Goal: Transaction & Acquisition: Obtain resource

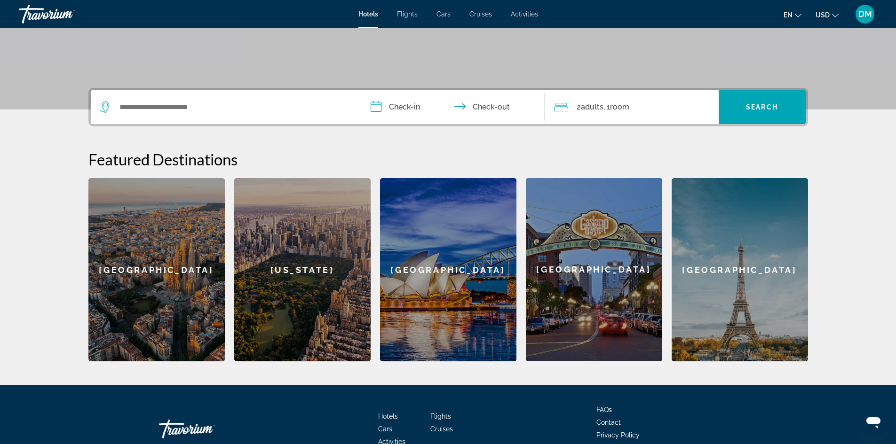
scroll to position [188, 0]
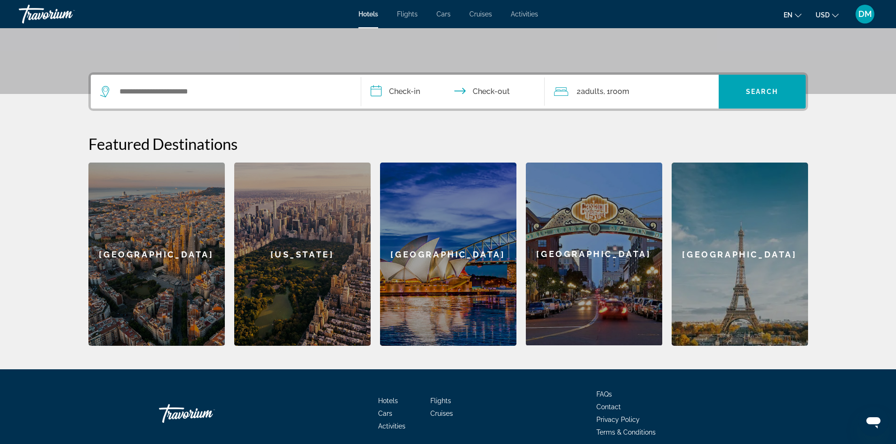
click at [723, 261] on div "[GEOGRAPHIC_DATA]" at bounding box center [740, 254] width 136 height 183
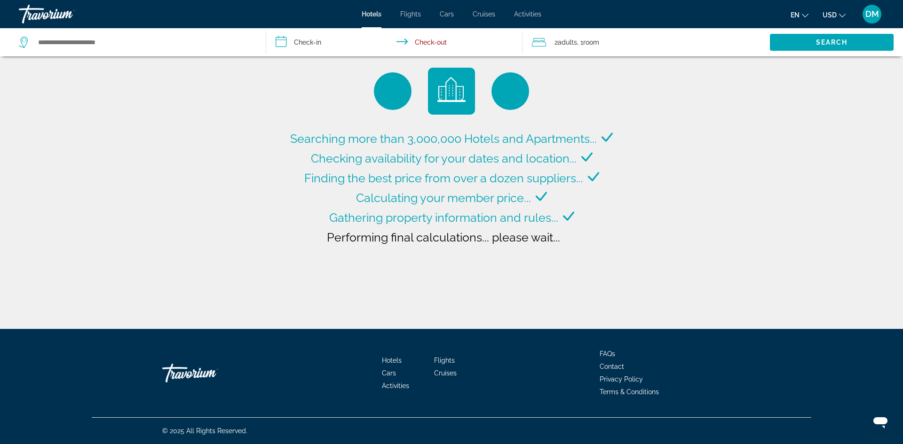
type input "**********"
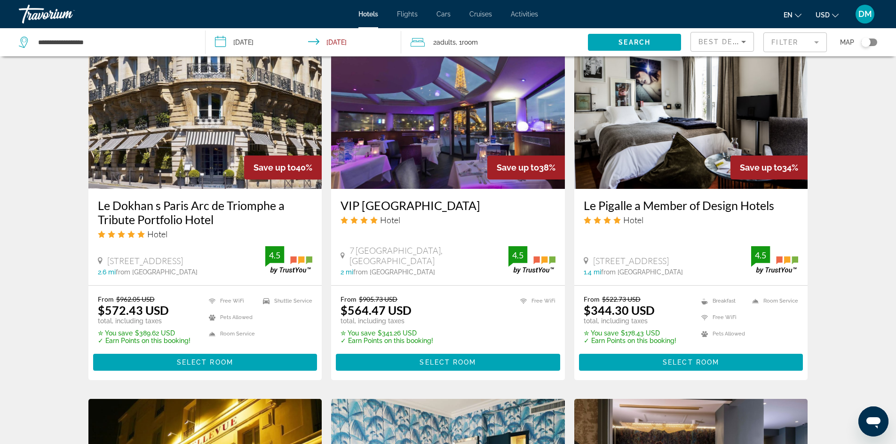
scroll to position [757, 0]
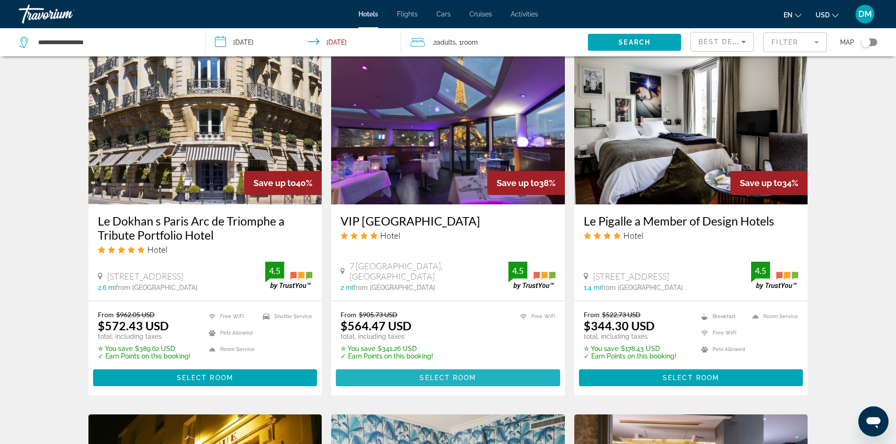
click at [471, 373] on span "Main content" at bounding box center [448, 378] width 224 height 23
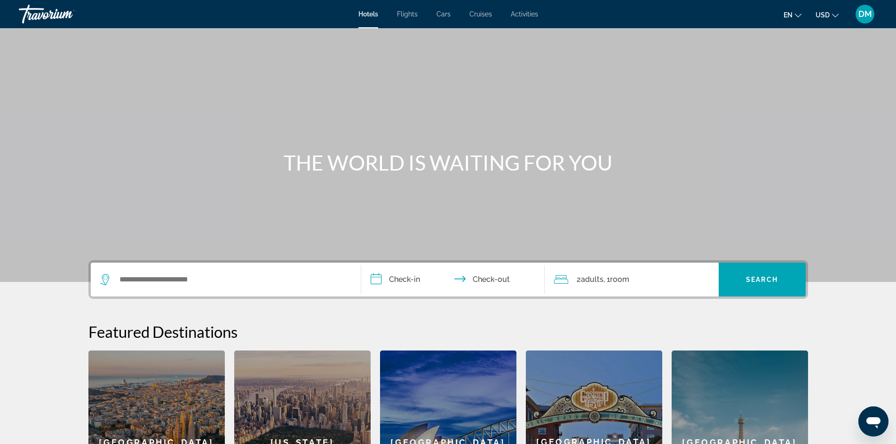
click at [411, 279] on input "**********" at bounding box center [454, 281] width 187 height 37
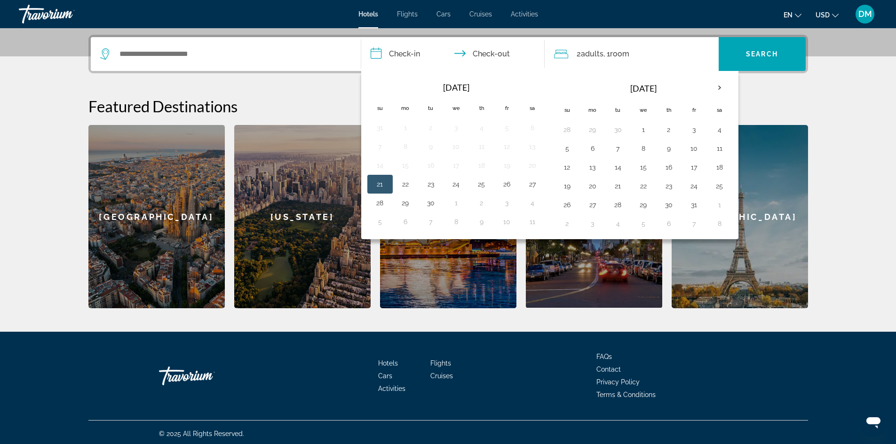
scroll to position [229, 0]
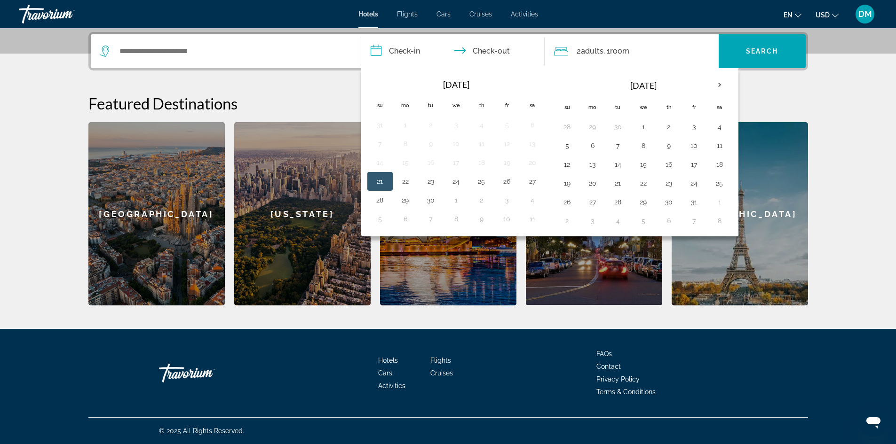
click at [877, 148] on section "**********" at bounding box center [448, 38] width 896 height 534
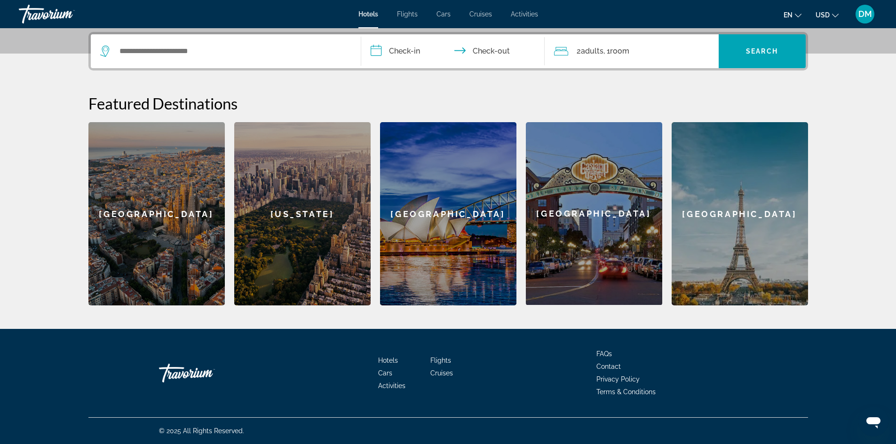
click at [210, 238] on div "Barcelona" at bounding box center [156, 213] width 136 height 183
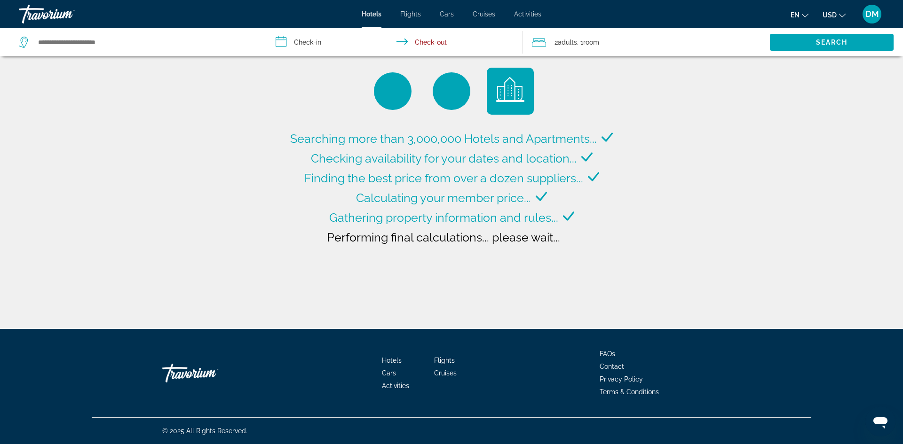
type input "**********"
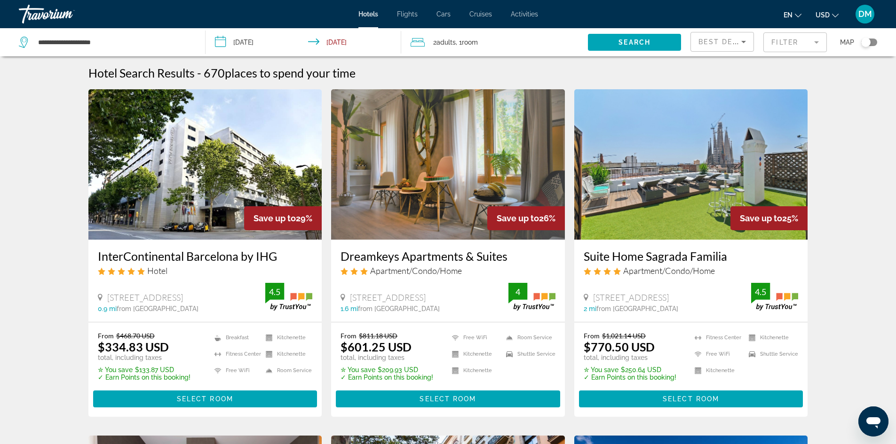
click at [358, 15] on span "Hotels" at bounding box center [368, 14] width 20 height 8
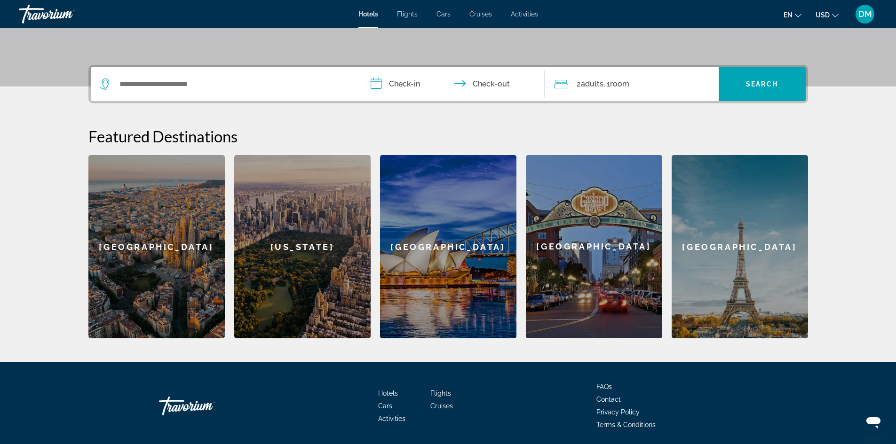
scroll to position [229, 0]
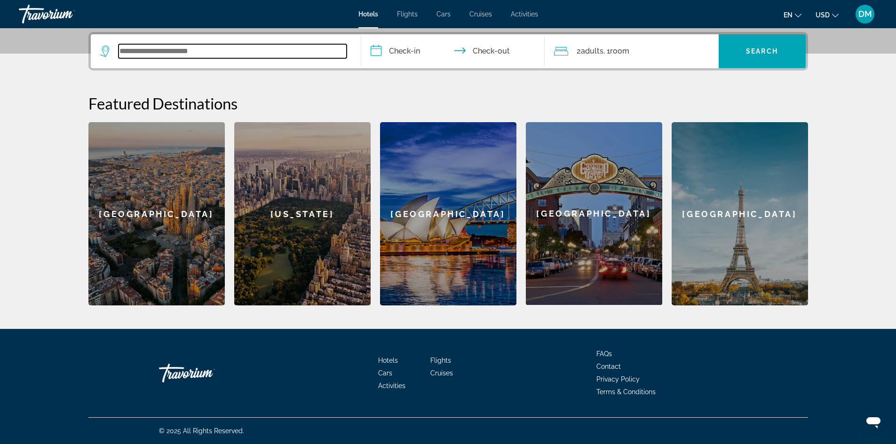
click at [207, 51] on input "Search widget" at bounding box center [233, 51] width 228 height 14
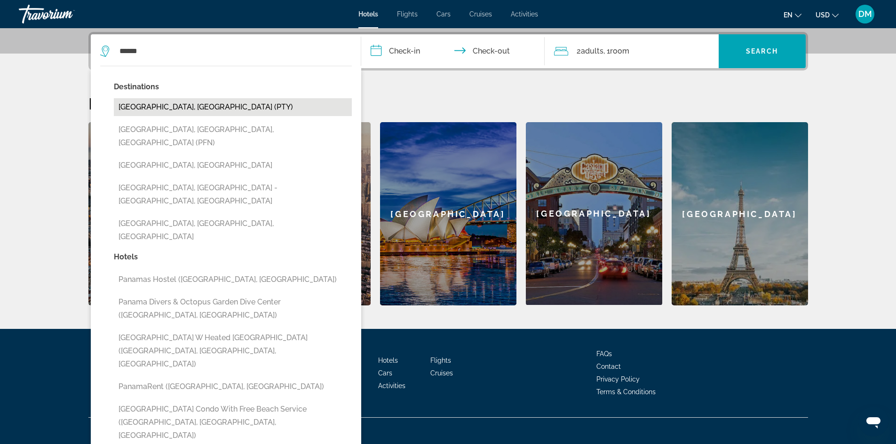
click at [195, 104] on button "Panama City, Panama (PTY)" at bounding box center [233, 107] width 238 height 18
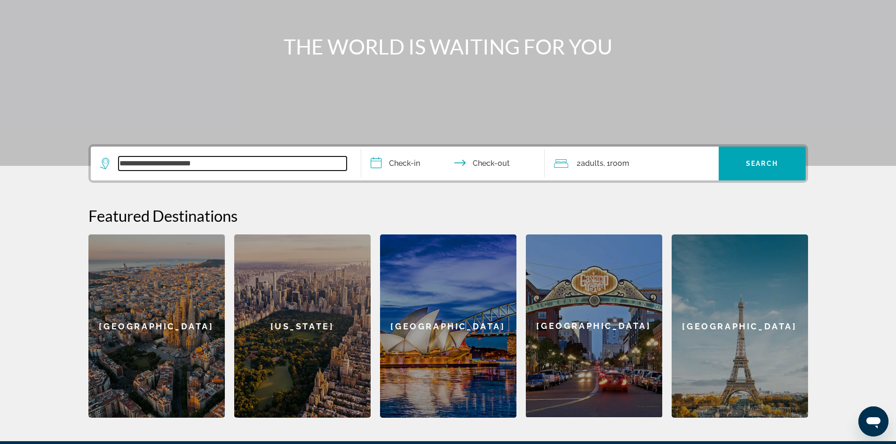
scroll to position [0, 0]
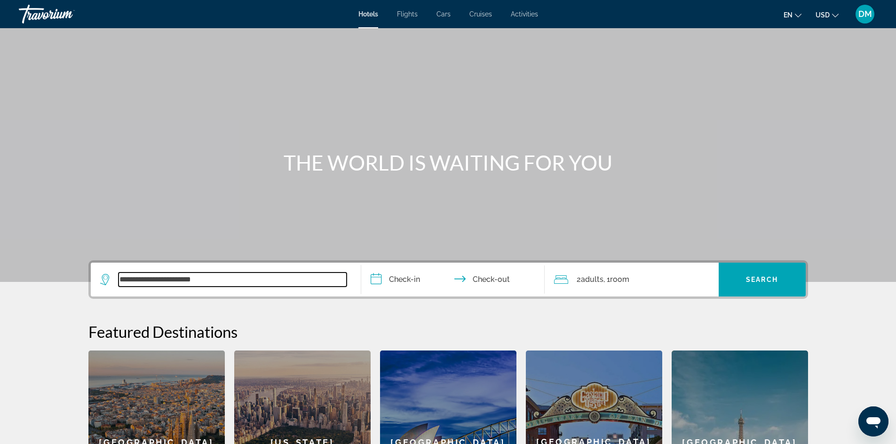
click at [252, 277] on input "**********" at bounding box center [233, 280] width 228 height 14
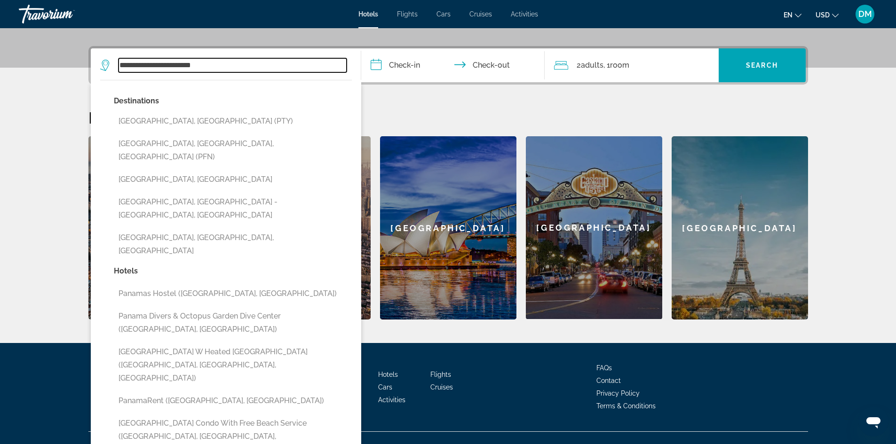
scroll to position [229, 0]
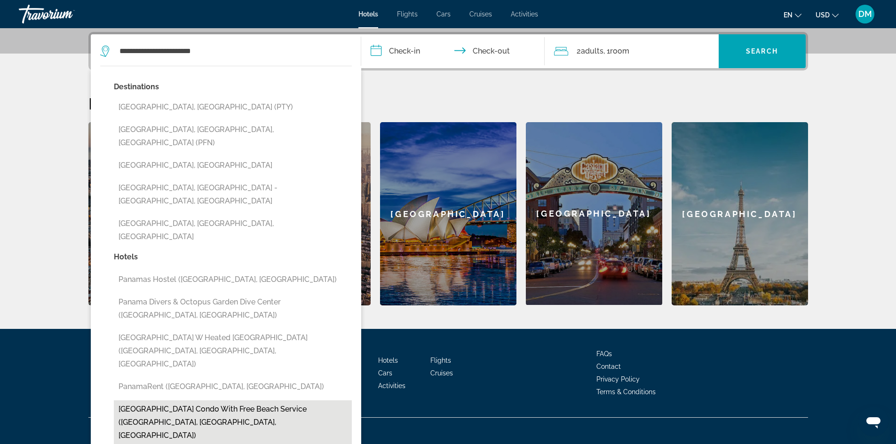
click at [174, 401] on button "Panama City Beach Condo with Free Beach Service (Panama City Beach, FL, US)" at bounding box center [233, 423] width 238 height 44
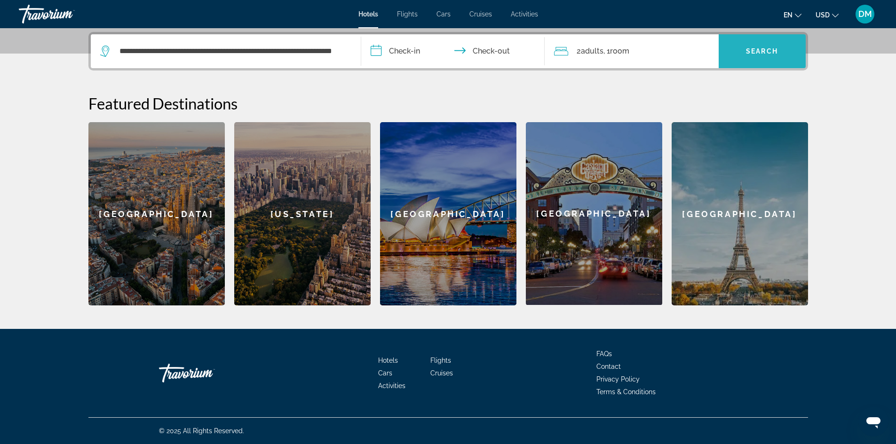
click at [728, 43] on span "Search widget" at bounding box center [762, 51] width 87 height 23
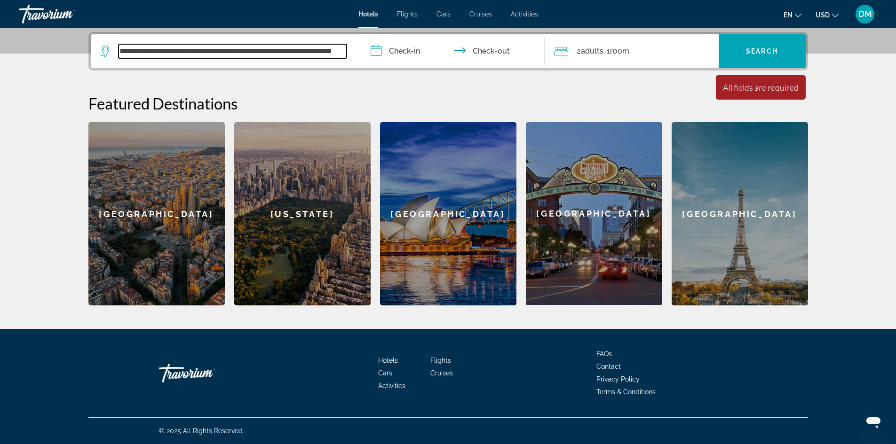
click at [270, 51] on input "**********" at bounding box center [233, 51] width 228 height 14
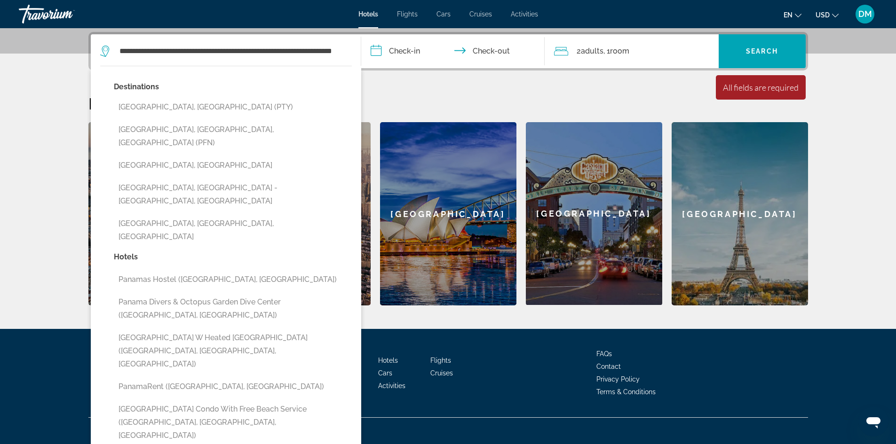
click at [102, 52] on icon "Search widget" at bounding box center [105, 51] width 11 height 11
click at [105, 49] on icon "Search widget" at bounding box center [105, 51] width 11 height 11
click at [160, 271] on button "Panamas Hostel (Moscow, RU)" at bounding box center [233, 280] width 238 height 18
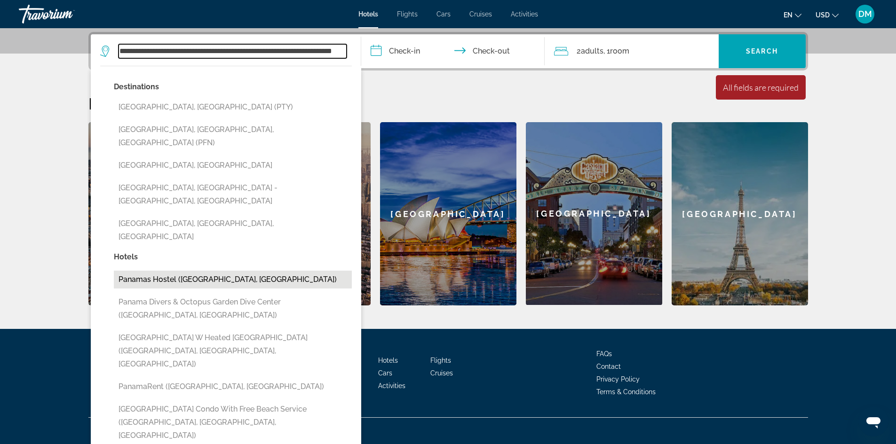
type input "**********"
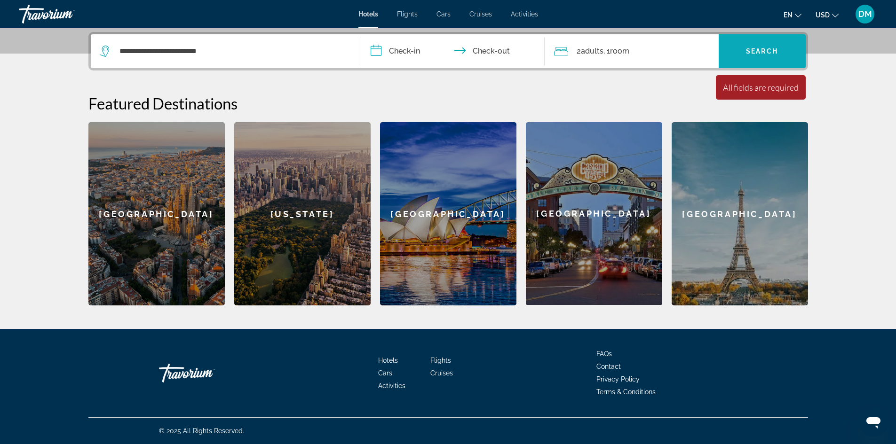
click at [780, 44] on span "Search widget" at bounding box center [762, 51] width 87 height 23
click at [409, 16] on span "Flights" at bounding box center [407, 14] width 21 height 8
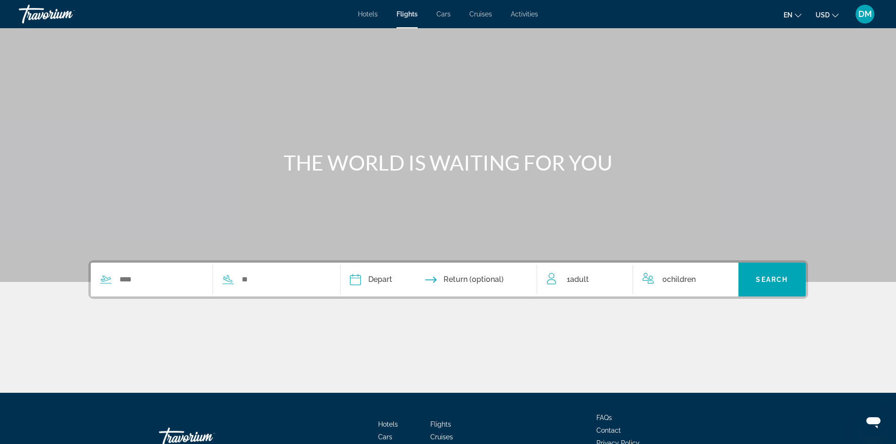
click at [443, 8] on div "Hotels Flights Cars Cruises Activities Hotels Flights Cars Cruises Activities e…" at bounding box center [448, 14] width 896 height 24
click at [443, 11] on span "Cars" at bounding box center [443, 14] width 14 height 8
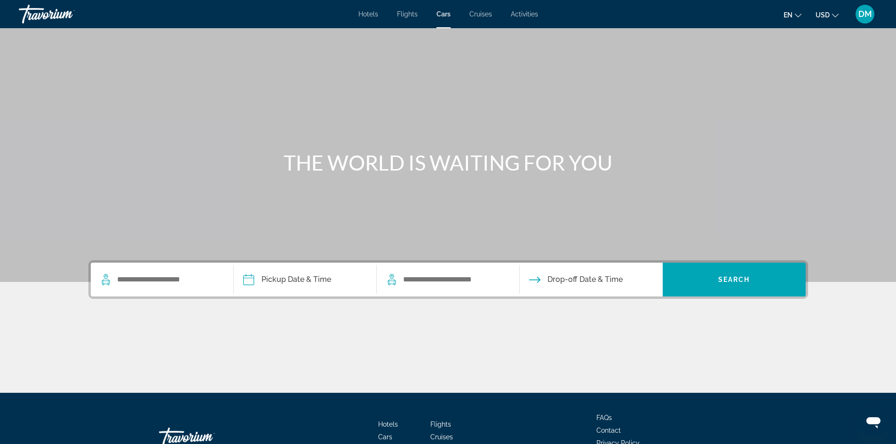
click at [484, 16] on span "Cruises" at bounding box center [480, 14] width 23 height 8
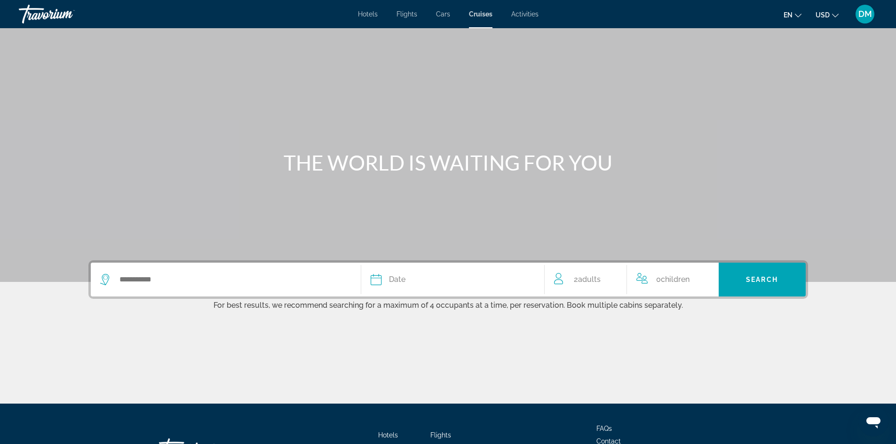
click at [515, 13] on span "Activities" at bounding box center [524, 14] width 27 height 8
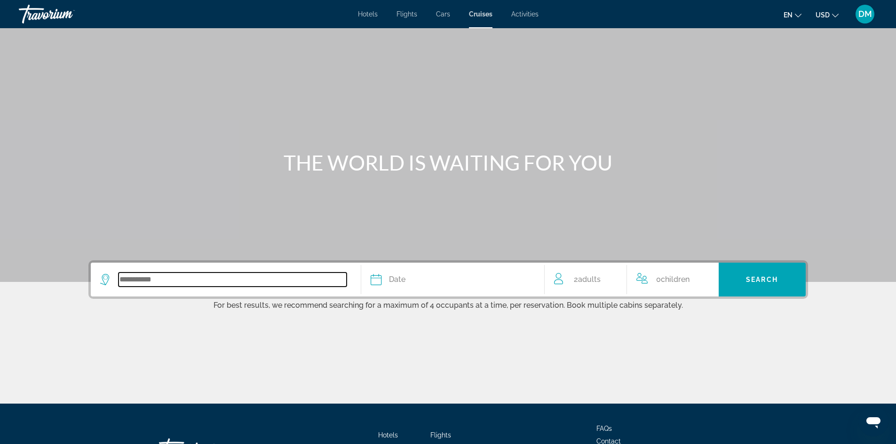
click at [222, 280] on input "Search widget" at bounding box center [233, 280] width 228 height 14
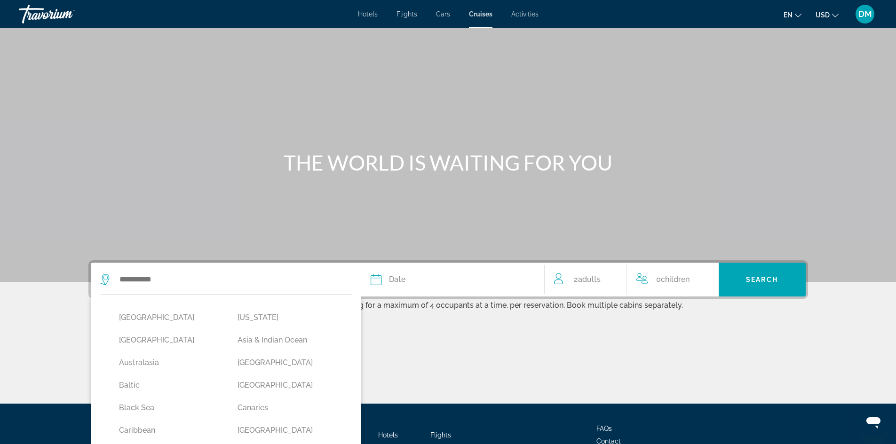
click at [522, 13] on span "Activities" at bounding box center [524, 14] width 27 height 8
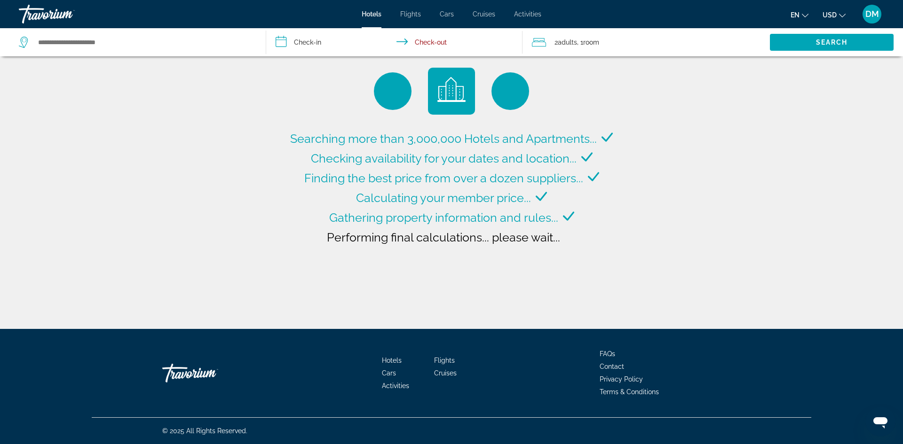
type input "**********"
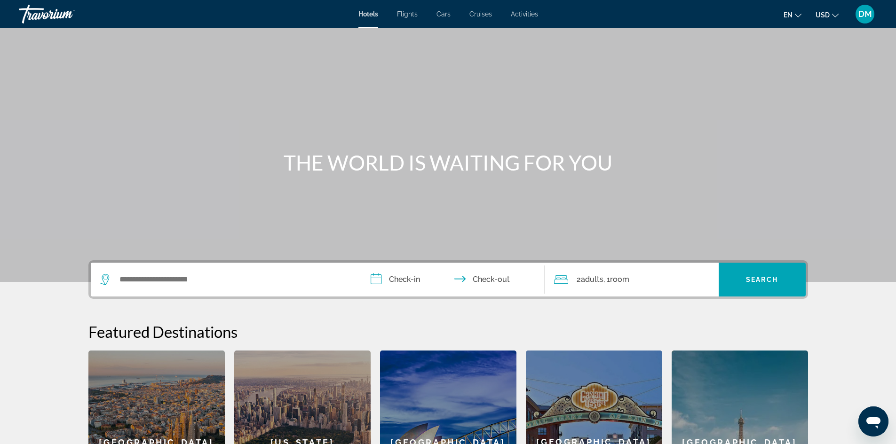
click at [582, 284] on span "2 Adult Adults" at bounding box center [590, 279] width 27 height 13
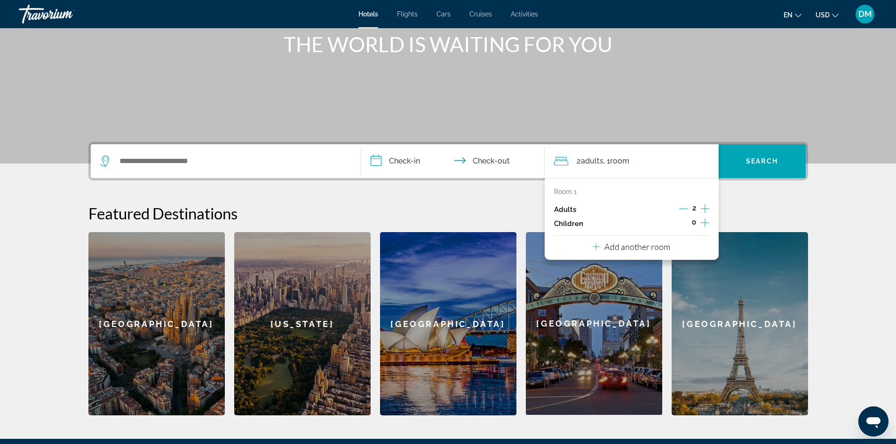
scroll to position [87, 0]
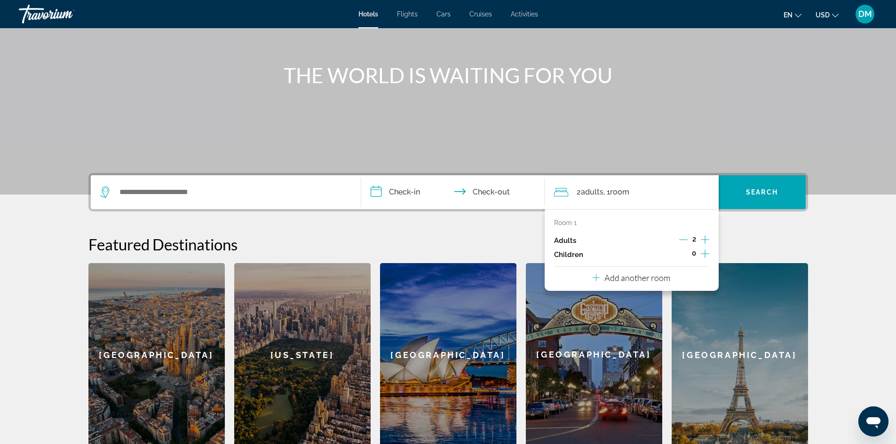
click at [15, 287] on section "**********" at bounding box center [448, 180] width 896 height 534
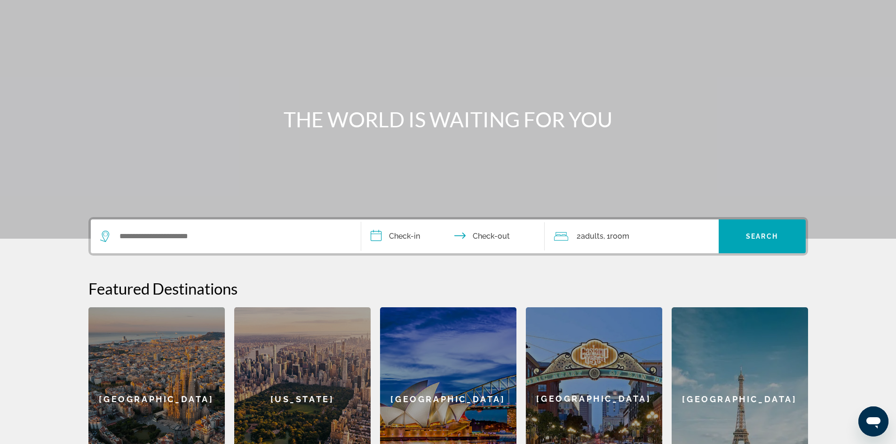
scroll to position [0, 0]
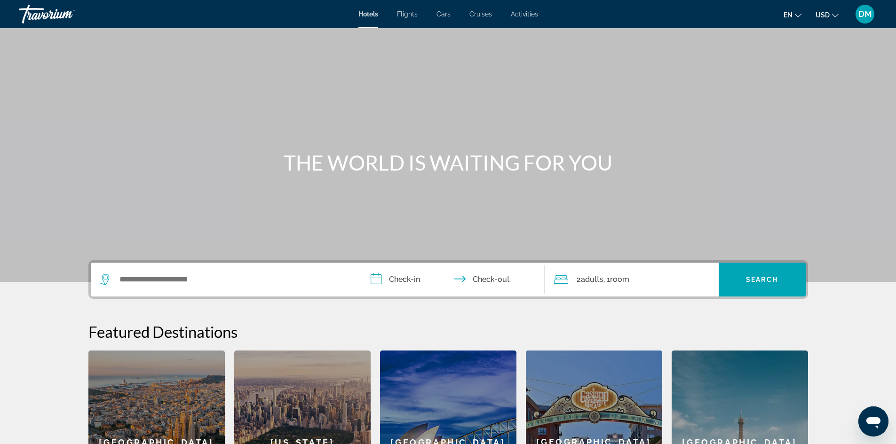
click at [797, 13] on icon "Change language" at bounding box center [798, 15] width 7 height 7
click at [770, 52] on button "Español" at bounding box center [773, 50] width 42 height 12
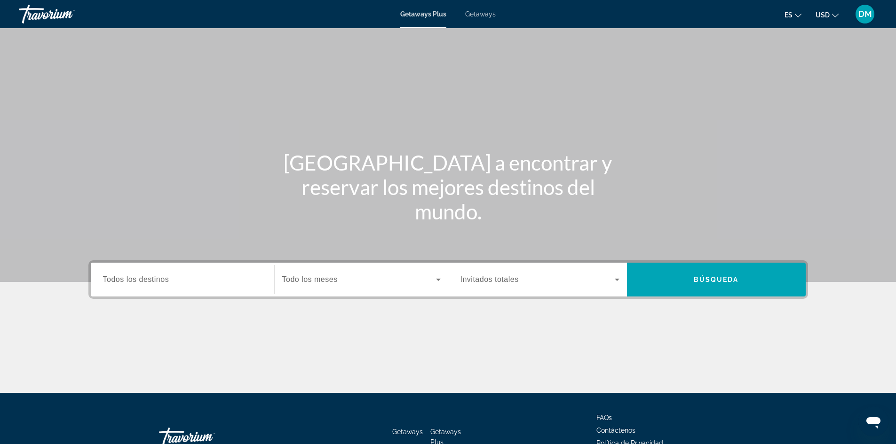
click at [240, 276] on div "Search widget" at bounding box center [182, 280] width 159 height 27
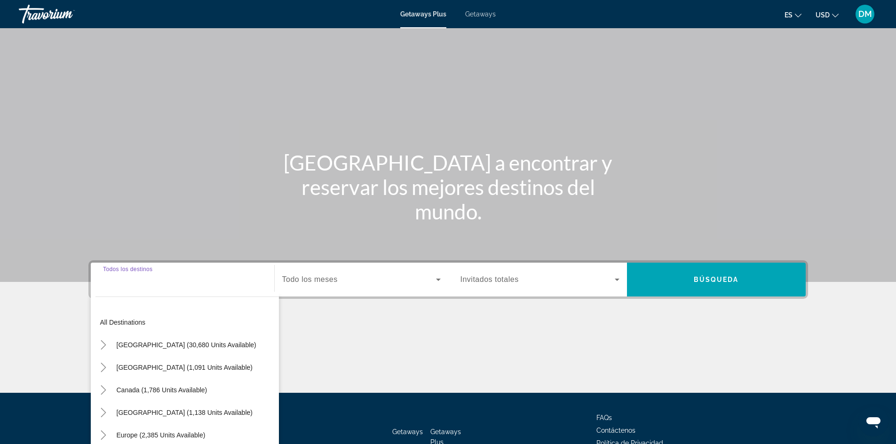
scroll to position [64, 0]
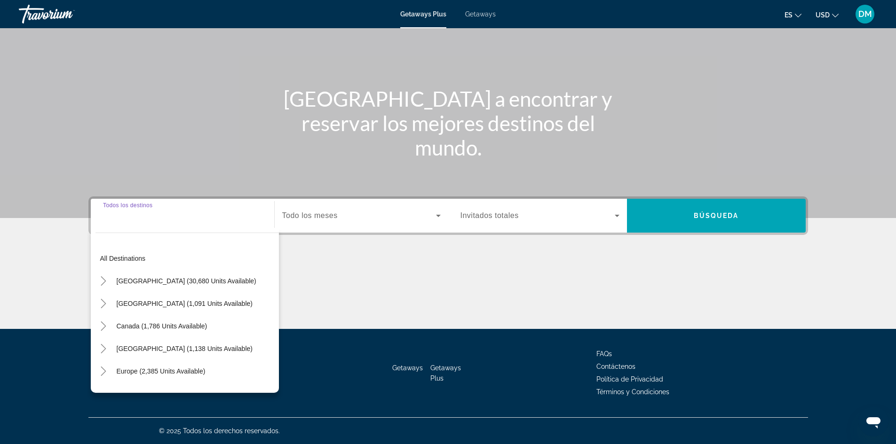
click at [131, 215] on input "Destination Todos los destinos" at bounding box center [182, 216] width 159 height 11
click at [160, 281] on span "[GEOGRAPHIC_DATA] (30,680 units available)" at bounding box center [187, 281] width 140 height 8
type input "**********"
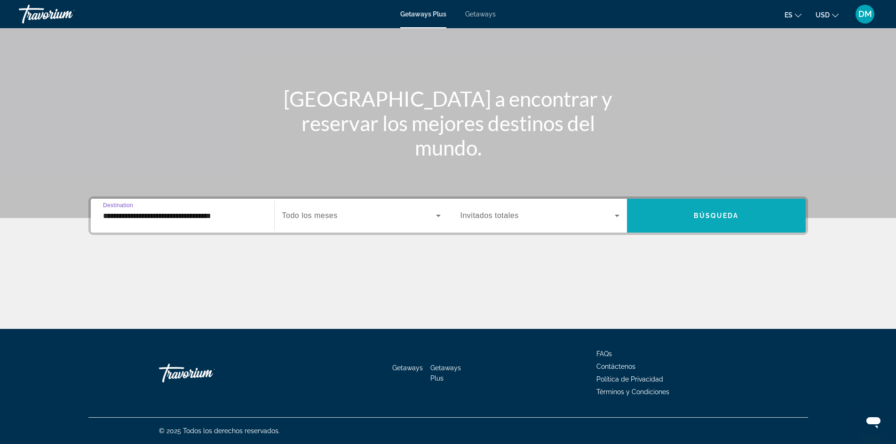
click at [664, 210] on span "Search widget" at bounding box center [716, 216] width 179 height 23
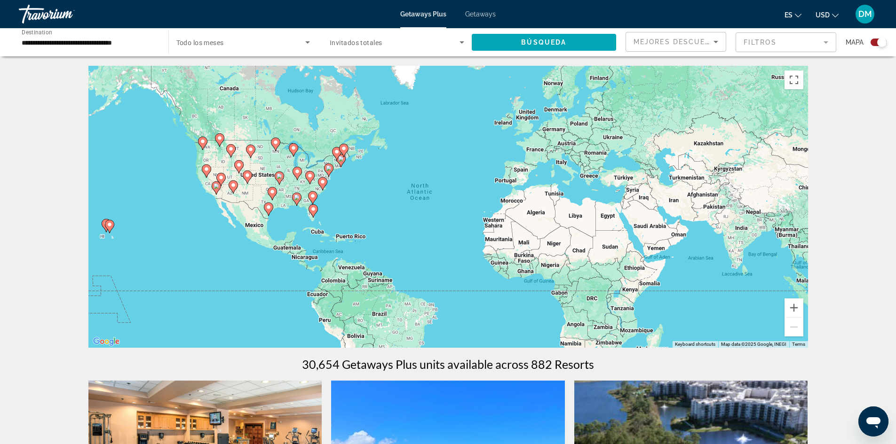
click at [327, 168] on image "Main content" at bounding box center [329, 169] width 6 height 6
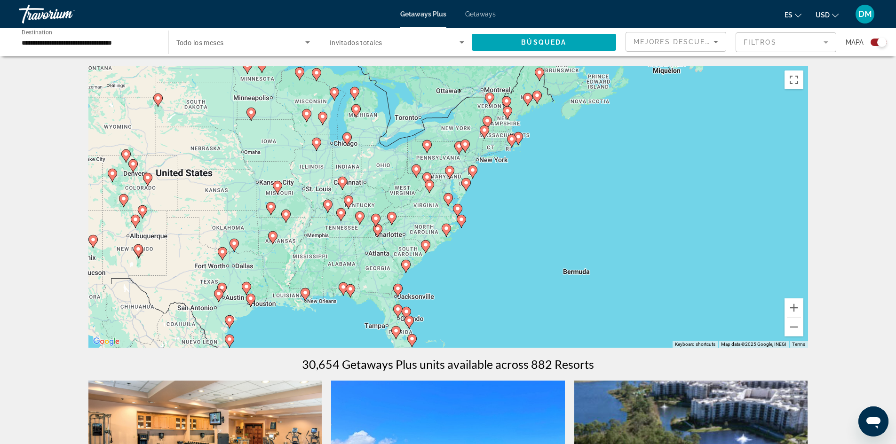
click at [156, 226] on div "To navigate, press the arrow keys. To activate drag with keyboard, press Alt + …" at bounding box center [448, 207] width 720 height 282
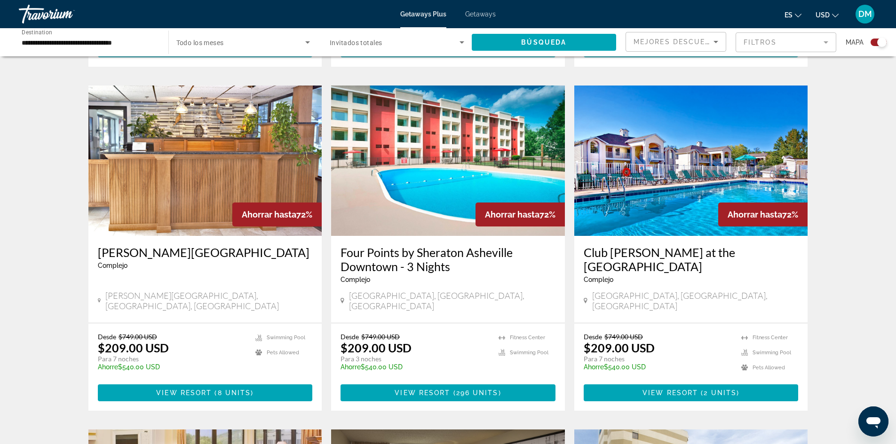
scroll to position [564, 0]
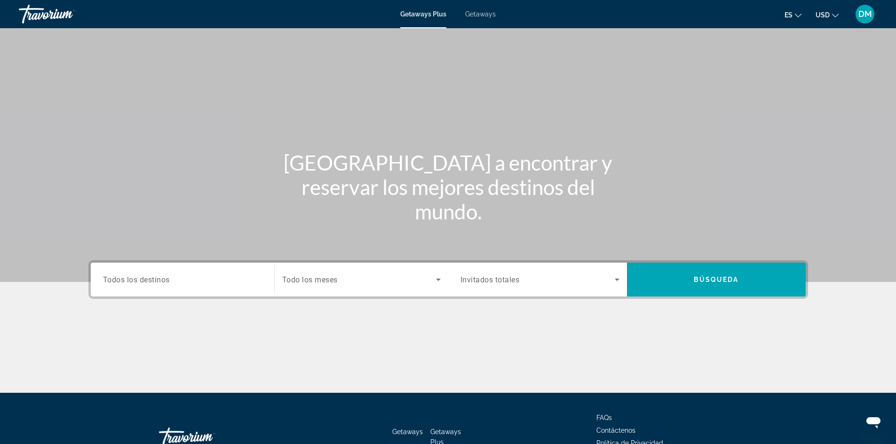
click at [130, 283] on span "Todos los destinos" at bounding box center [136, 279] width 67 height 9
click at [130, 283] on input "Destination Todos los destinos" at bounding box center [182, 280] width 159 height 11
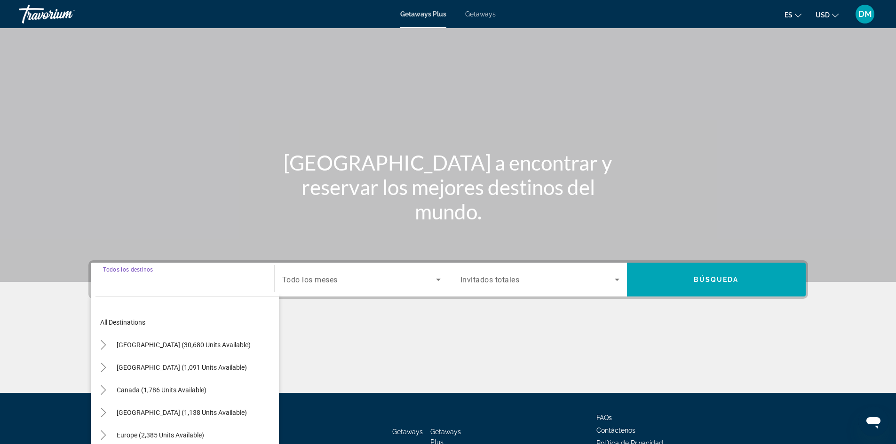
scroll to position [64, 0]
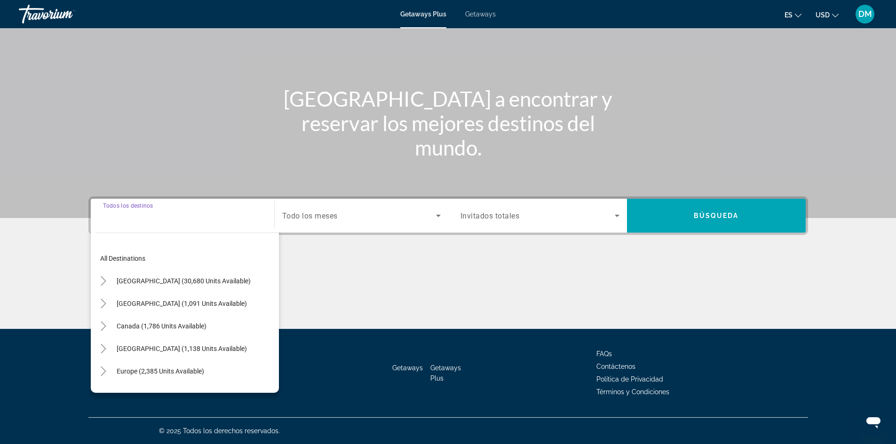
click at [143, 216] on input "Destination Todos los destinos" at bounding box center [182, 216] width 159 height 11
click at [154, 174] on div "Main content" at bounding box center [448, 77] width 896 height 282
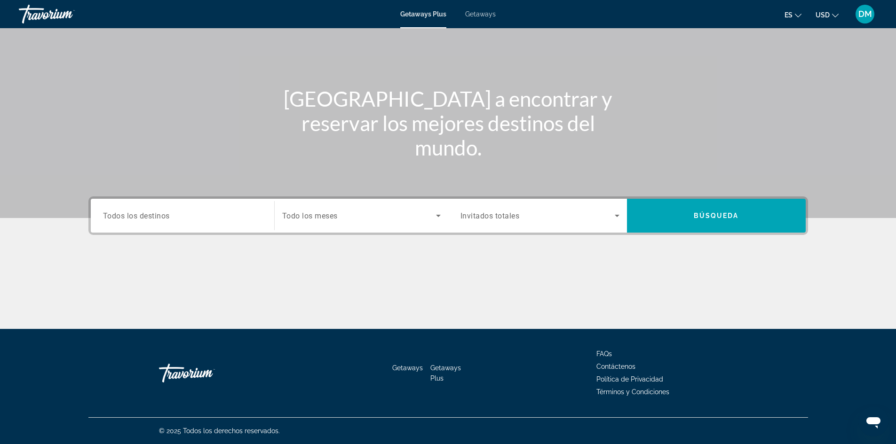
click at [174, 214] on input "Destination Todos los destinos" at bounding box center [182, 216] width 159 height 11
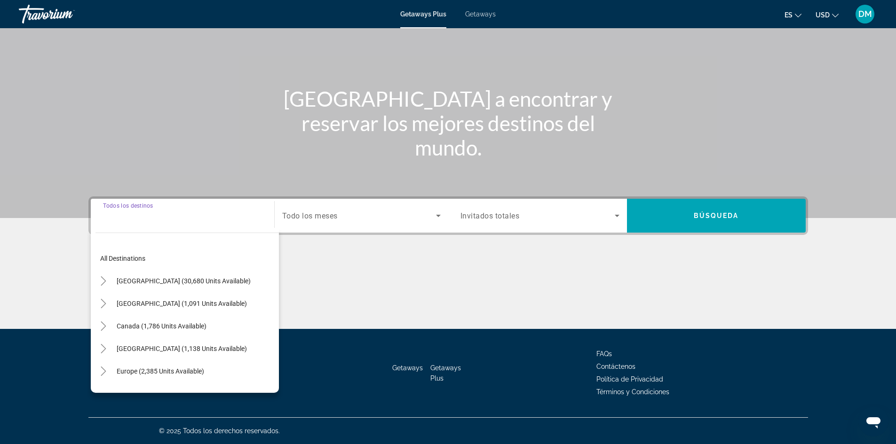
click at [477, 11] on span "Getaways" at bounding box center [480, 14] width 31 height 8
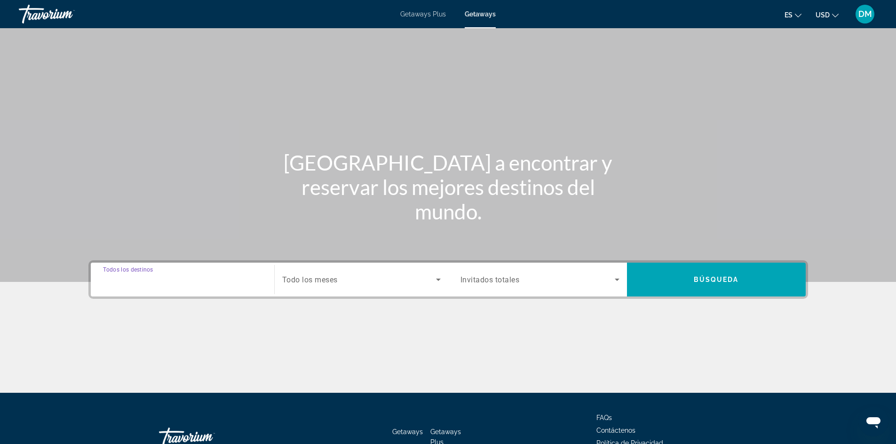
click at [193, 283] on input "Destination Todos los destinos" at bounding box center [182, 280] width 159 height 11
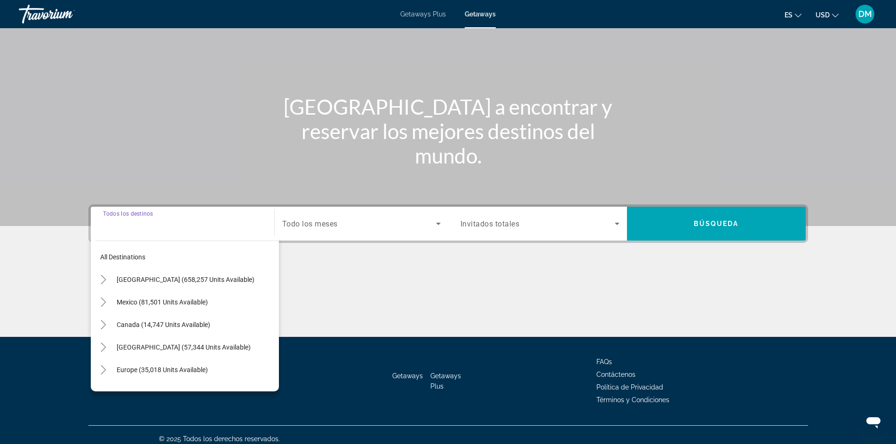
scroll to position [64, 0]
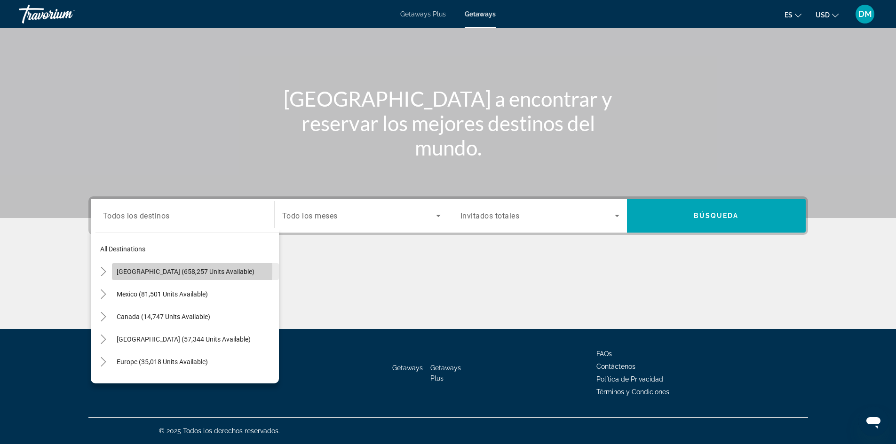
click at [159, 270] on span "United States (658,257 units available)" at bounding box center [186, 272] width 138 height 8
type input "**********"
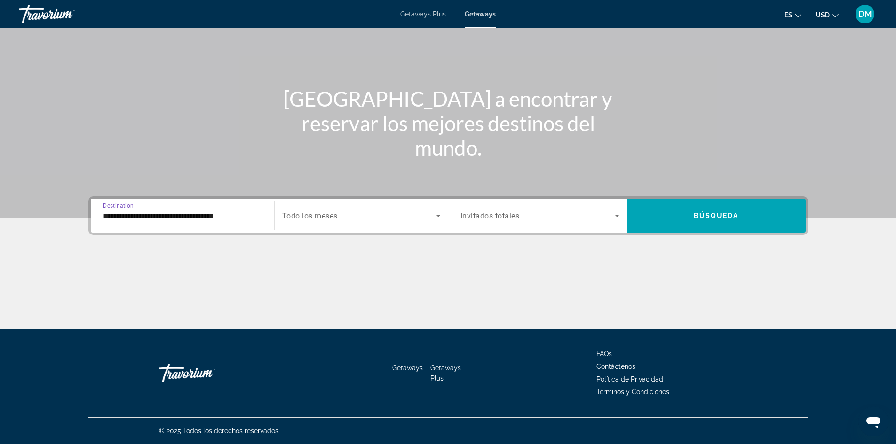
click at [185, 220] on input "**********" at bounding box center [182, 216] width 159 height 11
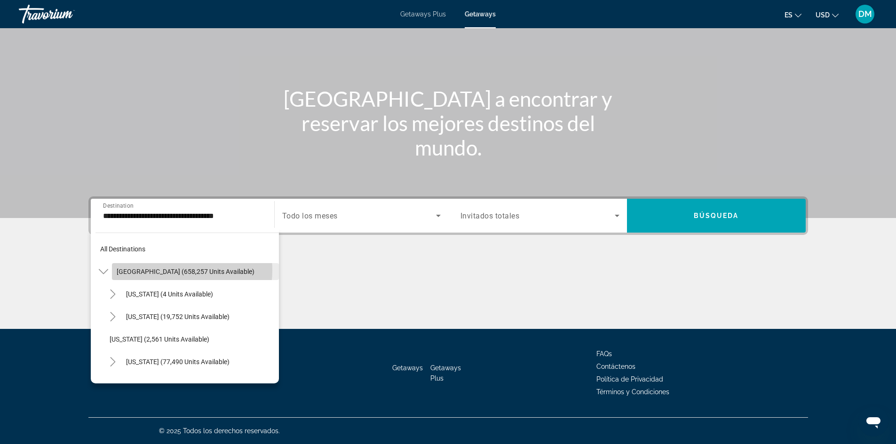
click at [170, 270] on span "United States (658,257 units available)" at bounding box center [186, 272] width 138 height 8
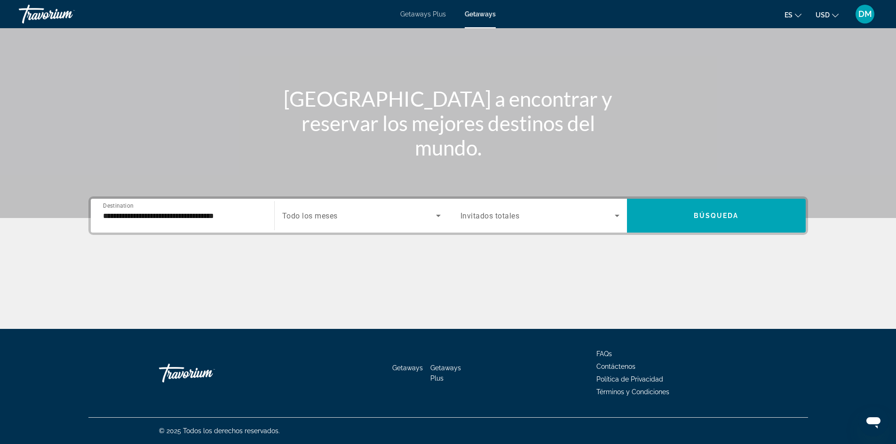
click at [313, 224] on div "Search widget" at bounding box center [361, 216] width 158 height 26
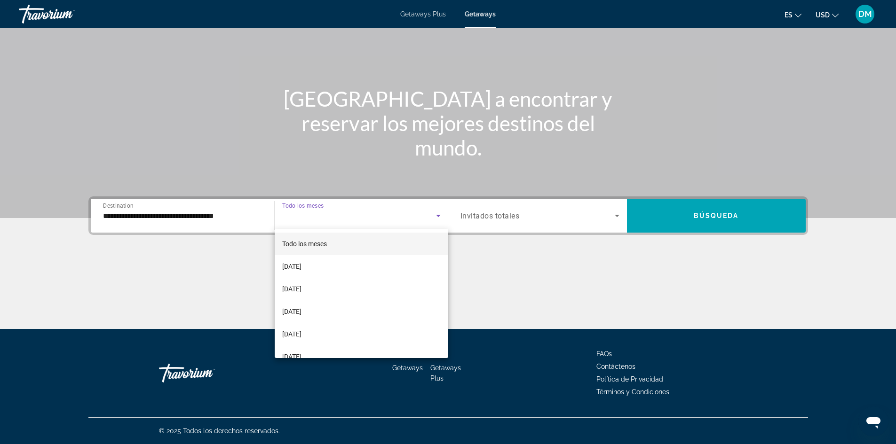
click at [330, 248] on mat-option "Todo los meses" at bounding box center [362, 244] width 174 height 23
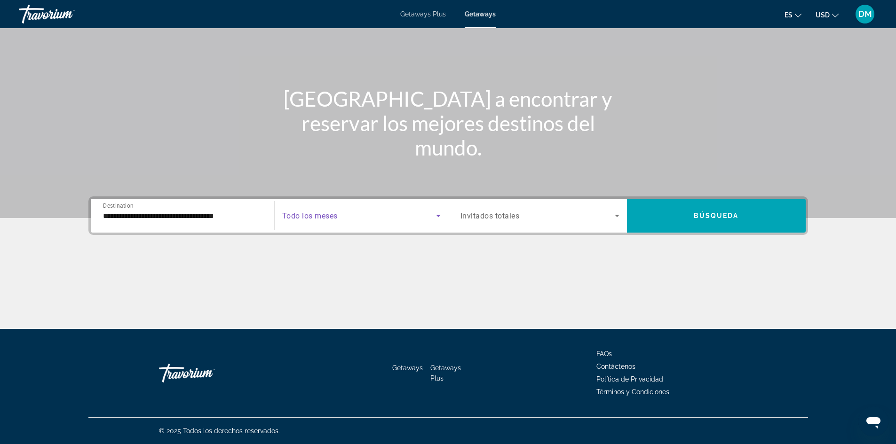
click at [620, 216] on icon "Search widget" at bounding box center [616, 215] width 11 height 11
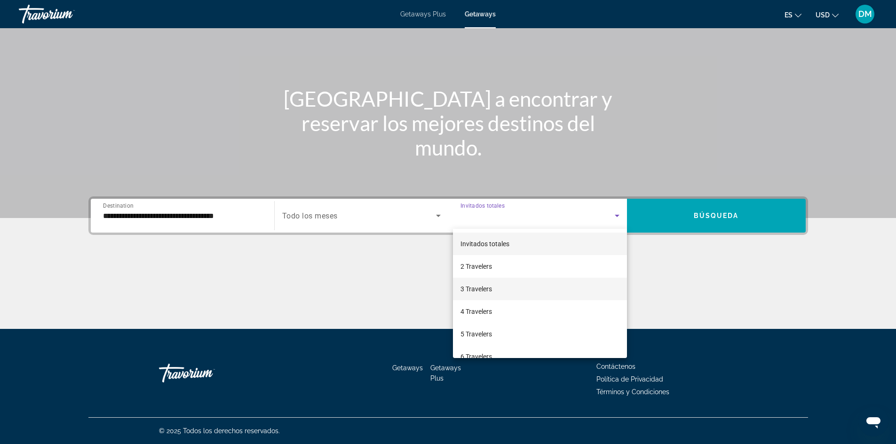
click at [484, 292] on span "3 Travelers" at bounding box center [476, 289] width 32 height 11
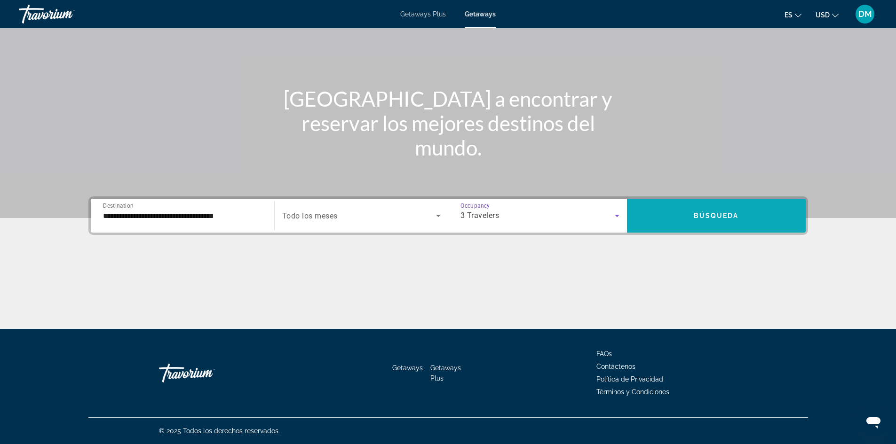
click at [721, 210] on span "Search widget" at bounding box center [716, 216] width 179 height 23
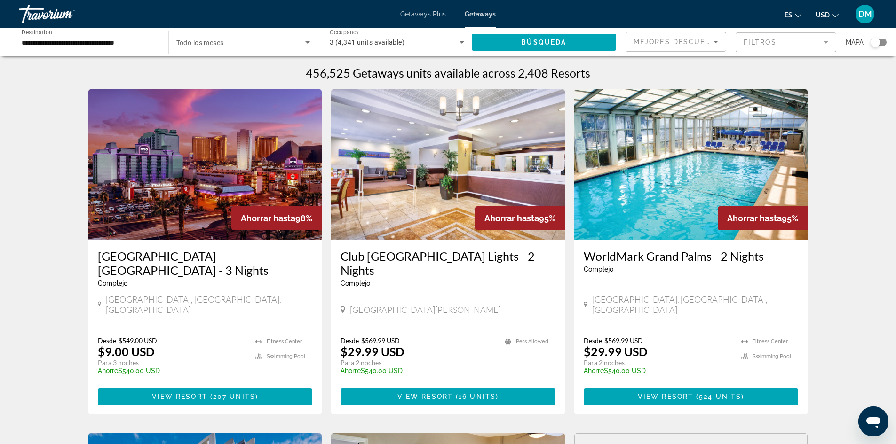
click at [239, 212] on div "Ahorrar hasta 98%" at bounding box center [276, 218] width 90 height 24
click at [183, 393] on span "View Resort" at bounding box center [179, 397] width 55 height 8
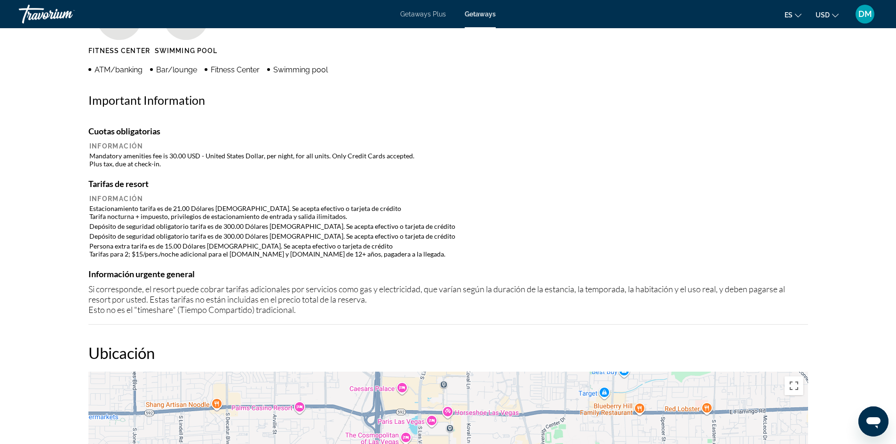
scroll to position [799, 0]
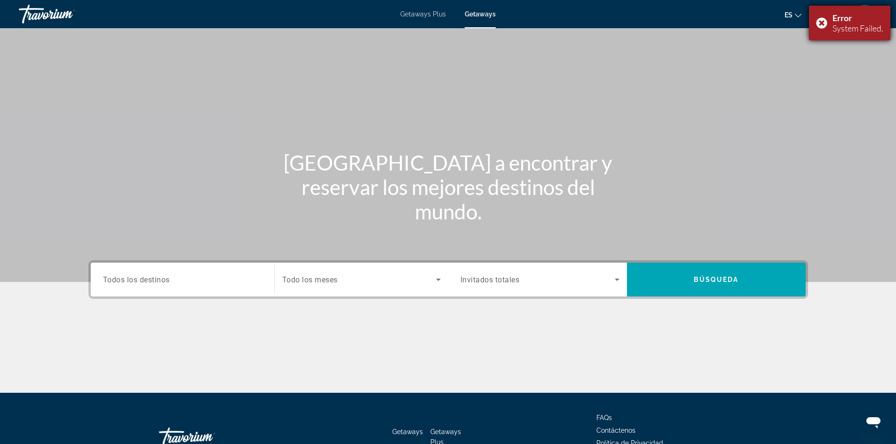
click at [820, 18] on div "Error System Failed." at bounding box center [849, 23] width 81 height 35
click at [232, 268] on div "Search widget" at bounding box center [182, 280] width 159 height 27
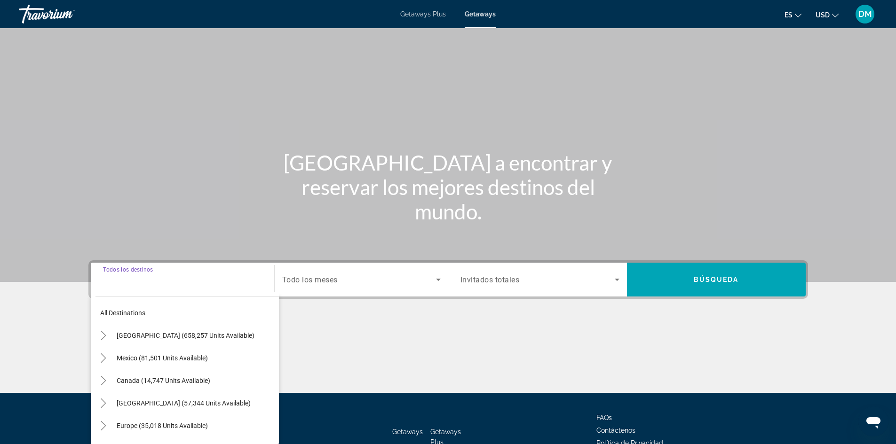
scroll to position [64, 0]
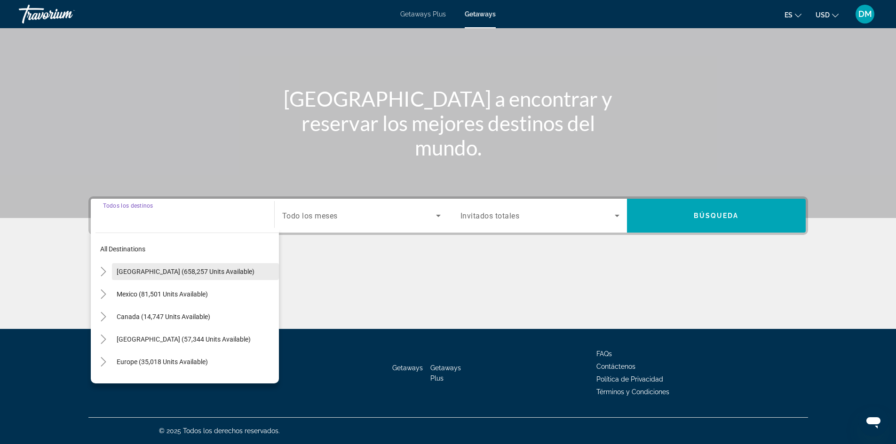
click at [226, 273] on span "United States (658,257 units available)" at bounding box center [186, 272] width 138 height 8
type input "**********"
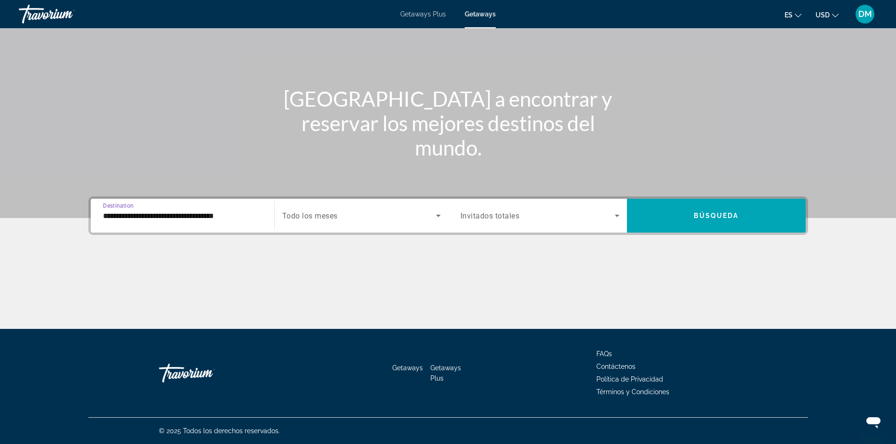
click at [222, 219] on input "**********" at bounding box center [182, 216] width 159 height 11
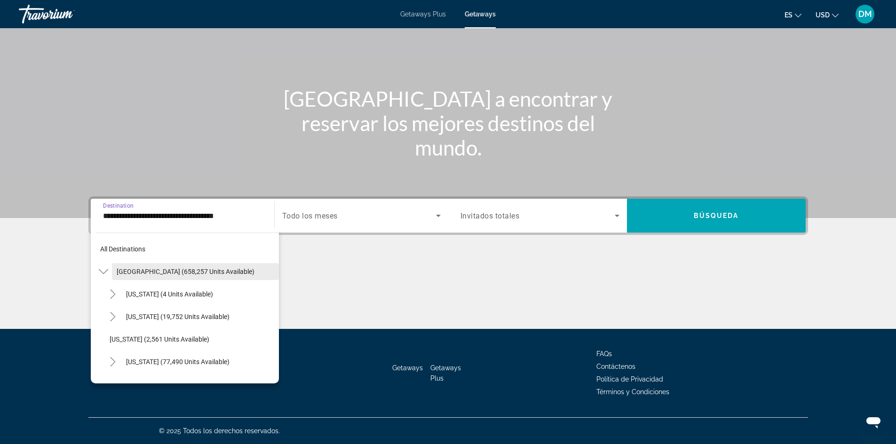
click at [154, 267] on span "Search widget" at bounding box center [195, 272] width 167 height 23
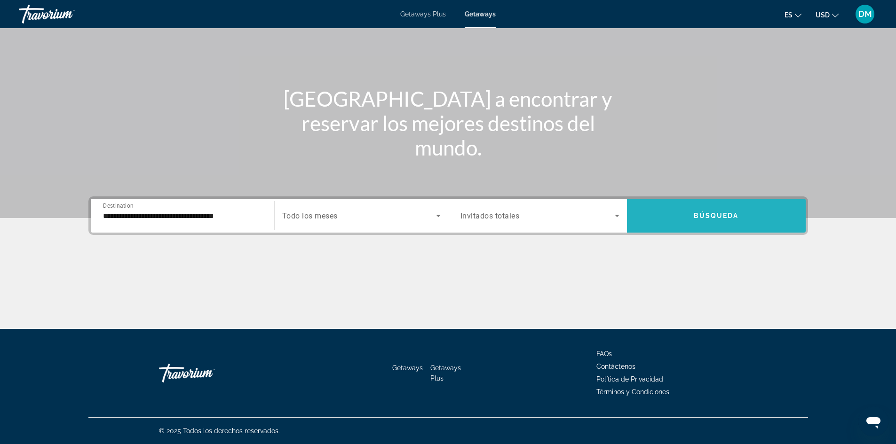
click at [752, 214] on span "Search widget" at bounding box center [716, 216] width 179 height 23
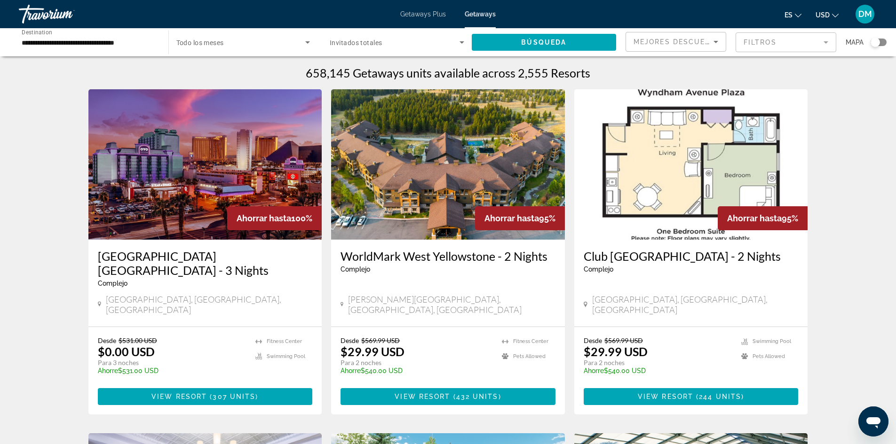
click at [307, 43] on icon "Search widget" at bounding box center [307, 42] width 5 height 2
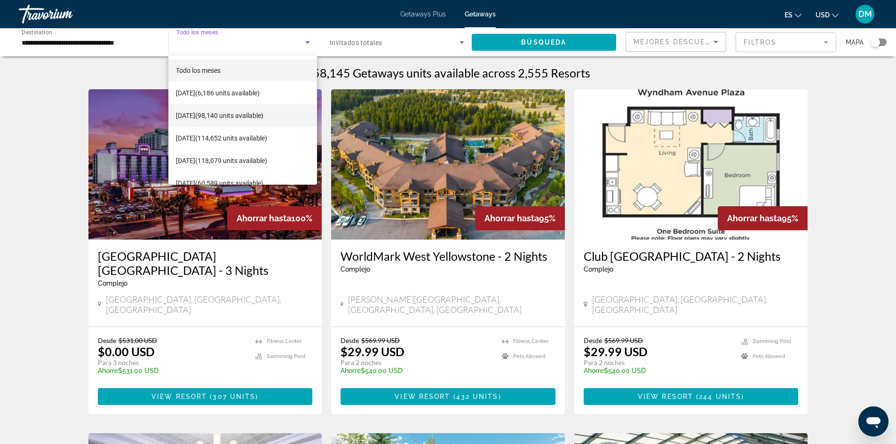
click at [223, 119] on span "octubre 2025 (98,140 units available)" at bounding box center [219, 115] width 87 height 11
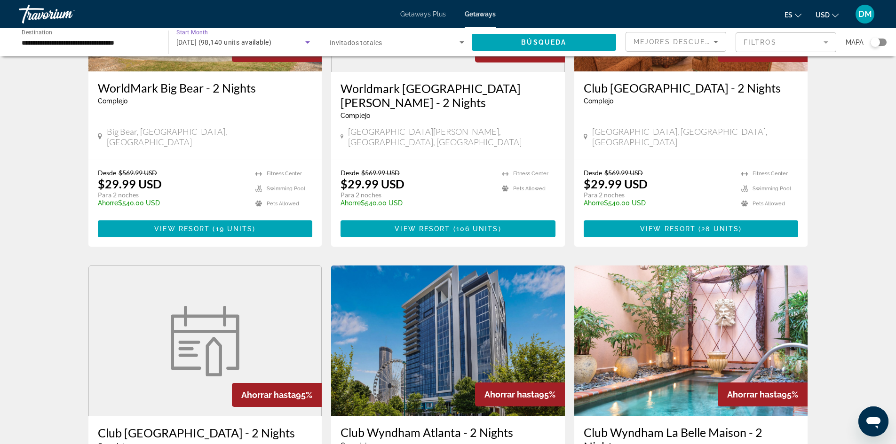
scroll to position [1092, 0]
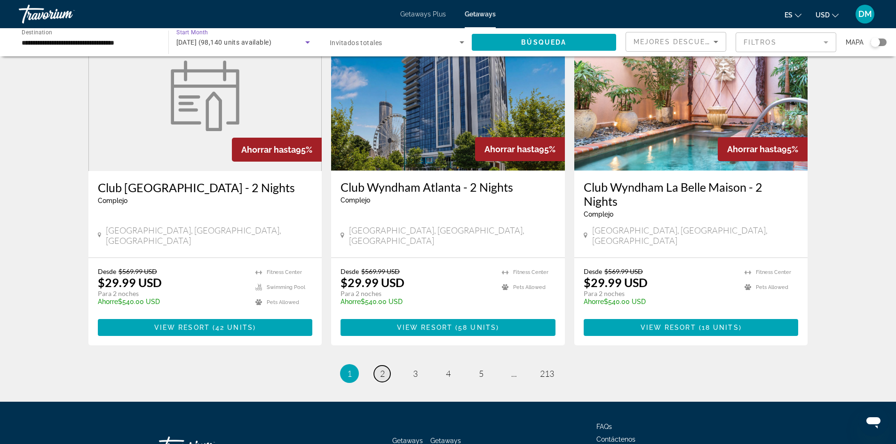
click at [376, 366] on link "page 2" at bounding box center [382, 374] width 16 height 16
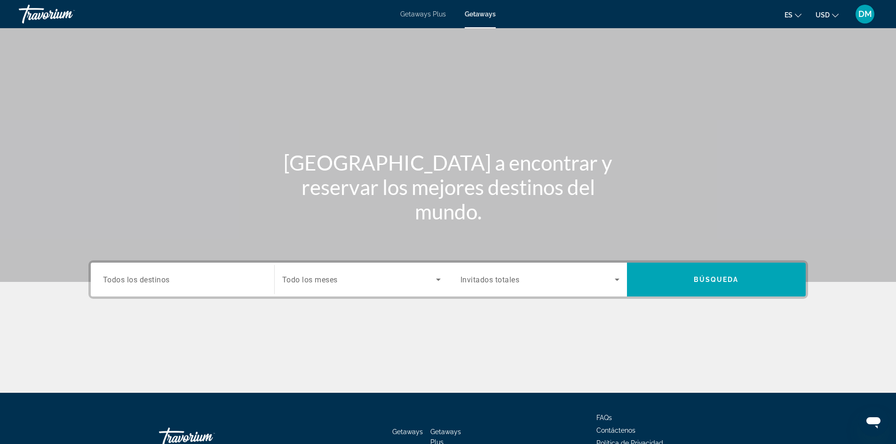
click at [159, 275] on input "Destination Todos los destinos" at bounding box center [182, 280] width 159 height 11
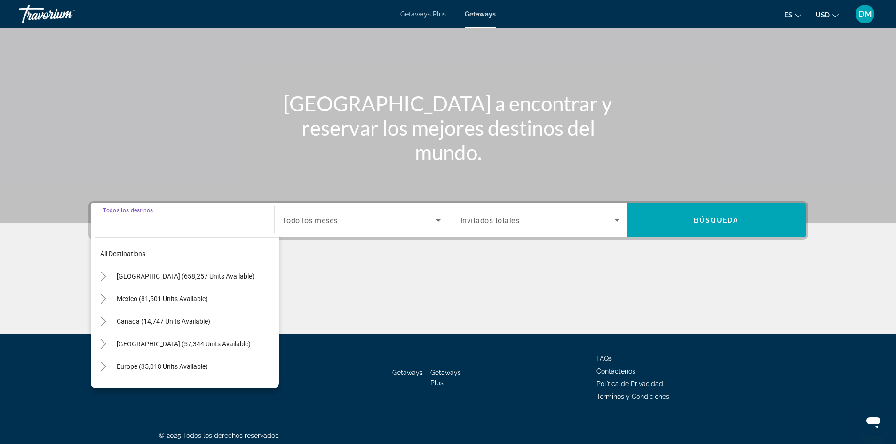
scroll to position [64, 0]
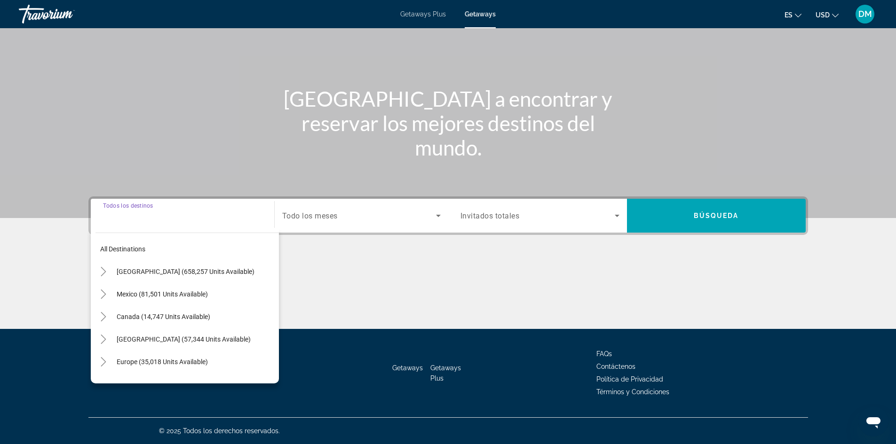
click at [145, 214] on input "Destination Todos los destinos" at bounding box center [182, 216] width 159 height 11
click at [142, 274] on span "United States (658,257 units available)" at bounding box center [186, 272] width 138 height 8
type input "**********"
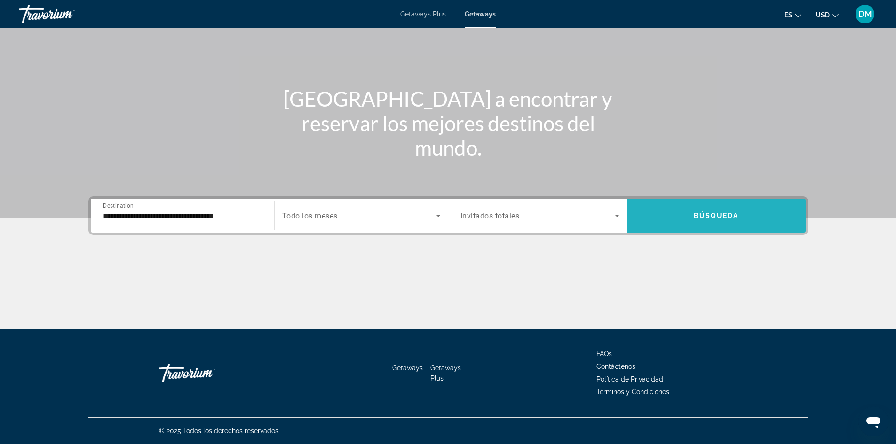
click at [682, 223] on span "Search widget" at bounding box center [716, 216] width 179 height 23
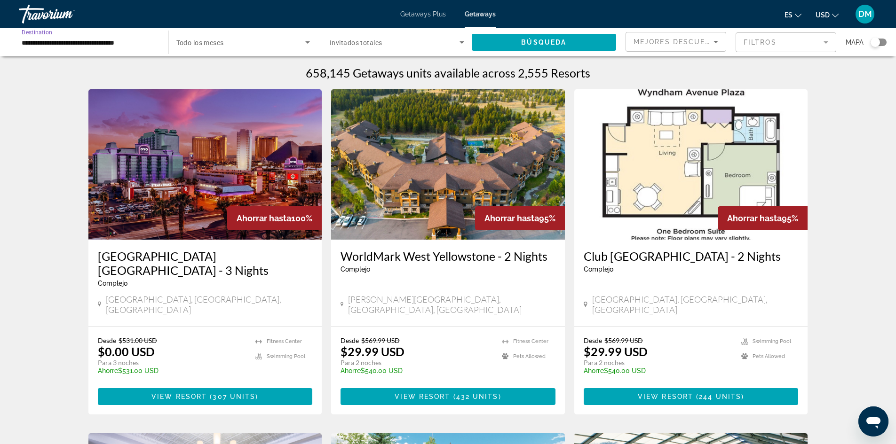
drag, startPoint x: 152, startPoint y: 42, endPoint x: 141, endPoint y: 46, distance: 11.5
click at [151, 43] on input "**********" at bounding box center [89, 42] width 135 height 11
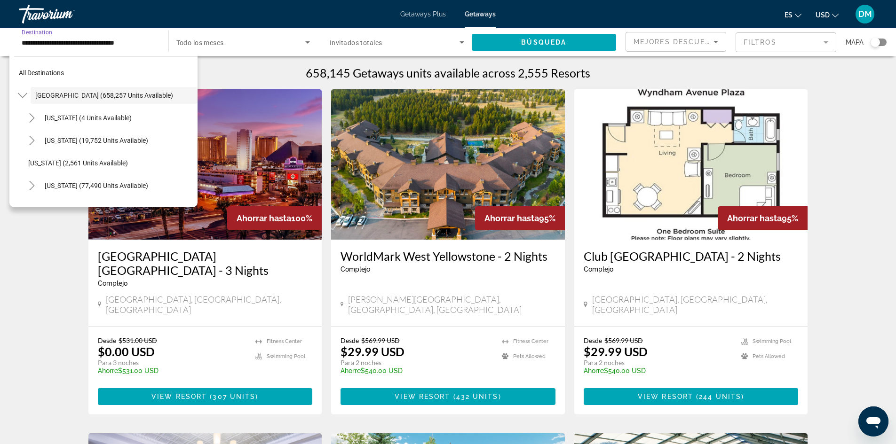
click at [133, 46] on input "**********" at bounding box center [89, 42] width 135 height 11
click at [109, 42] on input "**********" at bounding box center [89, 42] width 135 height 11
click at [72, 98] on span "United States (658,257 units available)" at bounding box center [104, 96] width 138 height 8
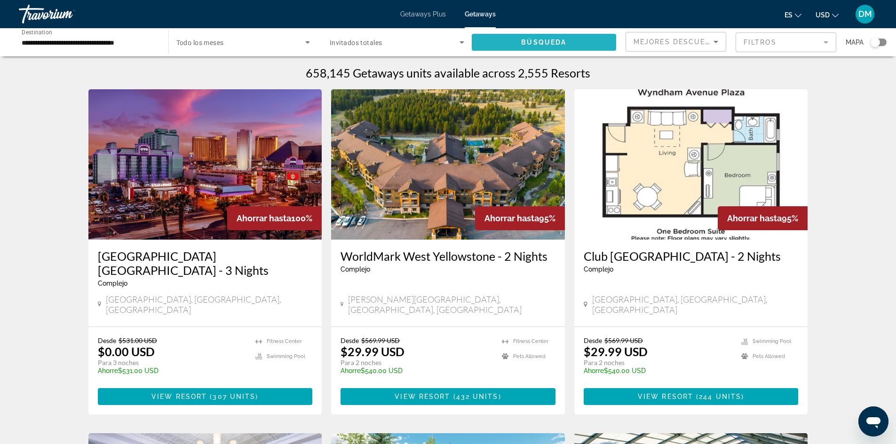
click at [493, 40] on span "Search widget" at bounding box center [544, 42] width 145 height 23
click at [198, 393] on span "View Resort" at bounding box center [178, 397] width 55 height 8
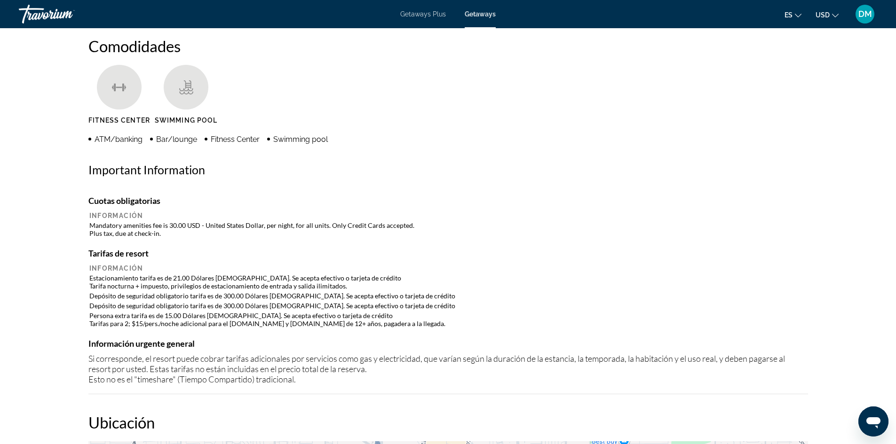
scroll to position [766, 0]
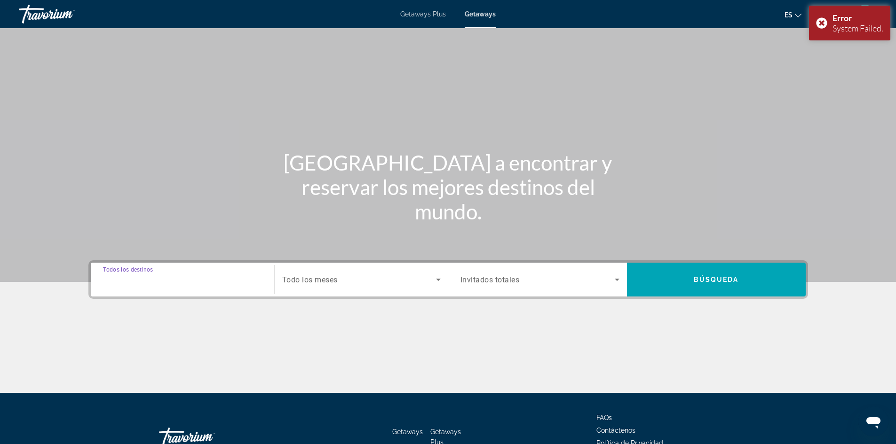
click at [201, 281] on input "Destination Todos los destinos" at bounding box center [182, 280] width 159 height 11
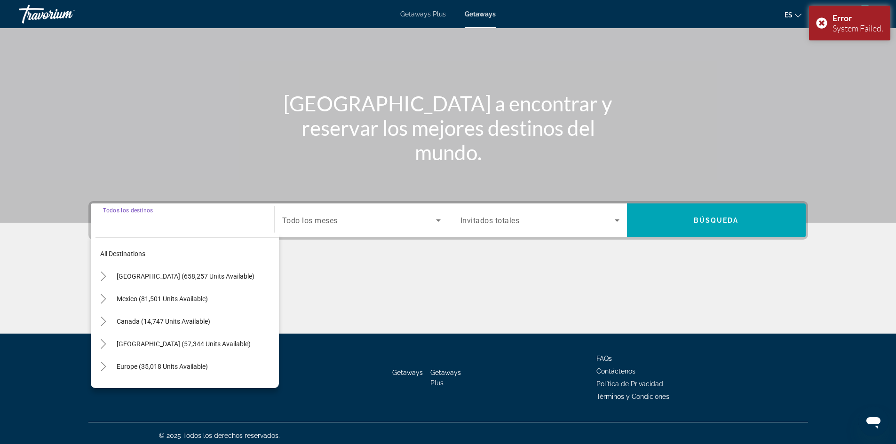
scroll to position [64, 0]
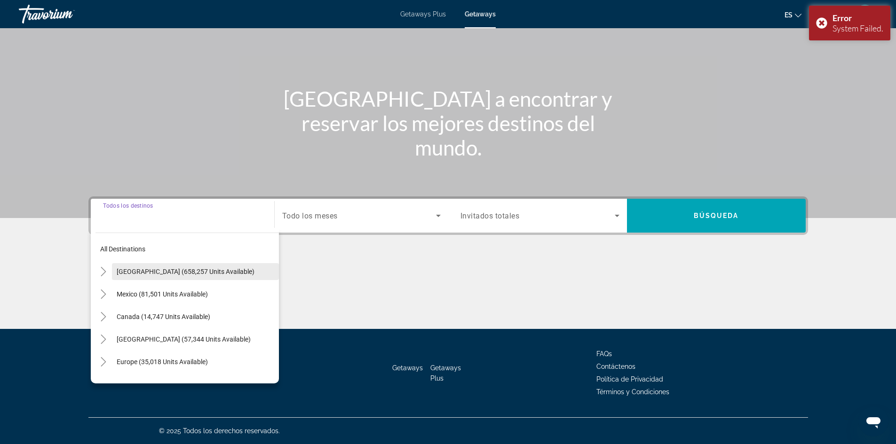
click at [170, 276] on span "Search widget" at bounding box center [195, 272] width 167 height 23
type input "**********"
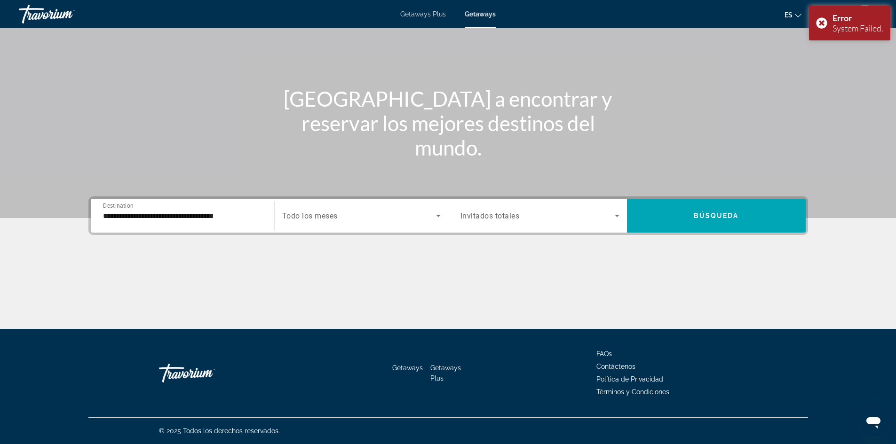
click at [202, 224] on div "**********" at bounding box center [182, 216] width 159 height 27
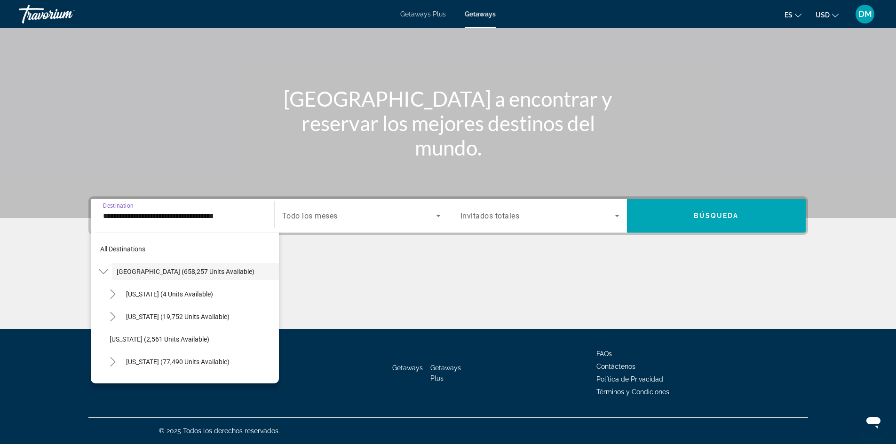
click at [176, 214] on input "**********" at bounding box center [182, 216] width 159 height 11
click at [175, 214] on input "**********" at bounding box center [182, 216] width 159 height 11
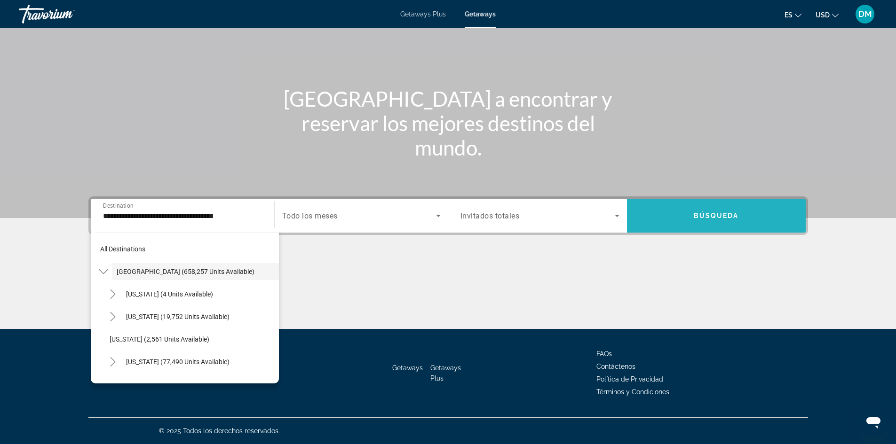
click at [724, 213] on span "Búsqueda" at bounding box center [716, 216] width 45 height 8
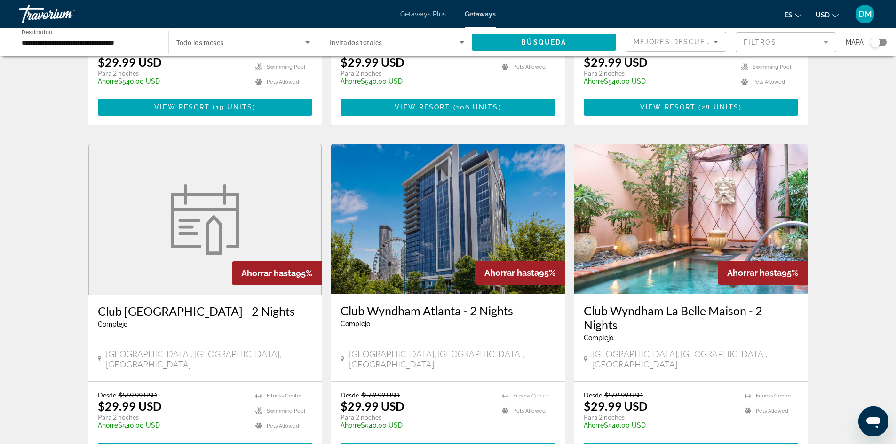
scroll to position [1092, 0]
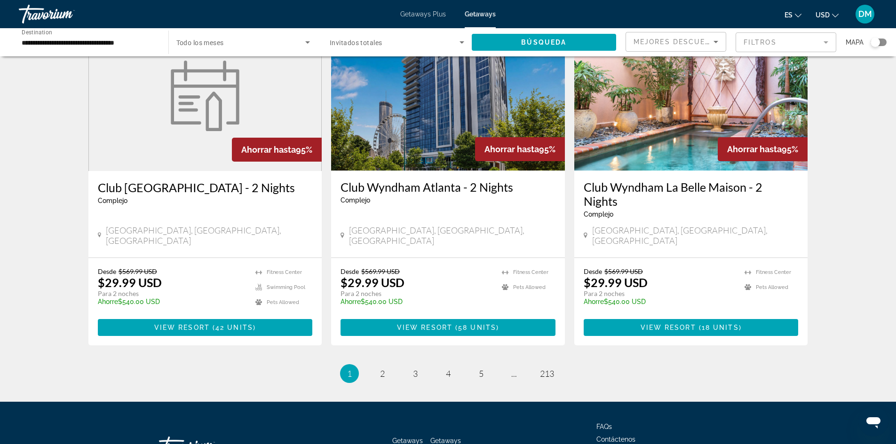
click at [438, 437] on span "Getaways Plus" at bounding box center [445, 446] width 31 height 18
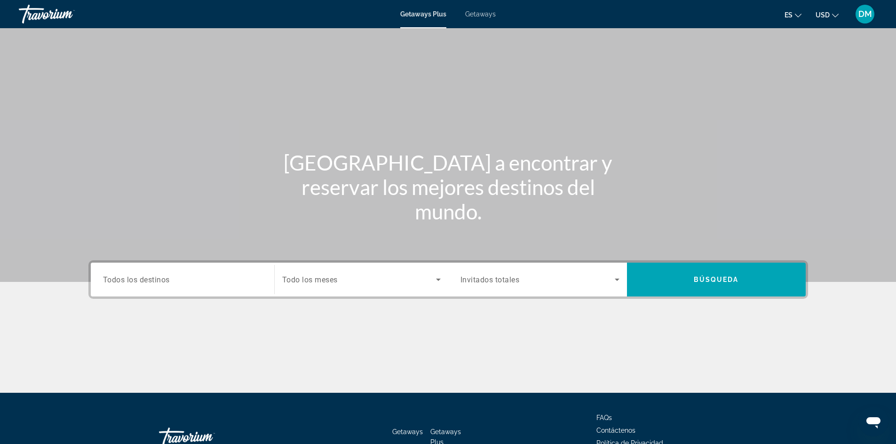
click at [218, 294] on div "Destination Todos los destinos" at bounding box center [182, 280] width 174 height 34
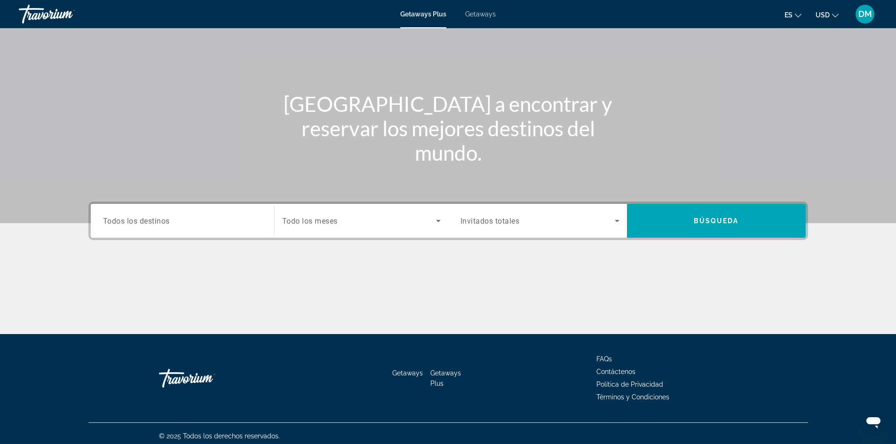
scroll to position [64, 0]
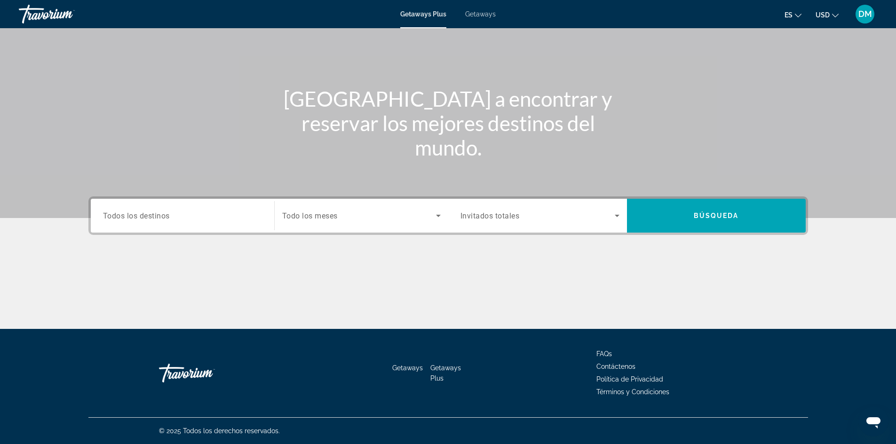
click at [230, 219] on input "Destination Todos los destinos" at bounding box center [182, 216] width 159 height 11
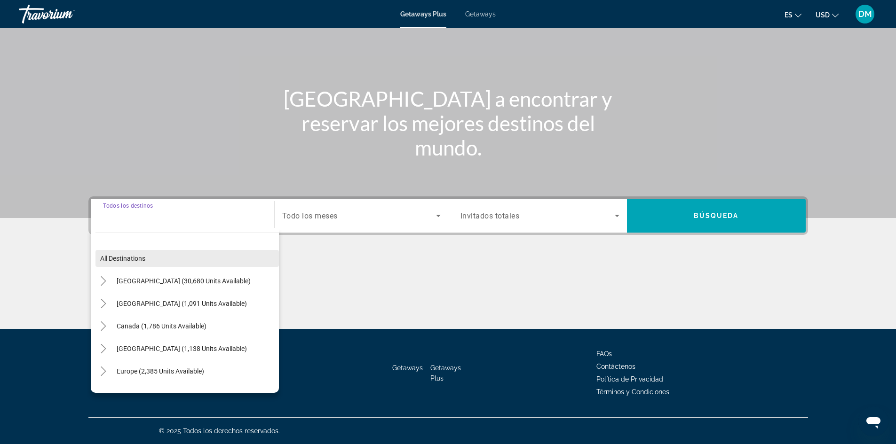
click at [138, 261] on span "All destinations" at bounding box center [122, 259] width 45 height 8
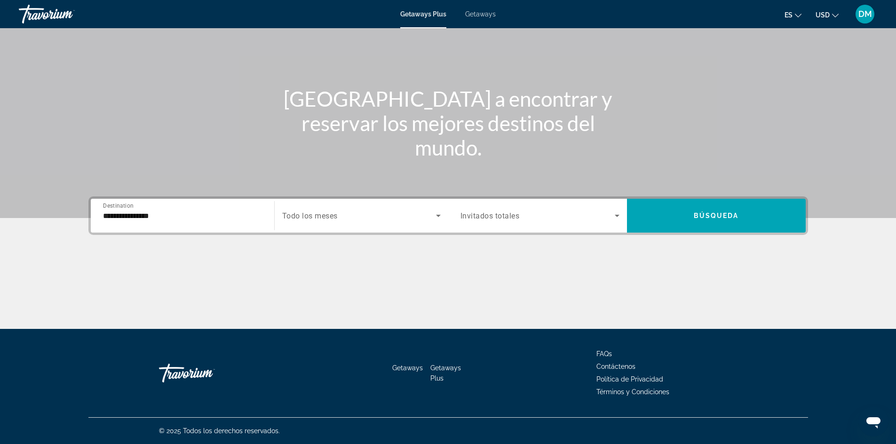
click at [221, 225] on div "**********" at bounding box center [182, 216] width 159 height 27
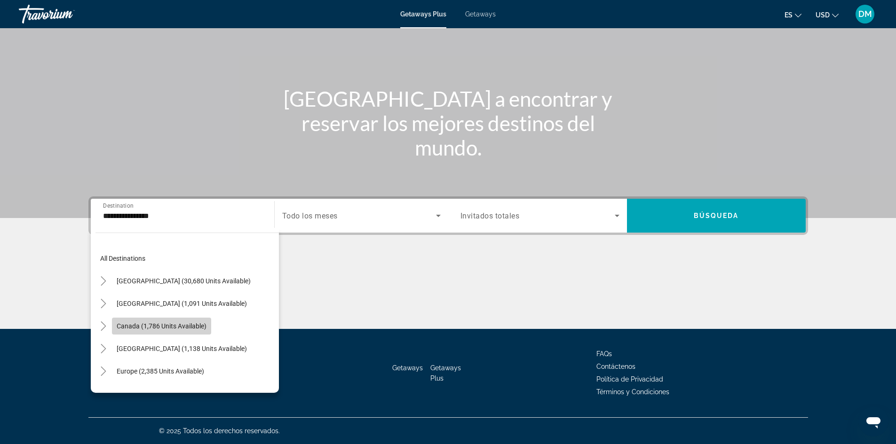
click at [174, 326] on span "Canada (1,786 units available)" at bounding box center [162, 327] width 90 height 8
type input "**********"
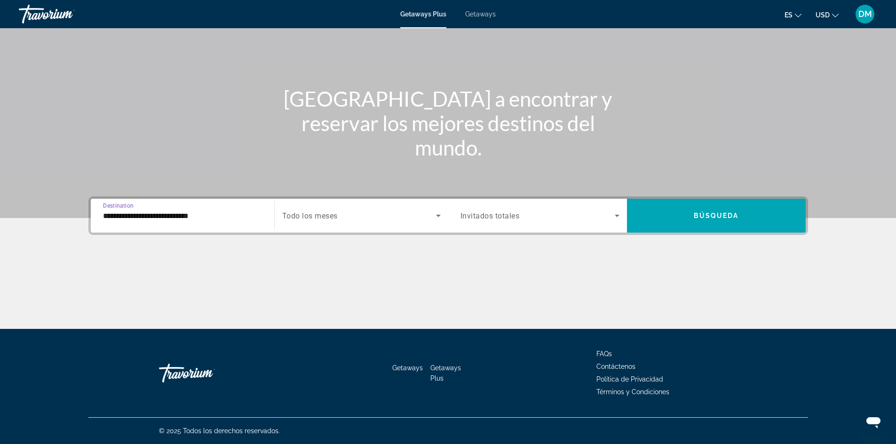
click at [613, 215] on icon "Search widget" at bounding box center [616, 215] width 11 height 11
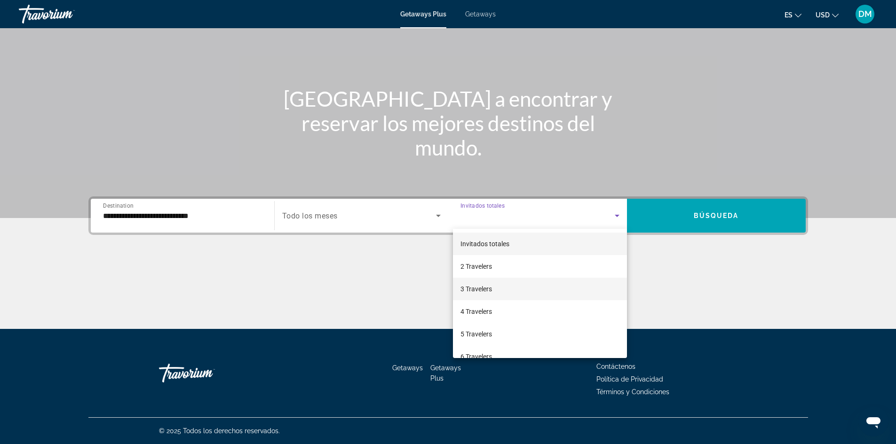
click at [476, 289] on span "3 Travelers" at bounding box center [476, 289] width 32 height 11
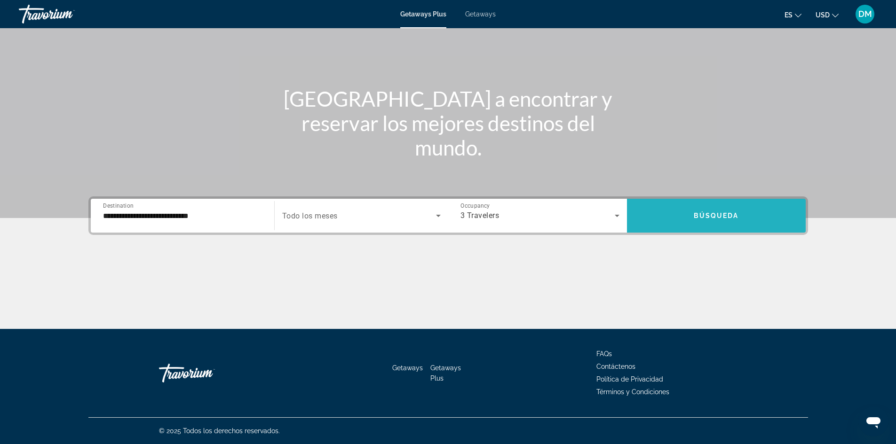
click at [710, 210] on span "Search widget" at bounding box center [716, 216] width 179 height 23
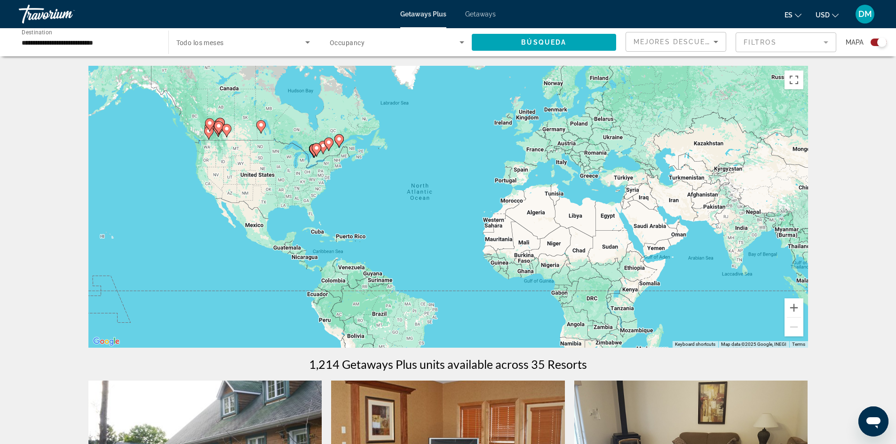
click at [207, 150] on div "To activate drag with keyboard, press Alt + Enter. Once in keyboard drag state,…" at bounding box center [448, 207] width 720 height 282
click at [315, 154] on icon "Main content" at bounding box center [316, 149] width 9 height 13
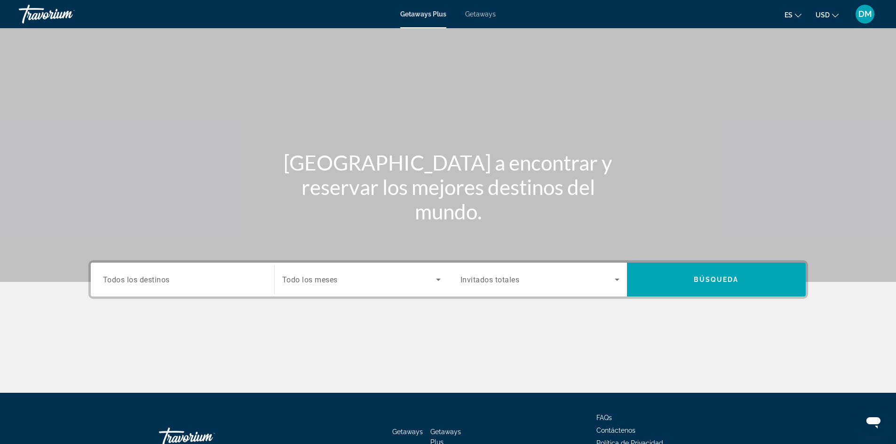
click at [140, 263] on div "Destination Todos los destinos" at bounding box center [182, 280] width 174 height 34
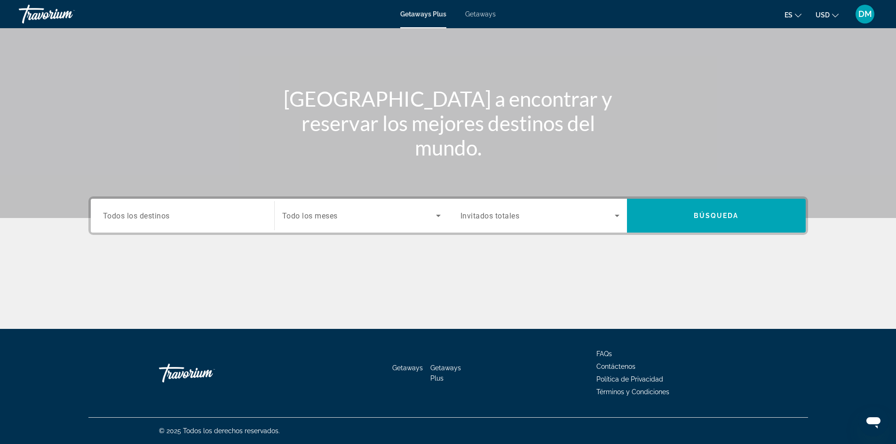
click at [140, 214] on span "Todos los destinos" at bounding box center [136, 215] width 67 height 9
click at [140, 214] on input "Destination Todos los destinos" at bounding box center [182, 216] width 159 height 11
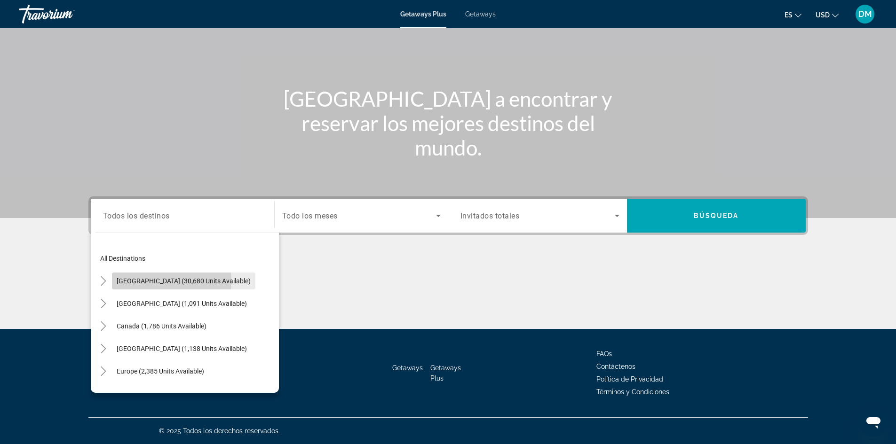
click at [132, 282] on span "United States (30,680 units available)" at bounding box center [184, 281] width 134 height 8
type input "**********"
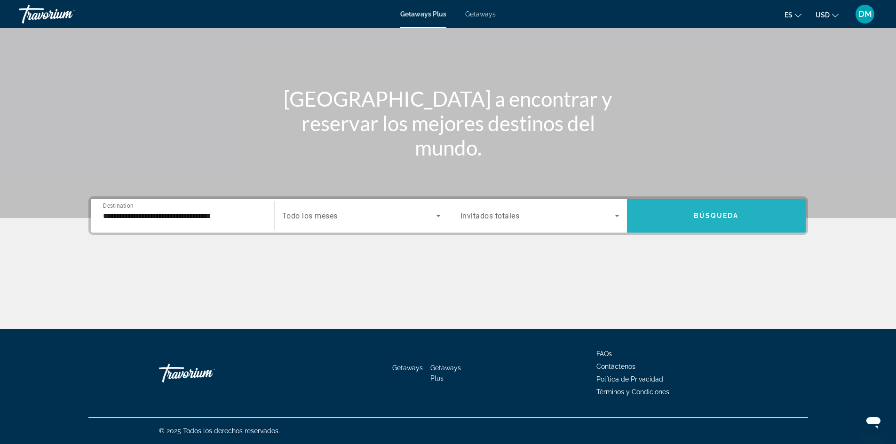
click at [668, 207] on span "Search widget" at bounding box center [716, 216] width 179 height 23
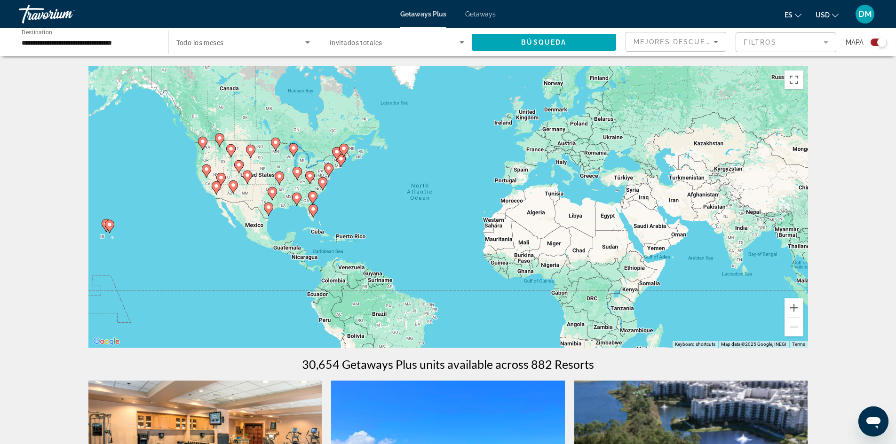
click at [204, 151] on div "To activate drag with keyboard, press Alt + Enter. Once in keyboard drag state,…" at bounding box center [448, 207] width 720 height 282
click at [204, 146] on icon "Main content" at bounding box center [202, 143] width 8 height 12
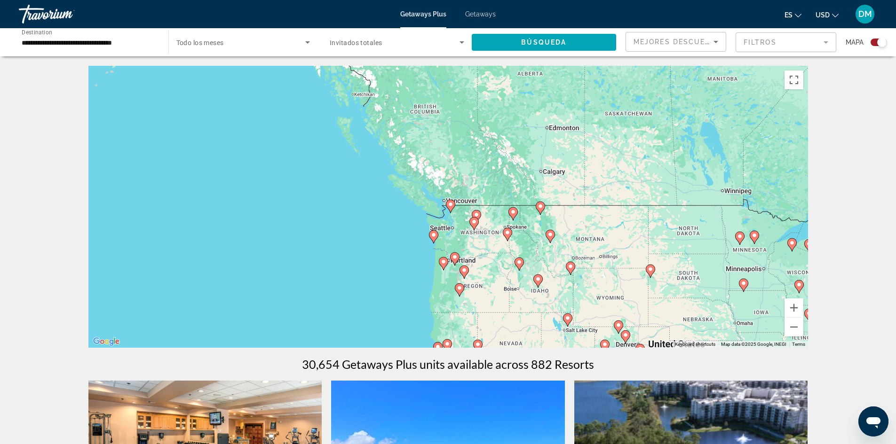
click at [473, 225] on icon "Main content" at bounding box center [473, 224] width 8 height 12
type input "**********"
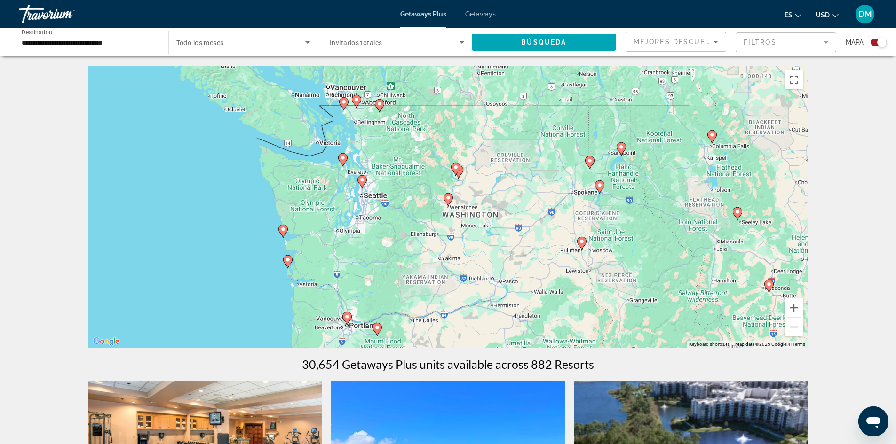
click at [509, 362] on h1 "30,654 Getaways Plus units available across 882 Resorts" at bounding box center [448, 364] width 292 height 14
click at [363, 363] on h1 "30,654 Getaways Plus units available across 882 Resorts" at bounding box center [448, 364] width 292 height 14
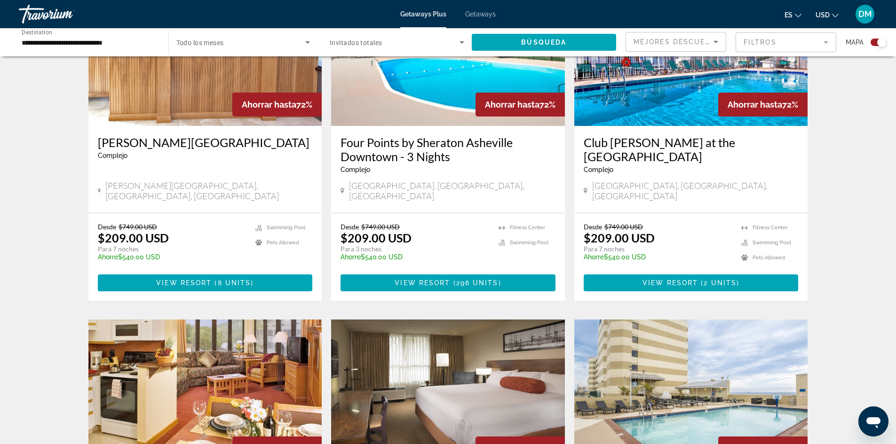
scroll to position [752, 0]
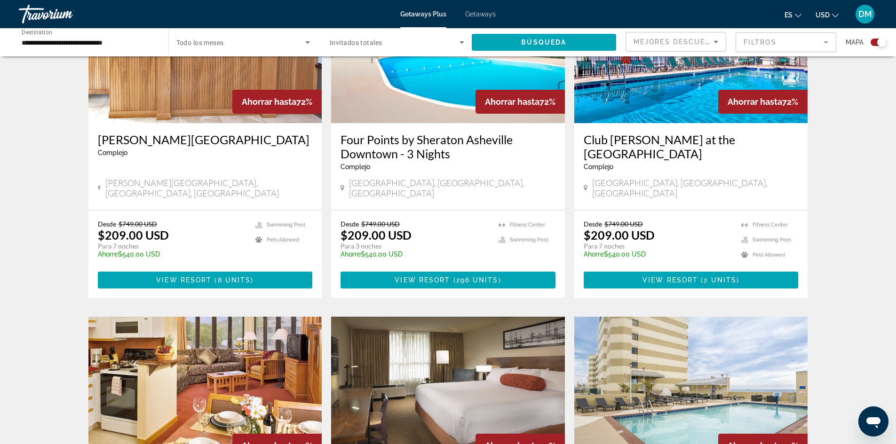
click at [630, 329] on img "Main content" at bounding box center [691, 392] width 234 height 150
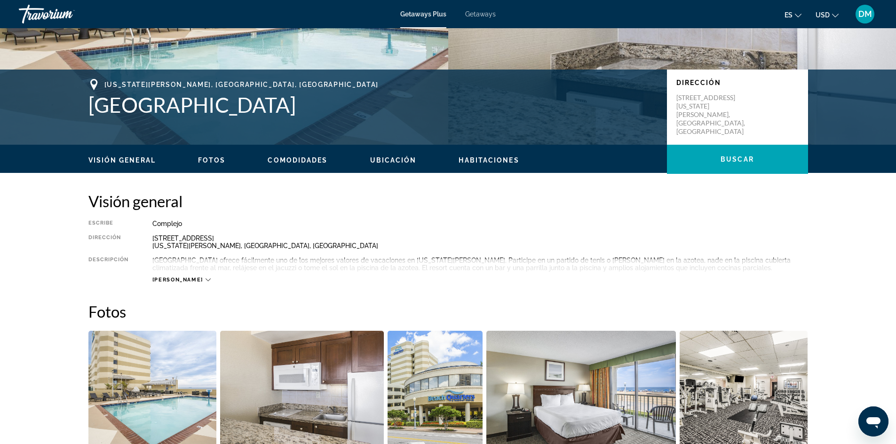
scroll to position [47, 0]
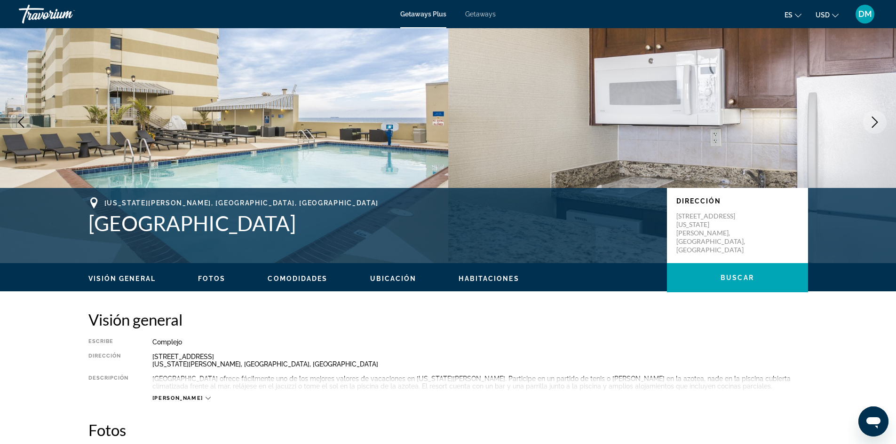
click at [209, 281] on span "Fotos" at bounding box center [212, 279] width 28 height 8
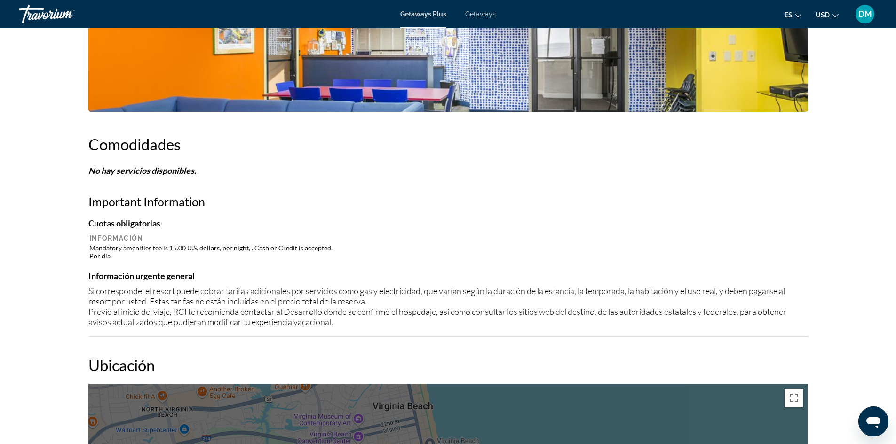
scroll to position [600, 0]
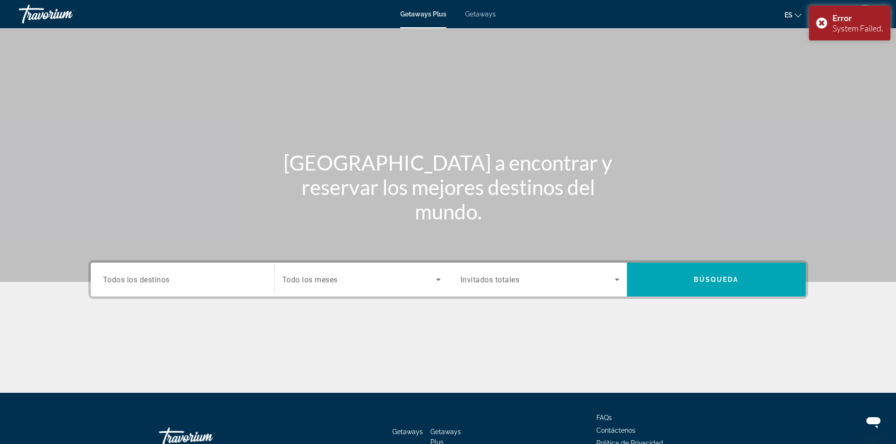
click at [163, 284] on span "Todos los destinos" at bounding box center [136, 279] width 67 height 9
click at [163, 284] on input "Destination Todos los destinos" at bounding box center [182, 280] width 159 height 11
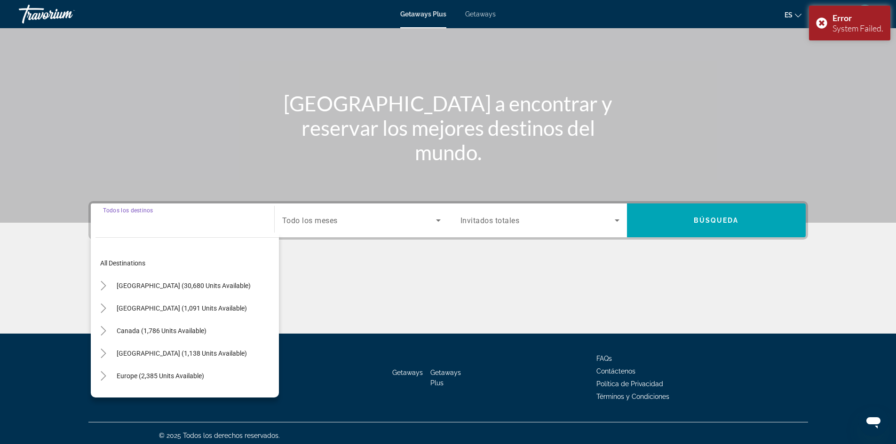
scroll to position [64, 0]
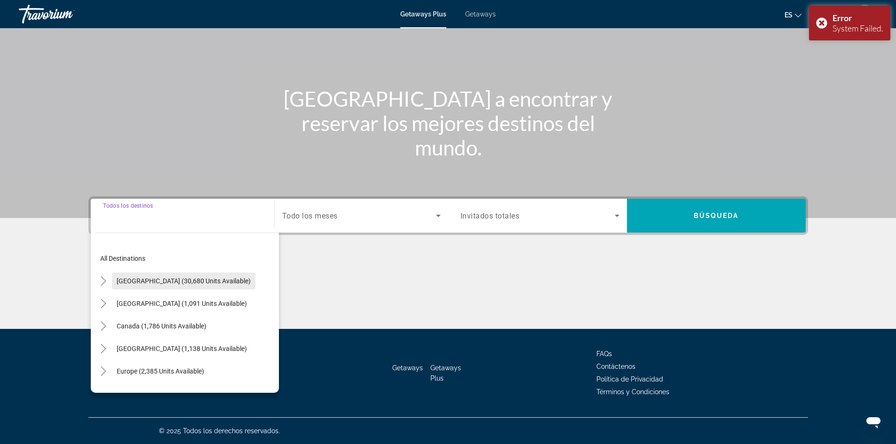
click at [154, 285] on span "Search widget" at bounding box center [183, 281] width 143 height 23
type input "**********"
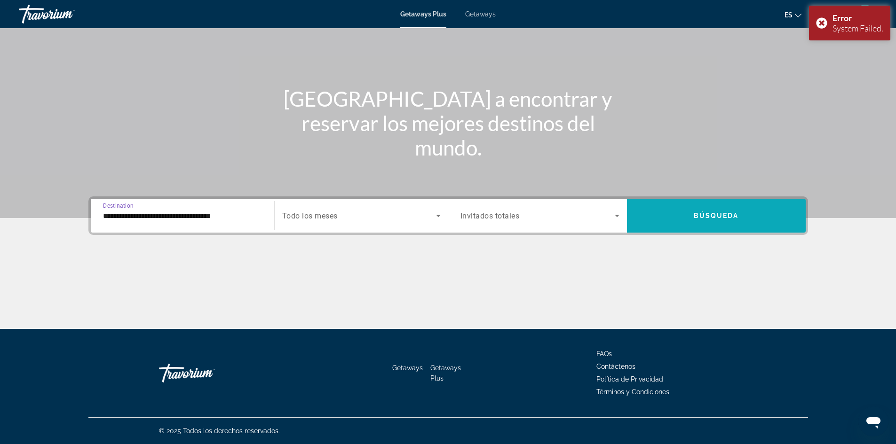
click at [758, 201] on span "Search widget" at bounding box center [716, 216] width 179 height 34
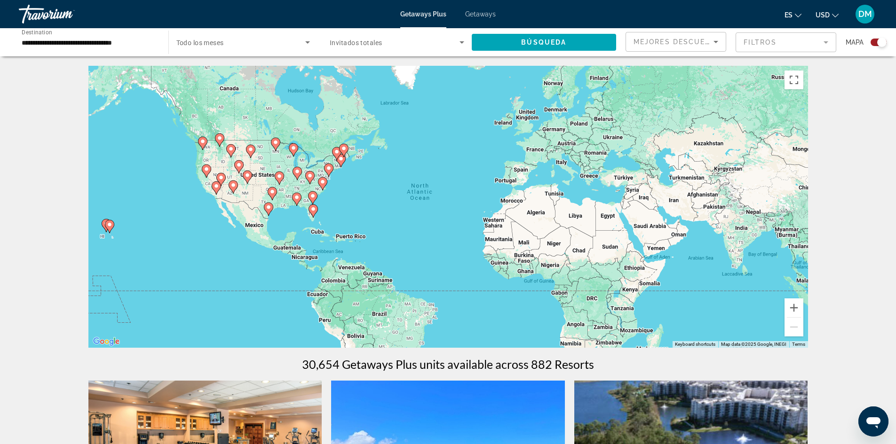
click at [203, 143] on image "Main content" at bounding box center [203, 142] width 6 height 6
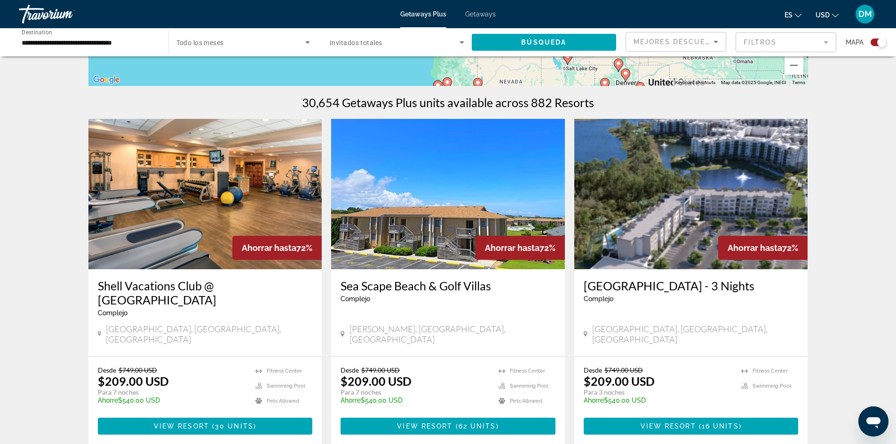
scroll to position [329, 0]
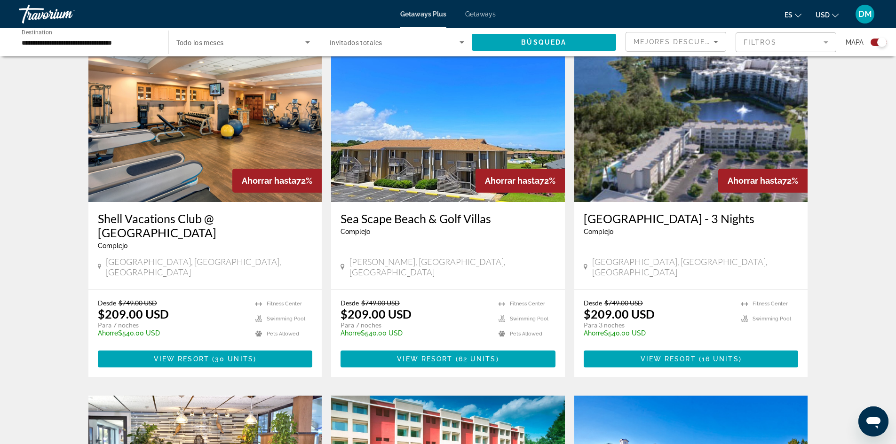
click at [223, 262] on div "Phoenix, AZ, USA" at bounding box center [205, 267] width 215 height 21
click at [216, 161] on img "Main content" at bounding box center [205, 127] width 234 height 150
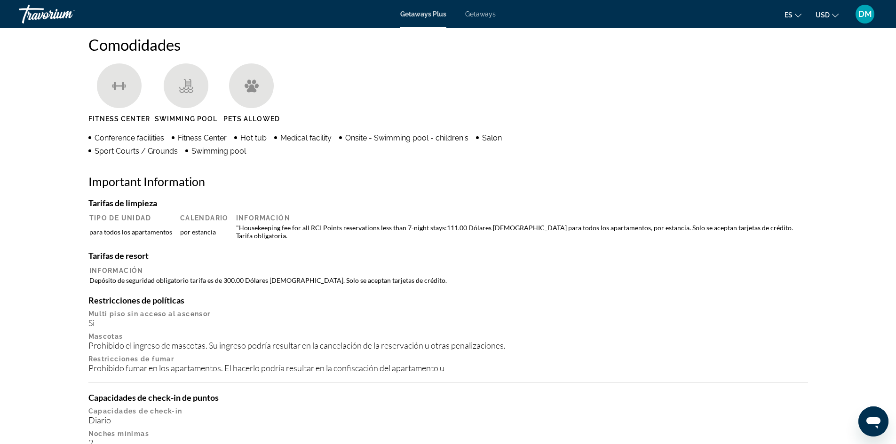
scroll to position [705, 0]
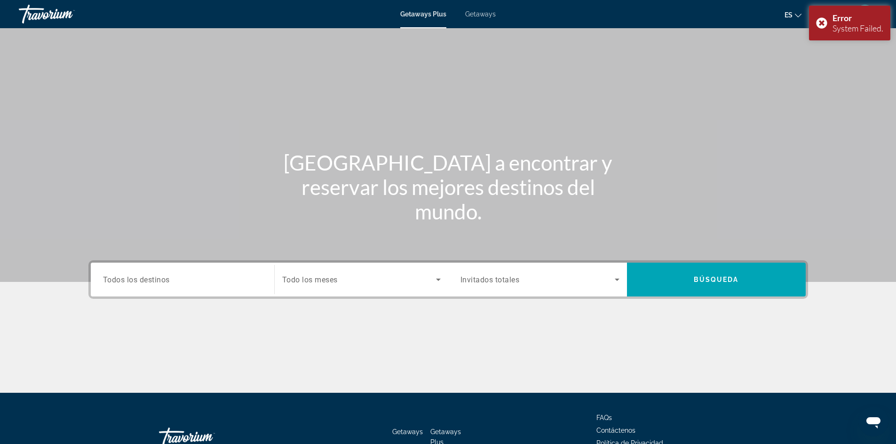
click at [144, 284] on span "Todos los destinos" at bounding box center [136, 279] width 67 height 9
click at [144, 284] on input "Destination Todos los destinos" at bounding box center [182, 280] width 159 height 11
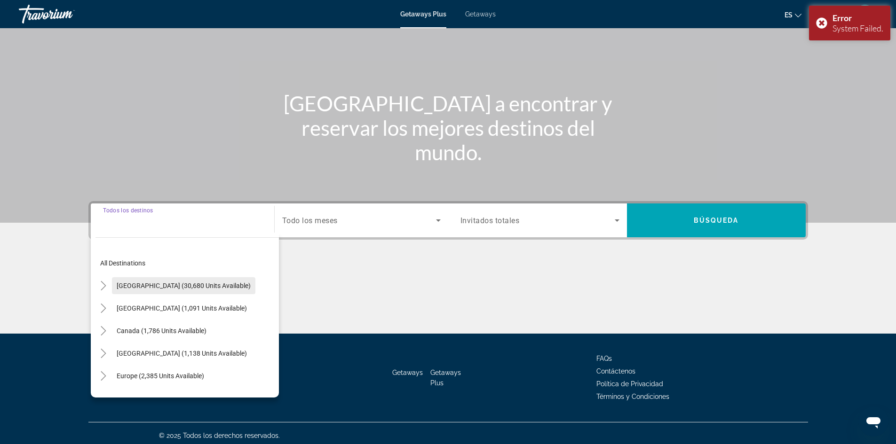
scroll to position [64, 0]
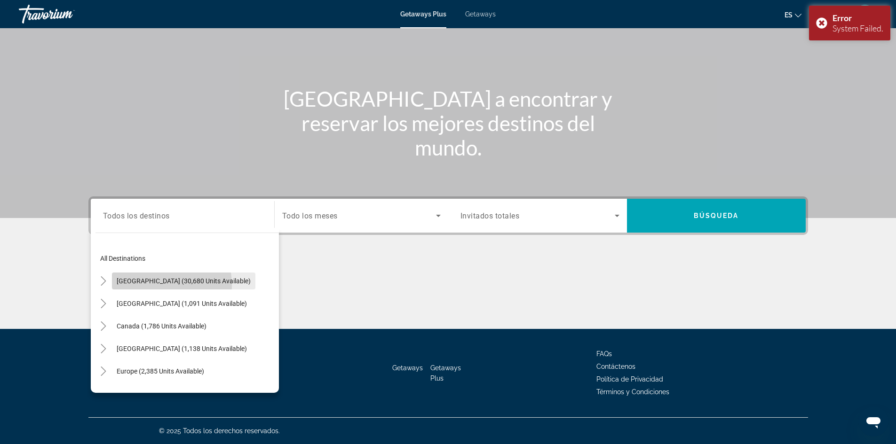
click at [134, 286] on span "Search widget" at bounding box center [183, 281] width 143 height 23
type input "**********"
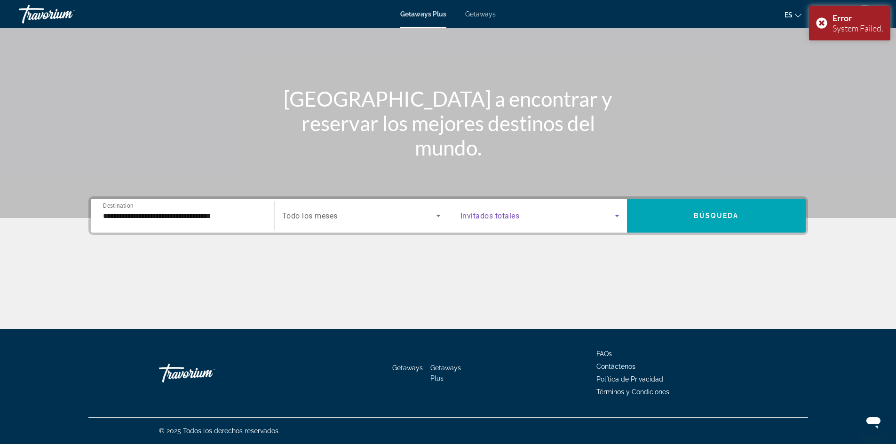
click at [615, 215] on icon "Search widget" at bounding box center [617, 216] width 5 height 2
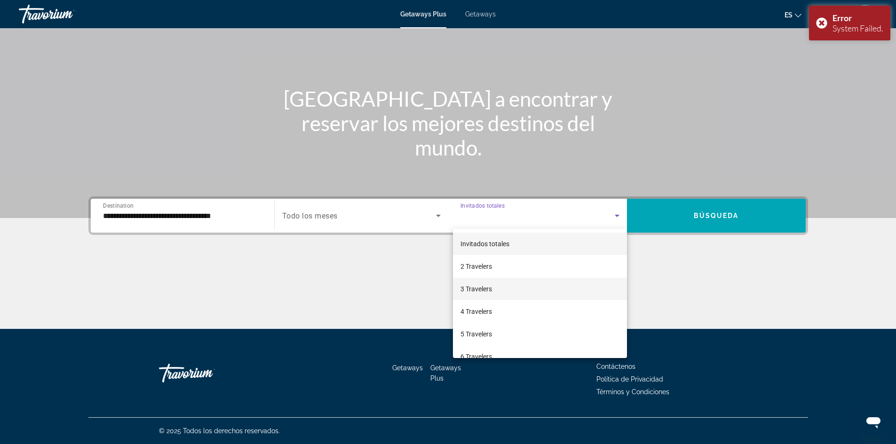
click at [473, 292] on span "3 Travelers" at bounding box center [476, 289] width 32 height 11
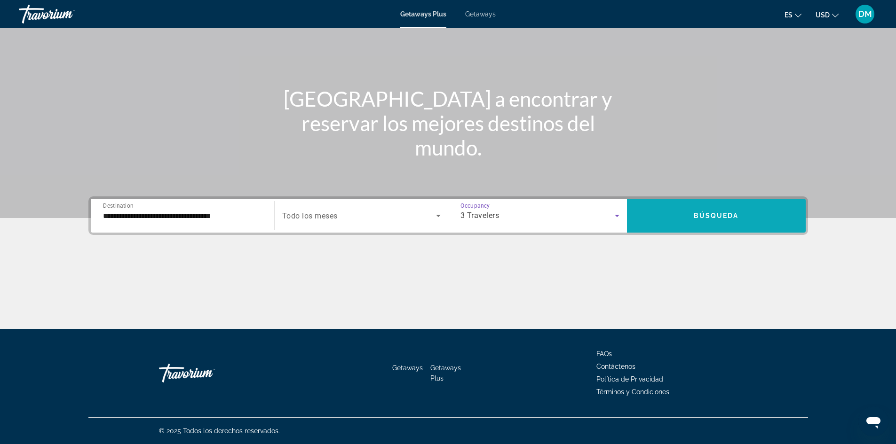
click at [760, 207] on span "Search widget" at bounding box center [716, 216] width 179 height 23
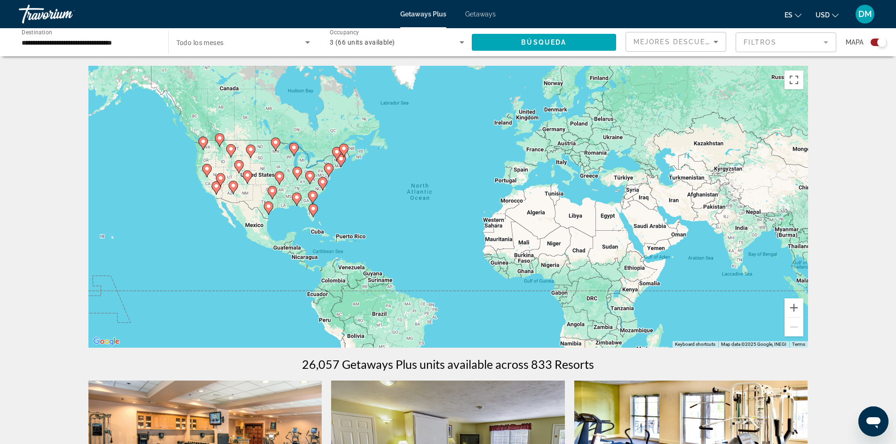
click at [202, 146] on icon "Main content" at bounding box center [202, 143] width 8 height 12
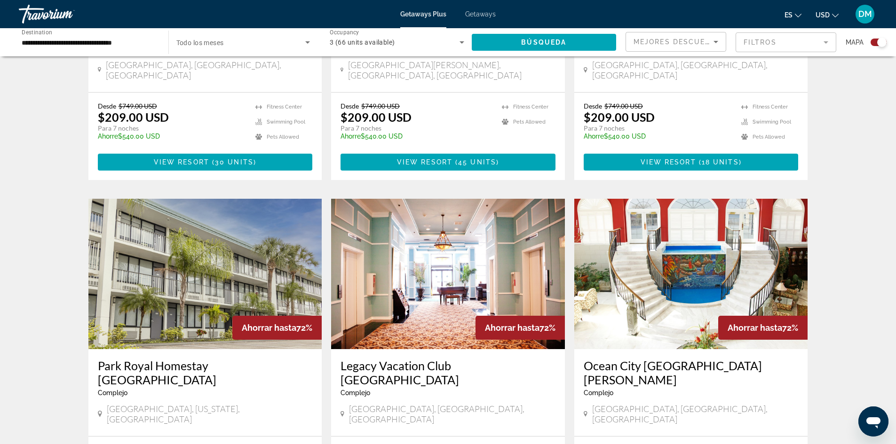
scroll to position [564, 0]
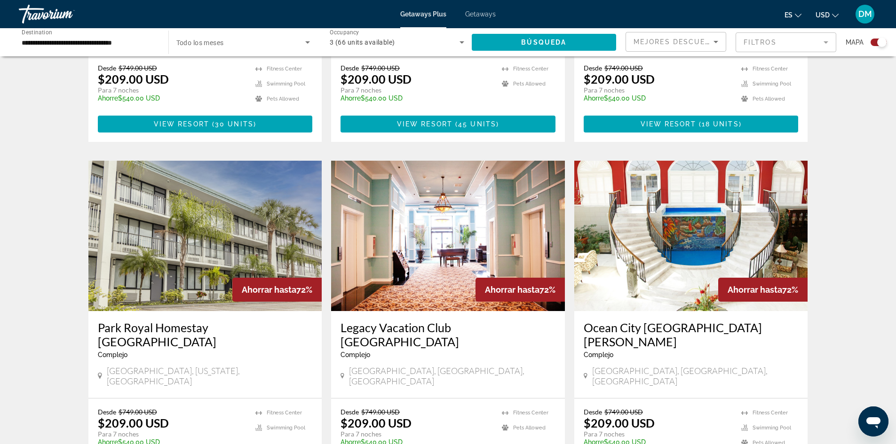
click at [216, 251] on img "Main content" at bounding box center [205, 236] width 234 height 150
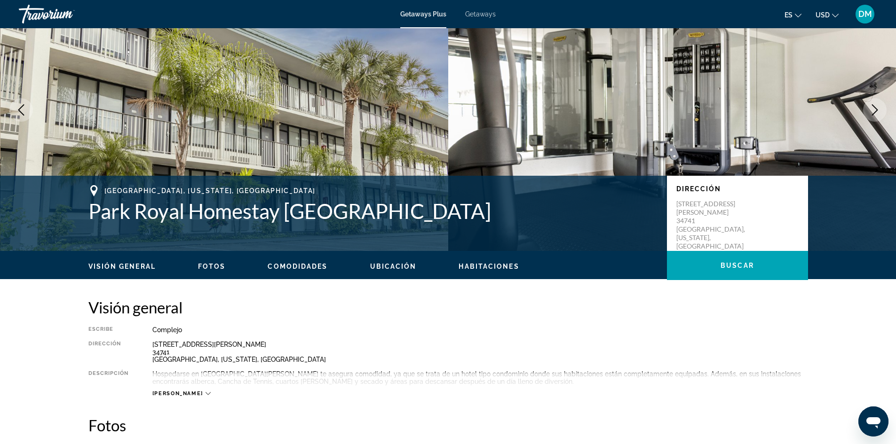
scroll to position [94, 0]
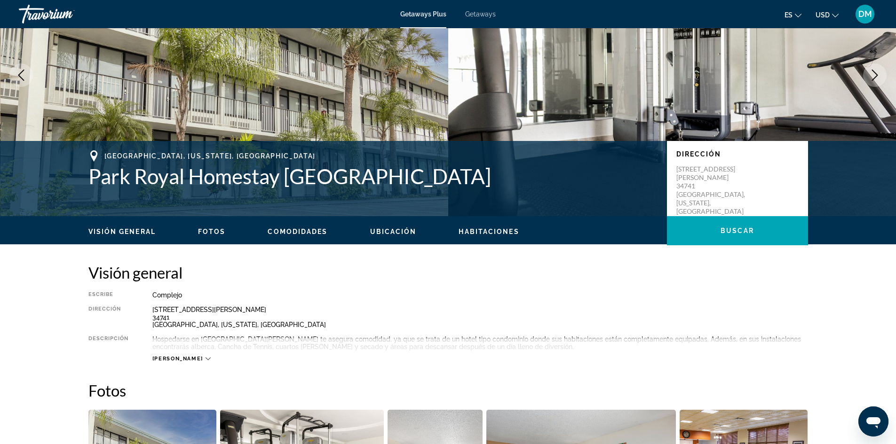
click at [206, 236] on div "Visión general Fotos Comodidades Ubicación Habitaciones Buscar" at bounding box center [448, 230] width 757 height 29
click at [214, 235] on span "Fotos" at bounding box center [212, 232] width 28 height 8
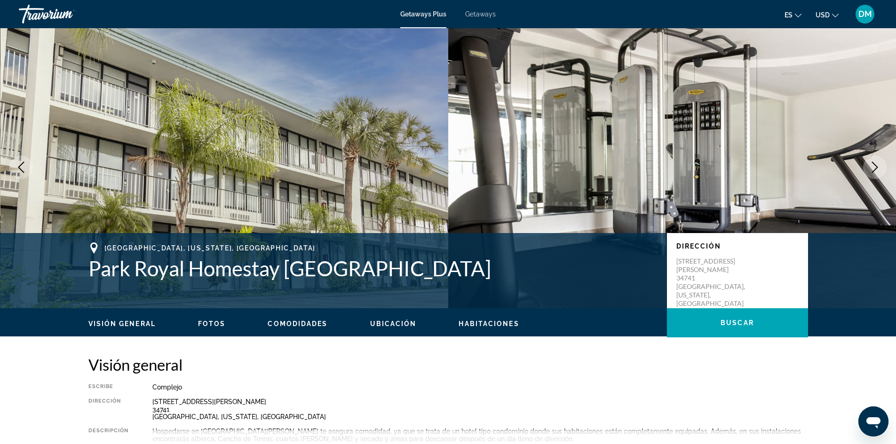
scroll to position [0, 0]
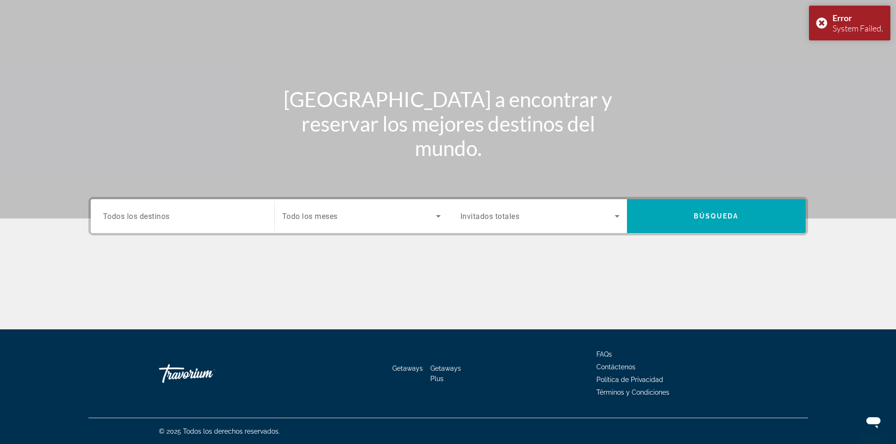
scroll to position [64, 0]
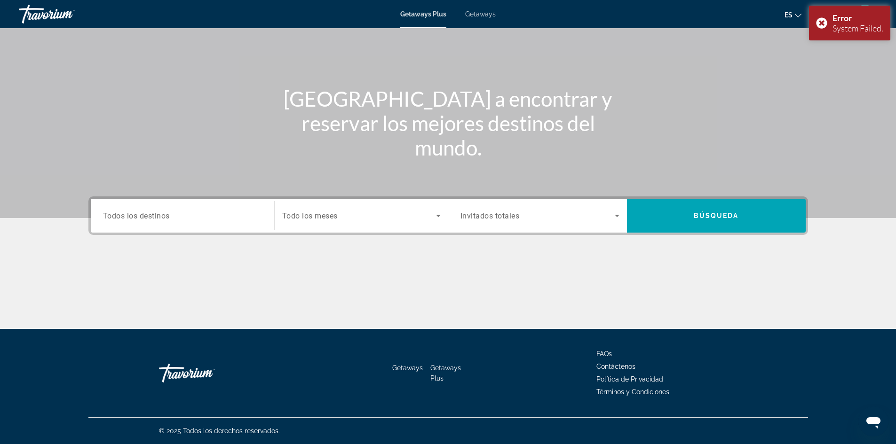
click at [202, 217] on input "Destination Todos los destinos" at bounding box center [182, 216] width 159 height 11
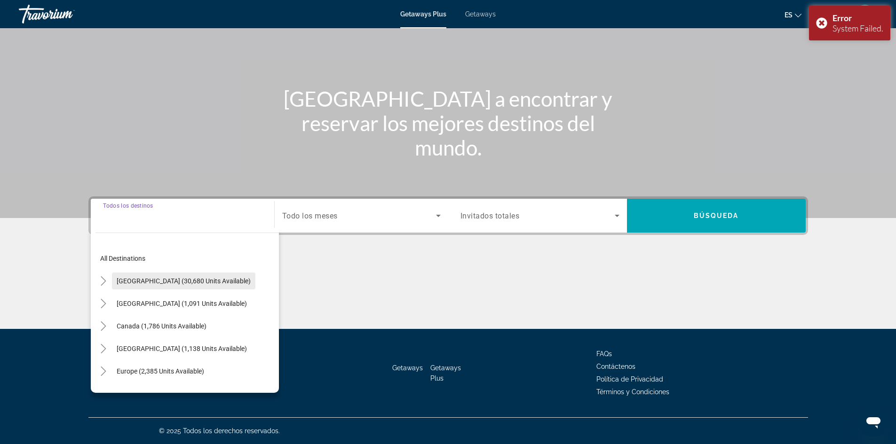
click at [147, 284] on span "United States (30,680 units available)" at bounding box center [184, 281] width 134 height 8
type input "**********"
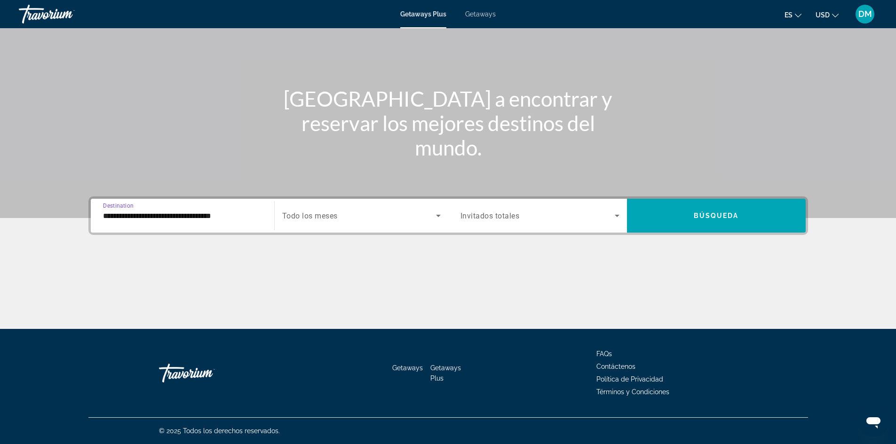
click at [615, 215] on icon "Search widget" at bounding box center [617, 216] width 5 height 2
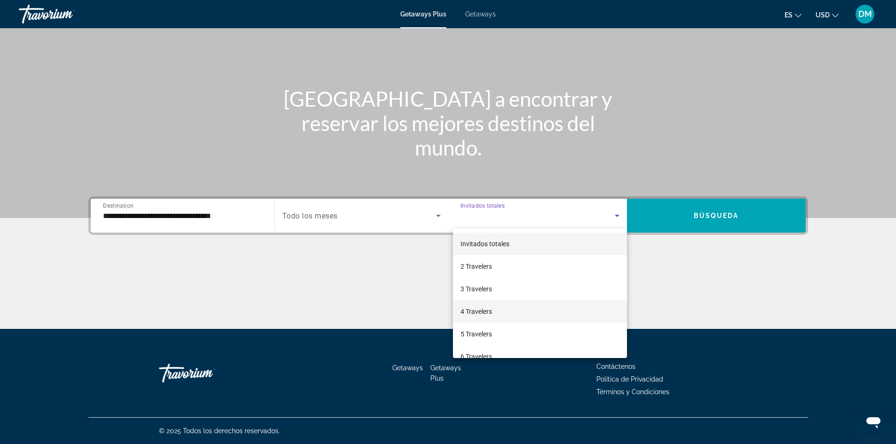
click at [473, 307] on span "4 Travelers" at bounding box center [476, 311] width 32 height 11
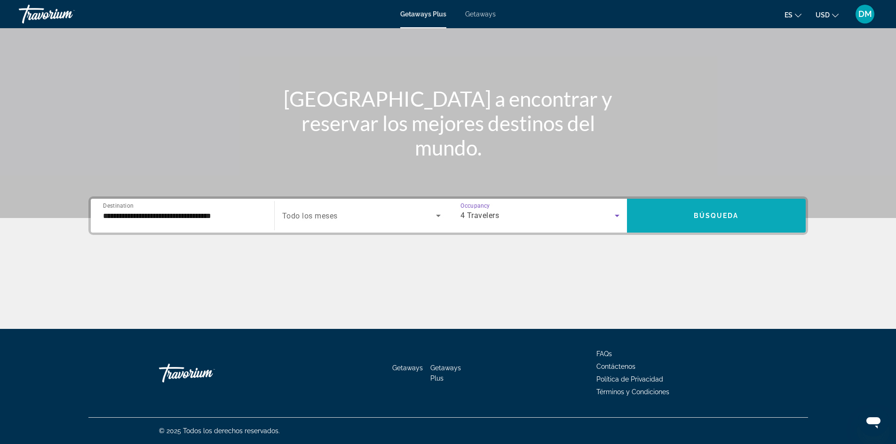
click at [735, 220] on span "Search widget" at bounding box center [716, 216] width 179 height 23
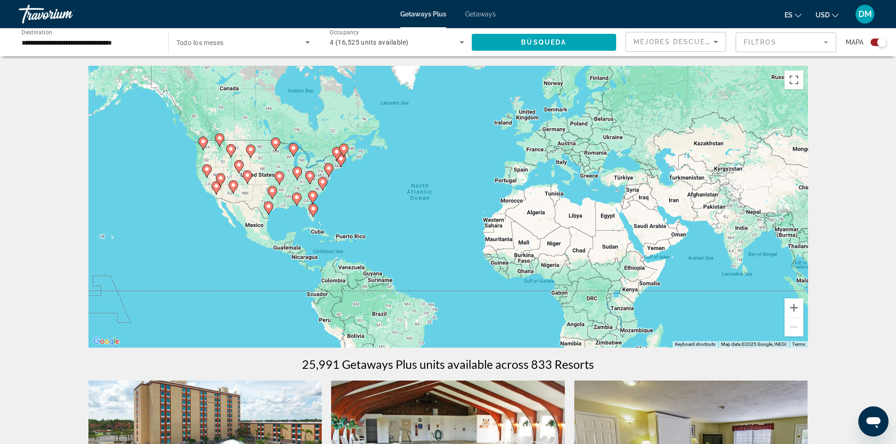
click at [332, 281] on div "To activate drag with keyboard, press Alt + Enter. Once in keyboard drag state,…" at bounding box center [448, 207] width 720 height 282
click at [205, 144] on image "Main content" at bounding box center [203, 142] width 6 height 6
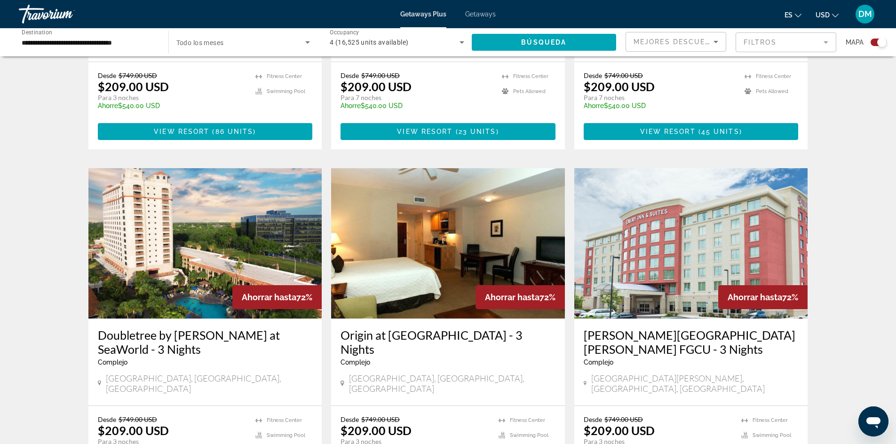
scroll to position [517, 0]
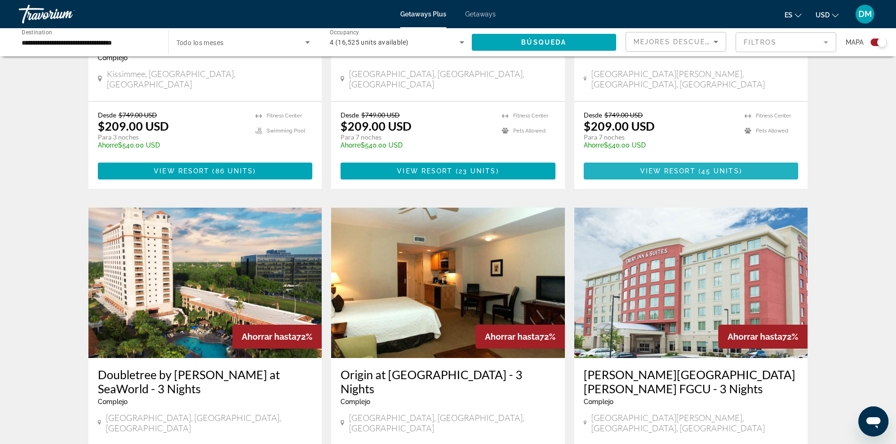
click at [709, 165] on span "Main content" at bounding box center [691, 171] width 215 height 23
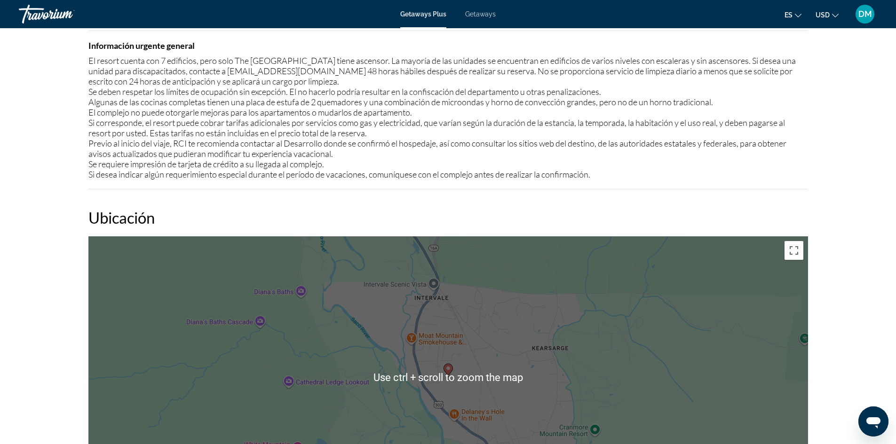
scroll to position [1411, 0]
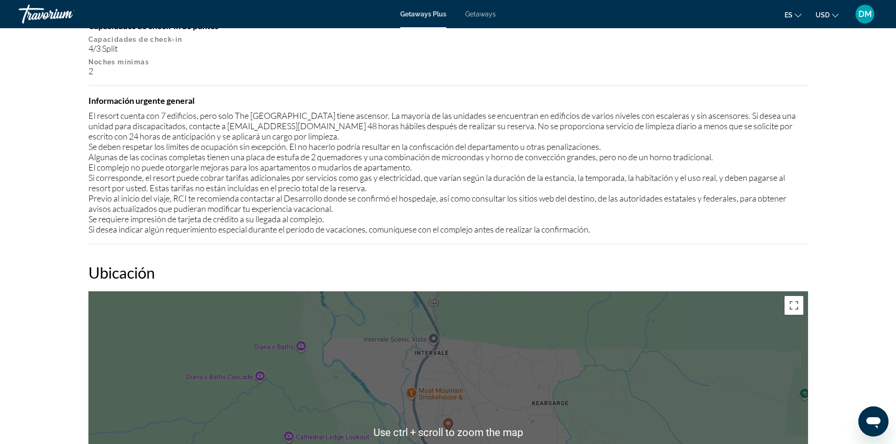
click at [232, 363] on div "To activate drag with keyboard, press Alt + Enter. Once in keyboard drag state,…" at bounding box center [448, 433] width 720 height 282
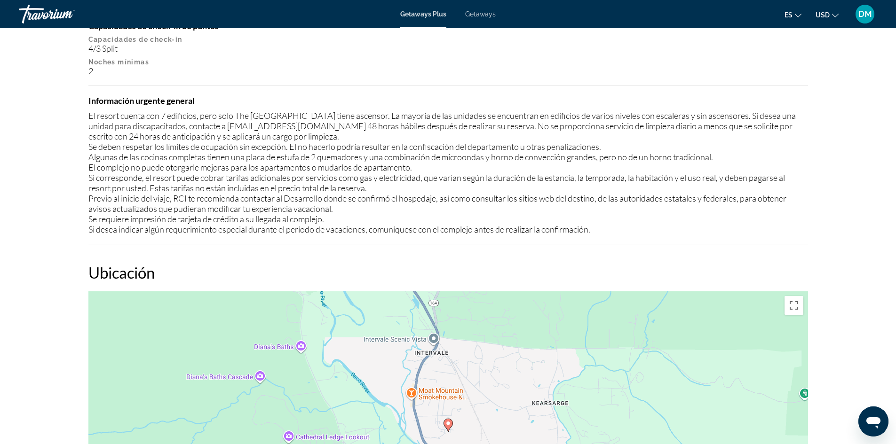
click at [346, 215] on div "El resort cuenta con 7 edificios, pero solo The Main Inn tiene ascensor. La may…" at bounding box center [448, 173] width 720 height 124
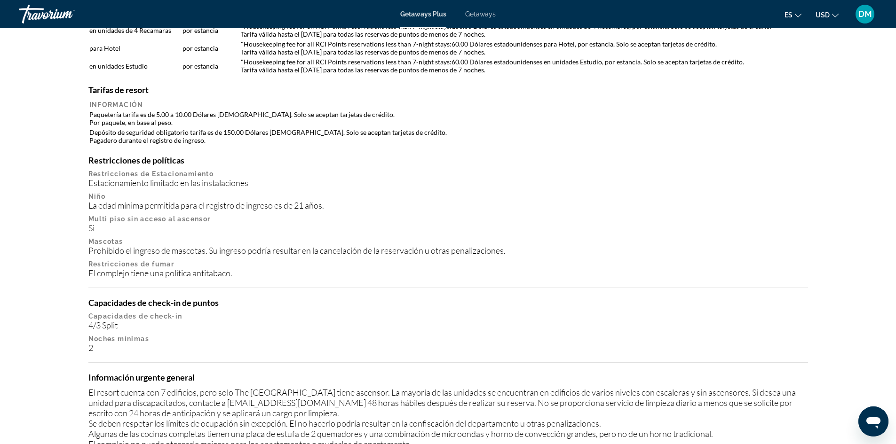
scroll to position [1129, 0]
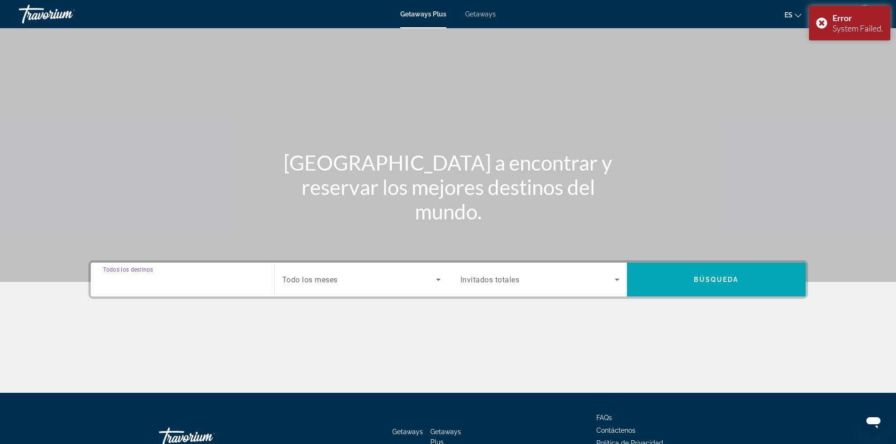
click at [188, 280] on input "Destination Todos los destinos" at bounding box center [182, 280] width 159 height 11
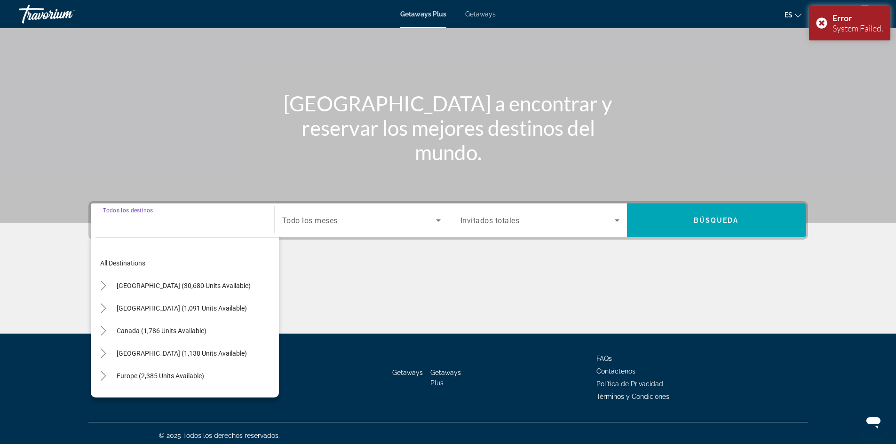
scroll to position [64, 0]
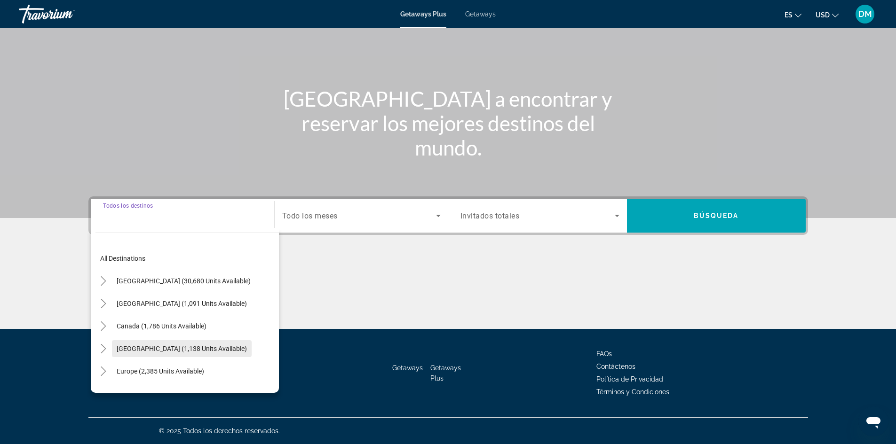
click at [163, 349] on span "Caribbean & Atlantic Islands (1,138 units available)" at bounding box center [182, 349] width 130 height 8
type input "**********"
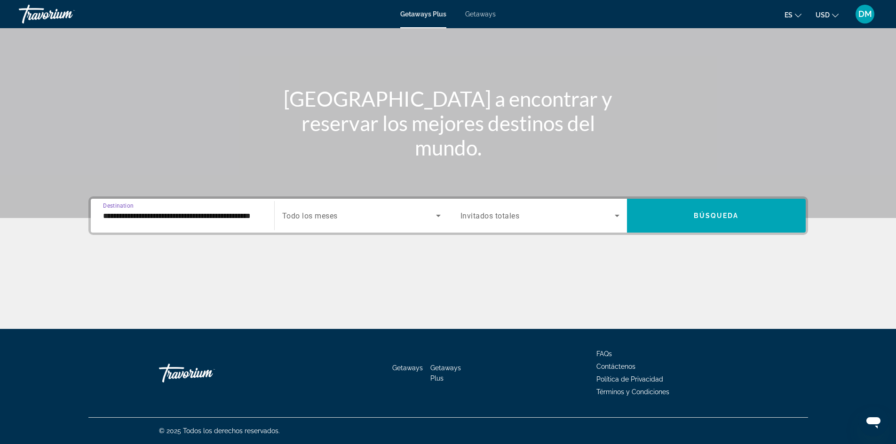
click at [614, 216] on icon "Search widget" at bounding box center [616, 215] width 11 height 11
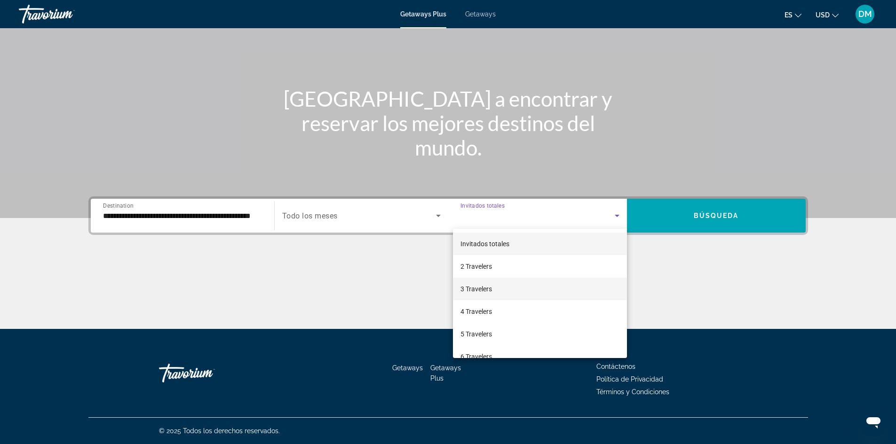
click at [481, 291] on span "3 Travelers" at bounding box center [476, 289] width 32 height 11
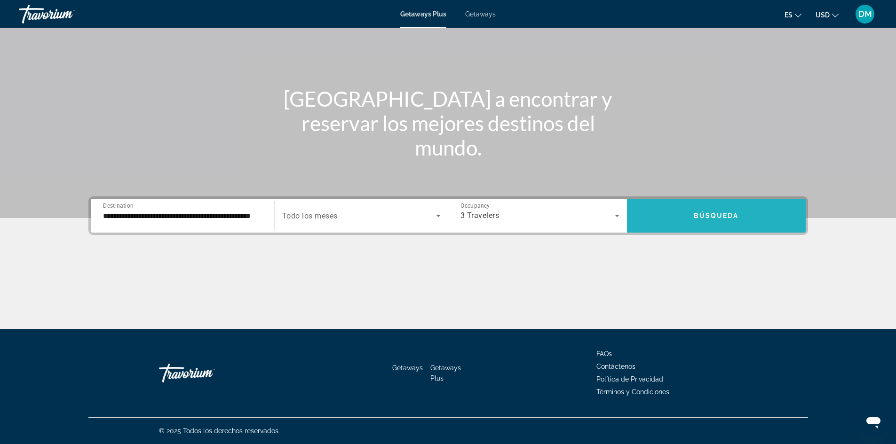
click at [756, 216] on span "Search widget" at bounding box center [716, 216] width 179 height 23
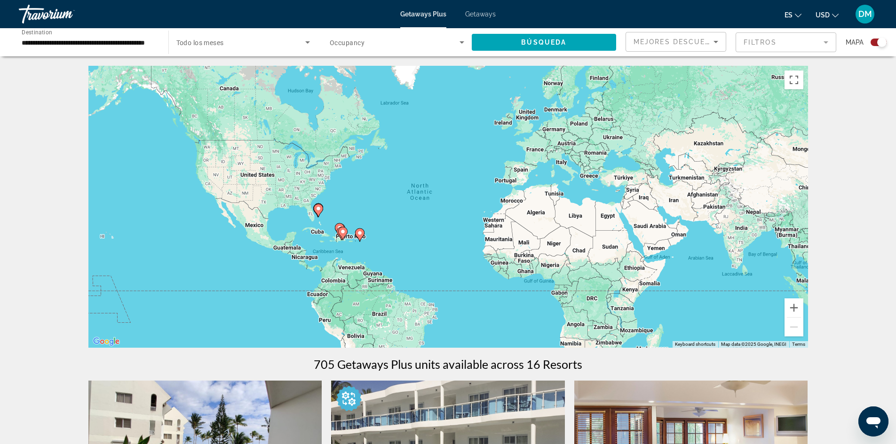
click at [337, 284] on div "To activate drag with keyboard, press Alt + Enter. Once in keyboard drag state,…" at bounding box center [448, 207] width 720 height 282
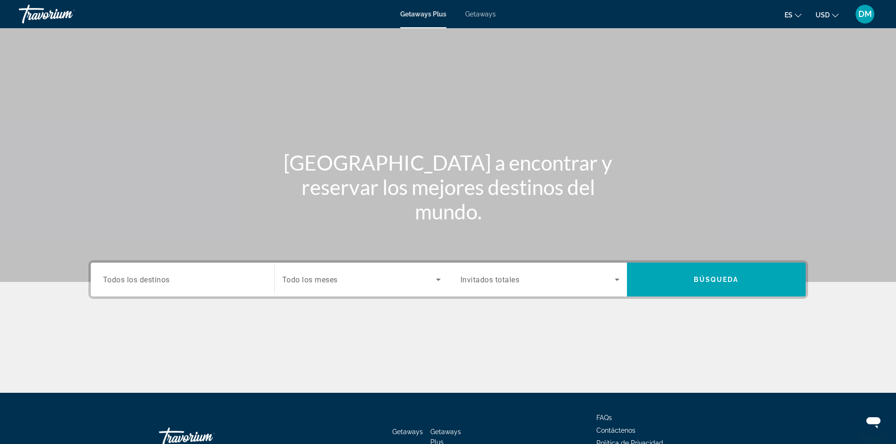
click at [149, 271] on div "Search widget" at bounding box center [182, 280] width 159 height 27
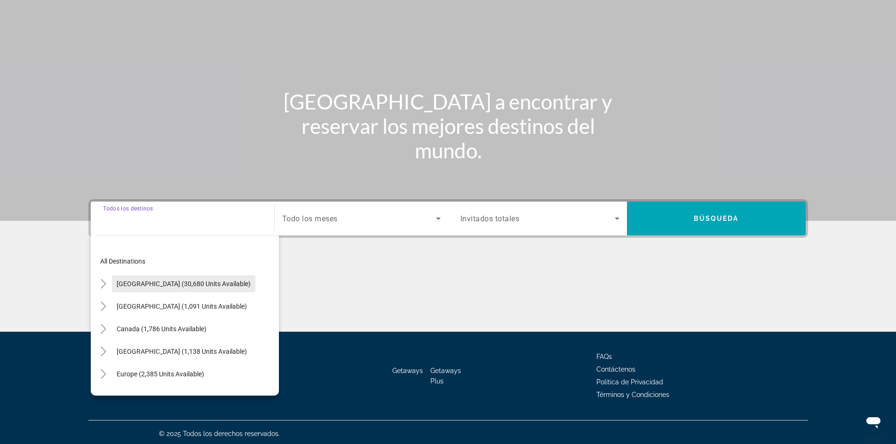
scroll to position [64, 0]
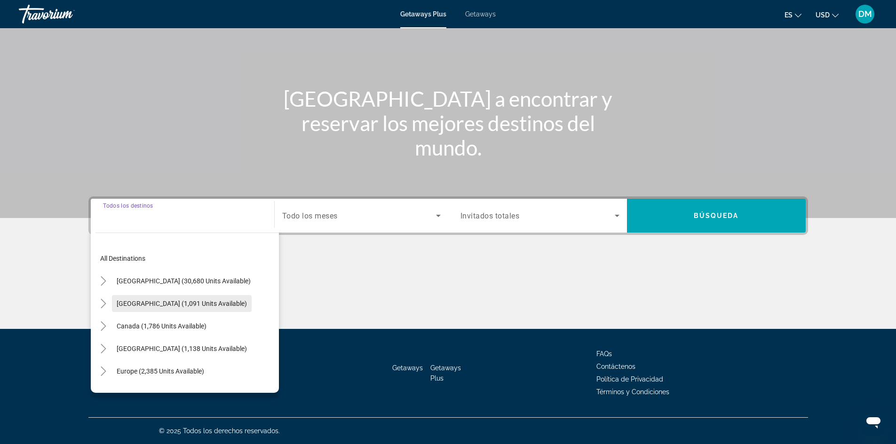
click at [149, 303] on span "Mexico (1,091 units available)" at bounding box center [182, 304] width 130 height 8
type input "**********"
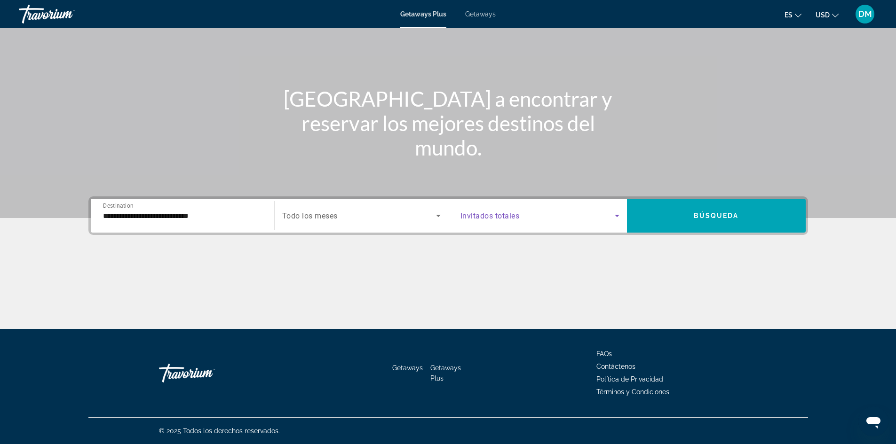
click at [615, 218] on icon "Search widget" at bounding box center [616, 215] width 11 height 11
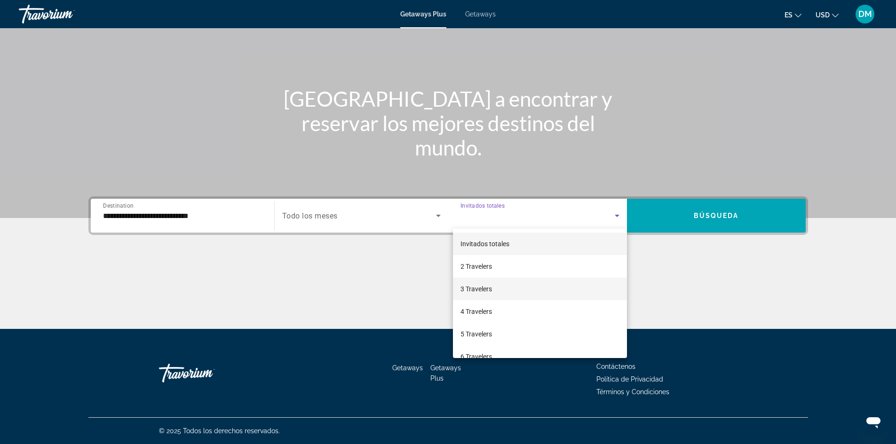
click at [483, 293] on span "3 Travelers" at bounding box center [476, 289] width 32 height 11
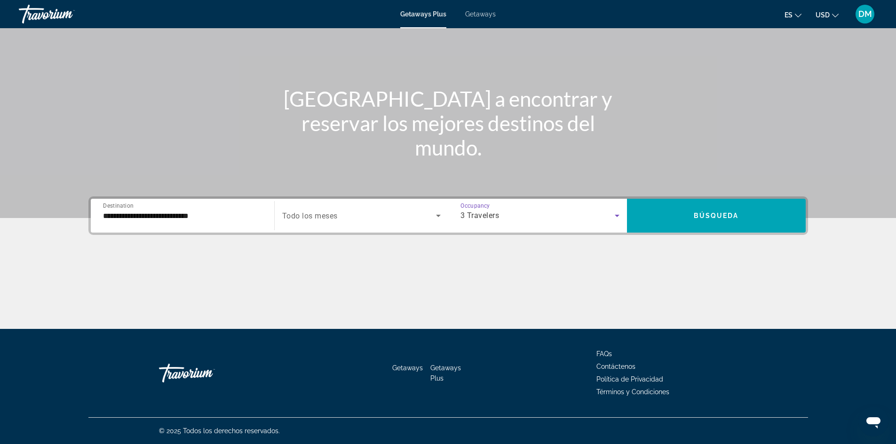
click at [441, 215] on icon "Search widget" at bounding box center [438, 215] width 11 height 11
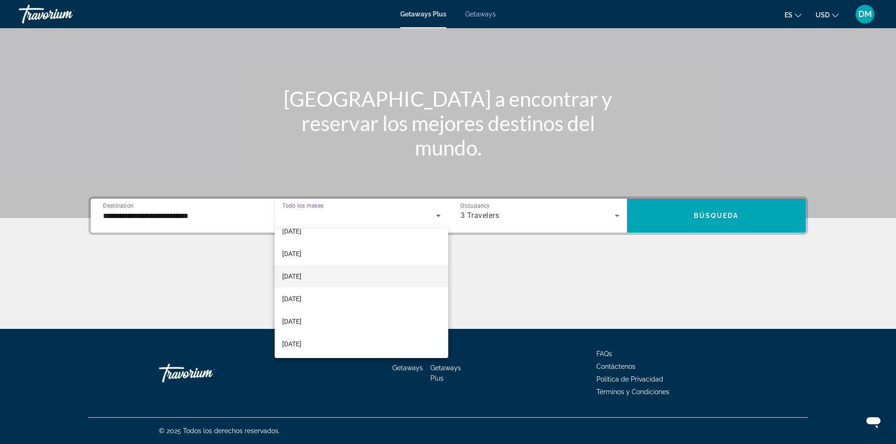
scroll to position [194, 0]
click at [311, 296] on mat-option "July 2026" at bounding box center [362, 298] width 174 height 23
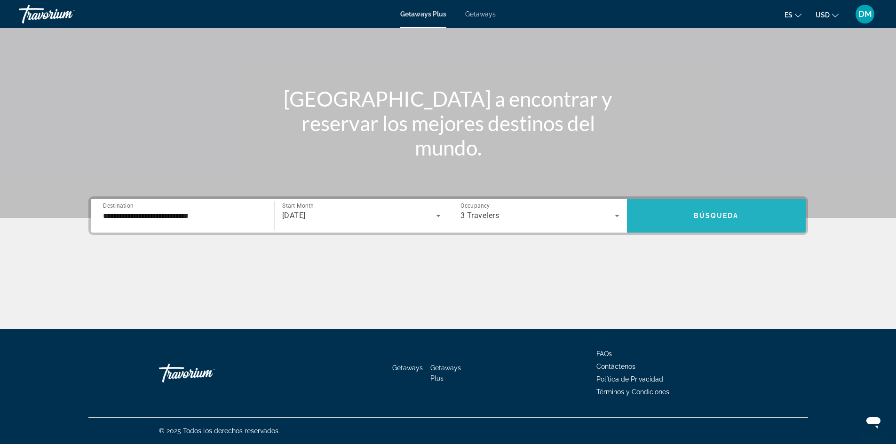
click at [762, 215] on span "Search widget" at bounding box center [716, 216] width 179 height 23
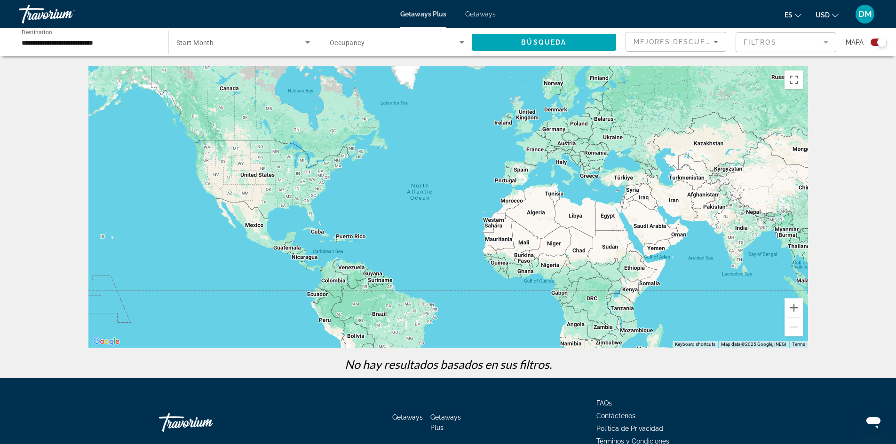
click at [253, 241] on div "Main content" at bounding box center [448, 207] width 720 height 282
click at [255, 236] on div "Main content" at bounding box center [448, 207] width 720 height 282
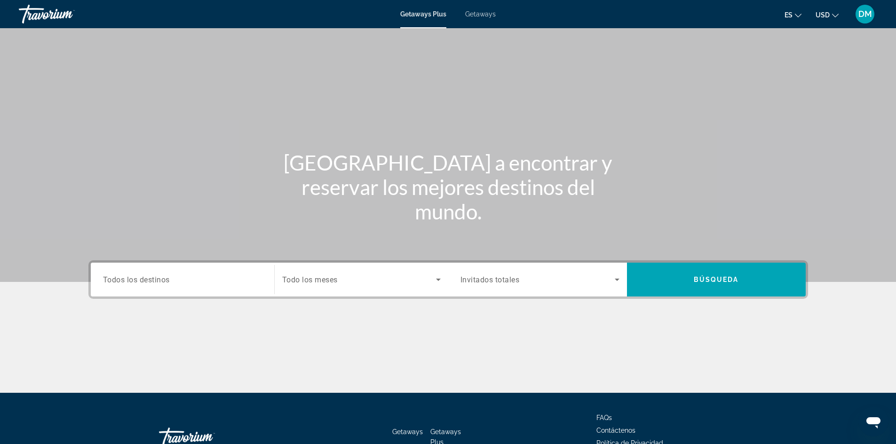
click at [135, 275] on span "Todos los destinos" at bounding box center [136, 279] width 67 height 9
click at [135, 275] on input "Destination Todos los destinos" at bounding box center [182, 280] width 159 height 11
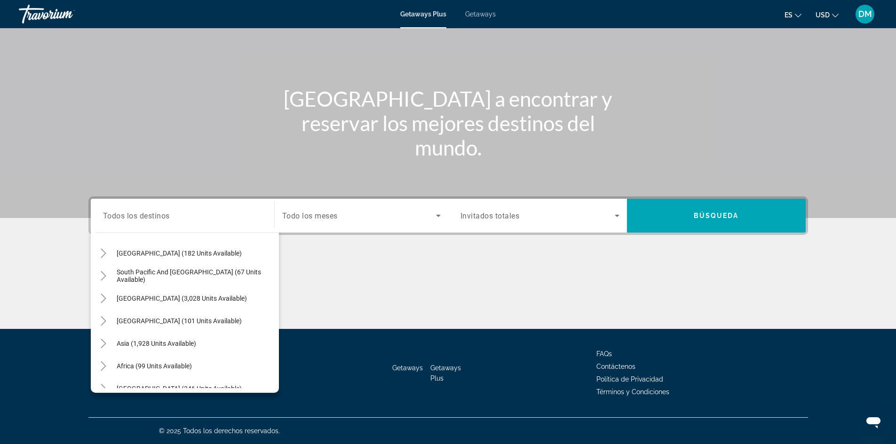
scroll to position [152, 0]
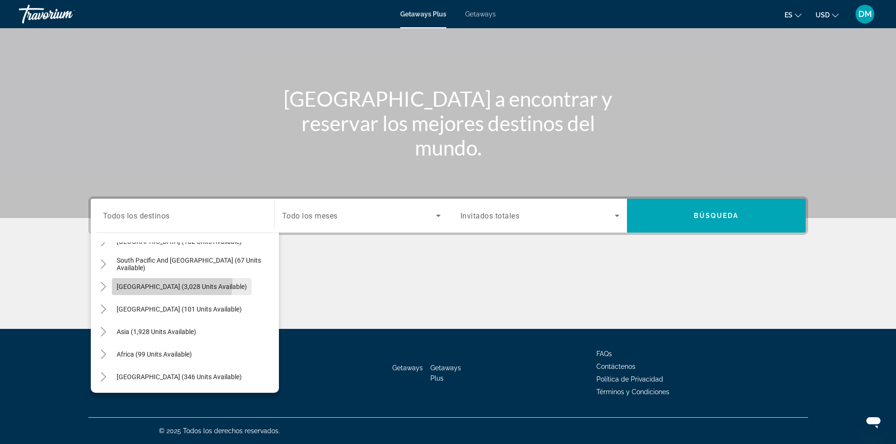
click at [141, 283] on span "South America (3,028 units available)" at bounding box center [182, 287] width 130 height 8
type input "**********"
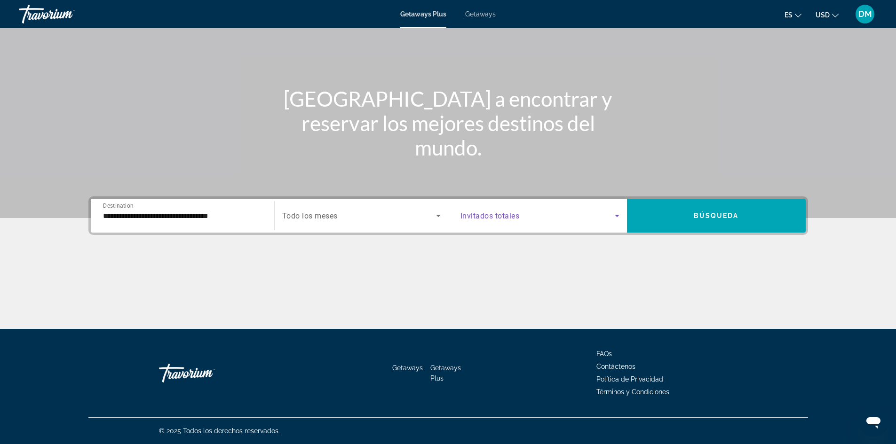
click at [616, 216] on icon "Search widget" at bounding box center [616, 215] width 11 height 11
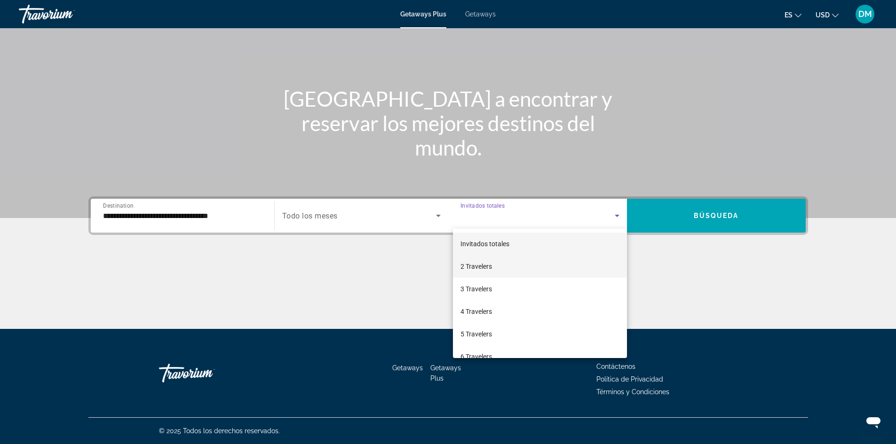
click at [476, 264] on span "2 Travelers" at bounding box center [476, 266] width 32 height 11
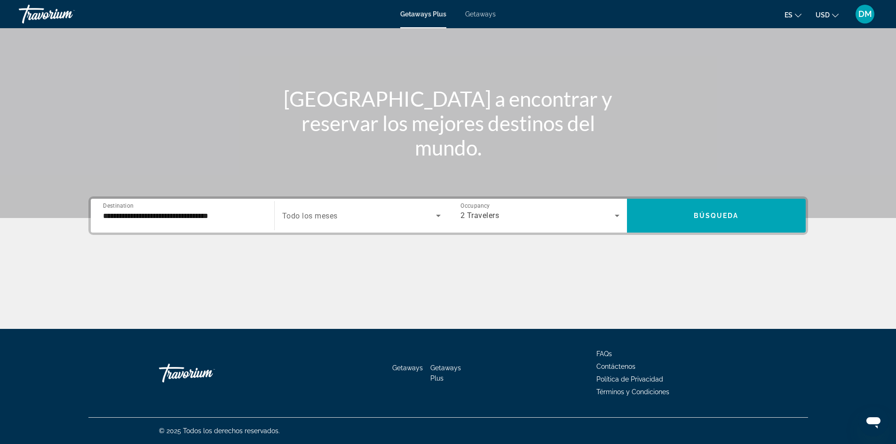
click at [315, 216] on span "Todo los meses" at bounding box center [309, 216] width 55 height 9
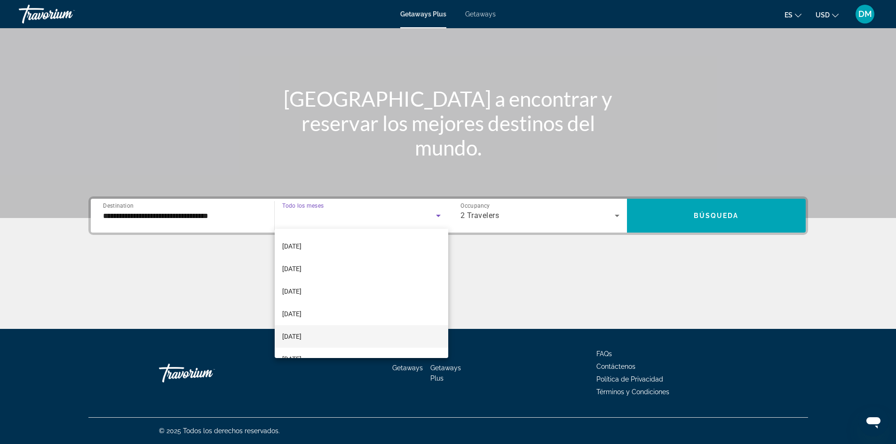
scroll to position [188, 0]
click at [312, 307] on mat-option "July 2026" at bounding box center [362, 304] width 174 height 23
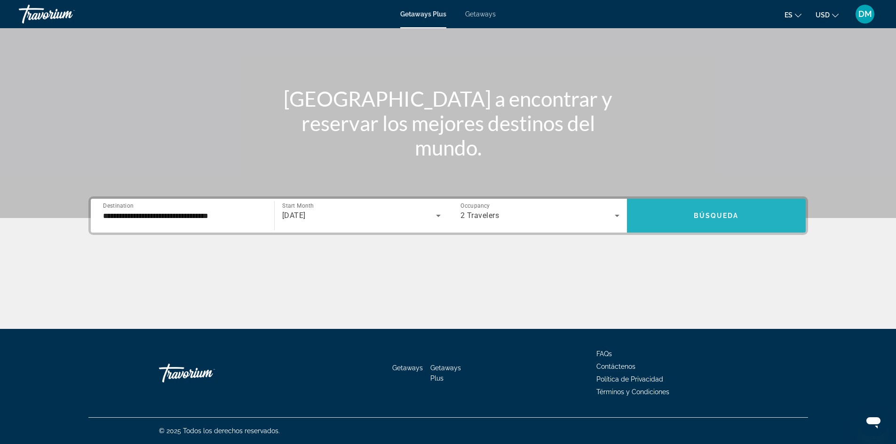
click at [704, 212] on span "Search widget" at bounding box center [716, 216] width 179 height 23
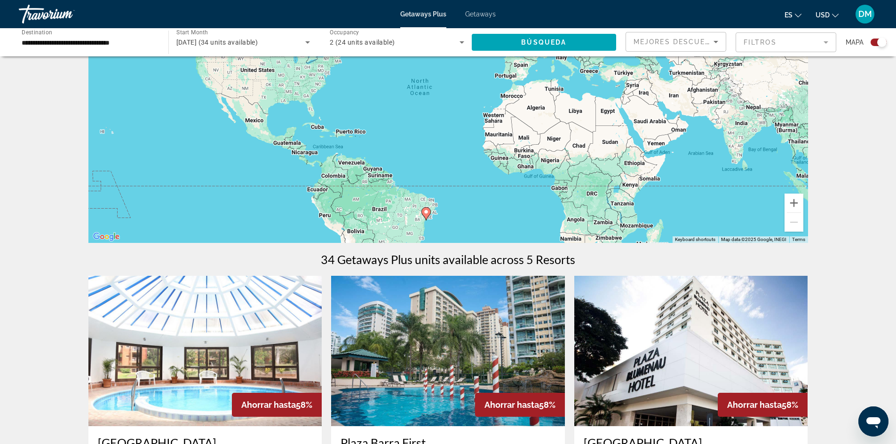
scroll to position [47, 0]
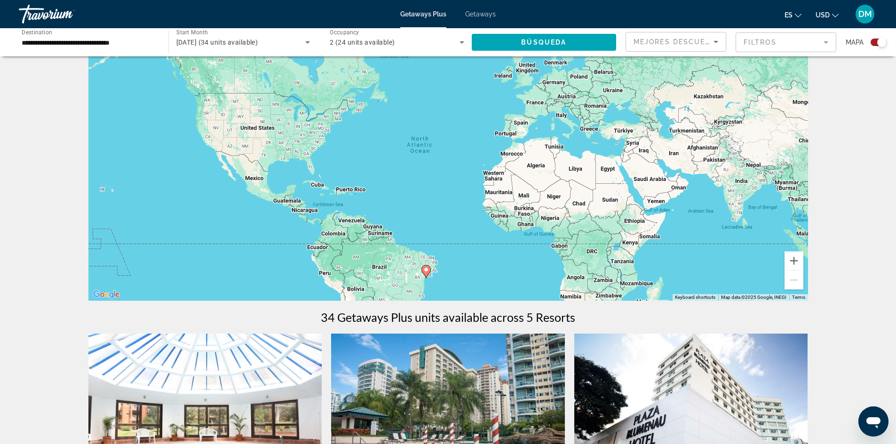
click at [331, 237] on div "To activate drag with keyboard, press Alt + Enter. Once in keyboard drag state,…" at bounding box center [448, 160] width 720 height 282
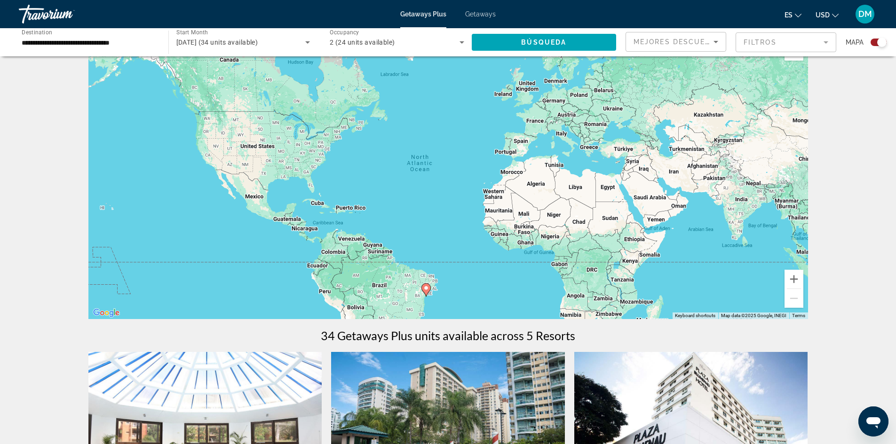
scroll to position [0, 0]
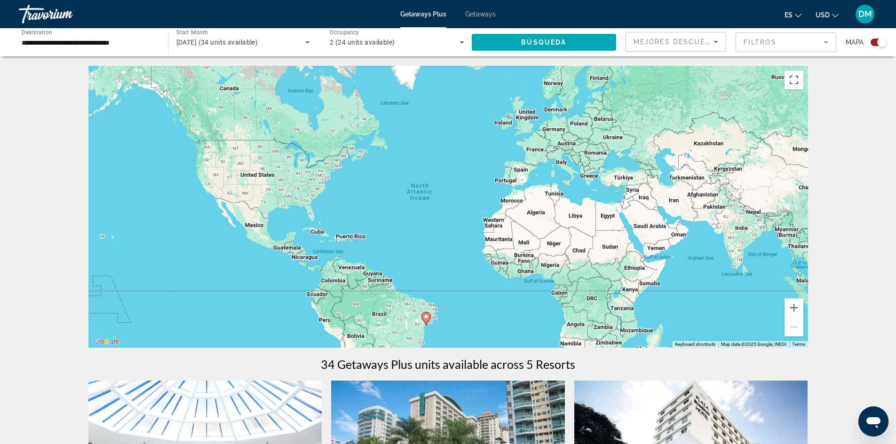
click at [427, 321] on icon "Main content" at bounding box center [425, 319] width 8 height 12
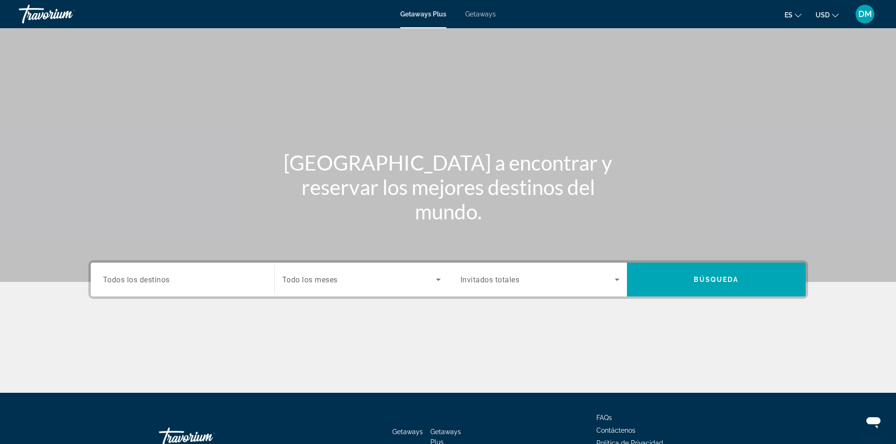
click at [147, 272] on div "Search widget" at bounding box center [182, 280] width 159 height 27
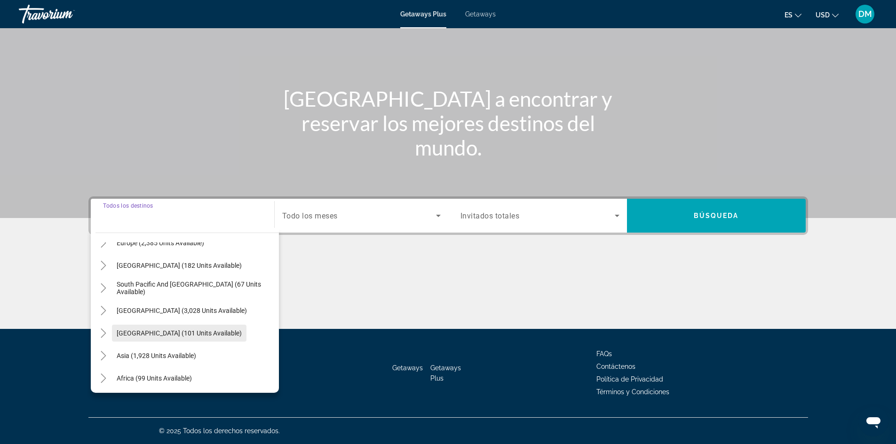
scroll to position [141, 0]
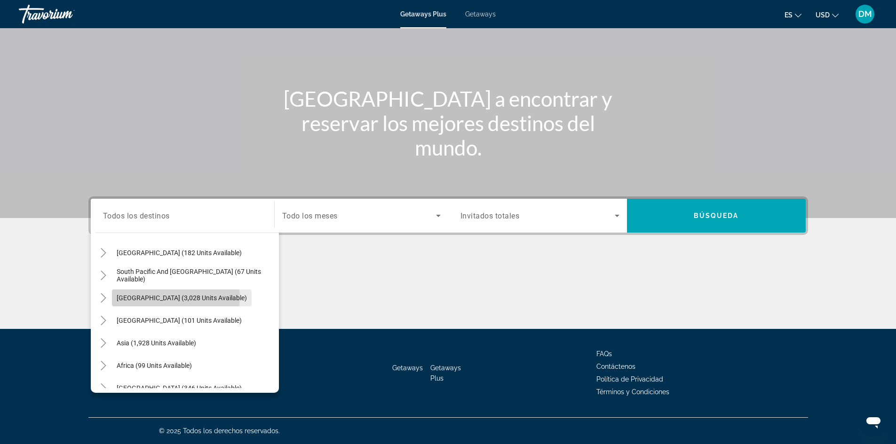
click at [175, 298] on span "South America (3,028 units available)" at bounding box center [182, 298] width 130 height 8
type input "**********"
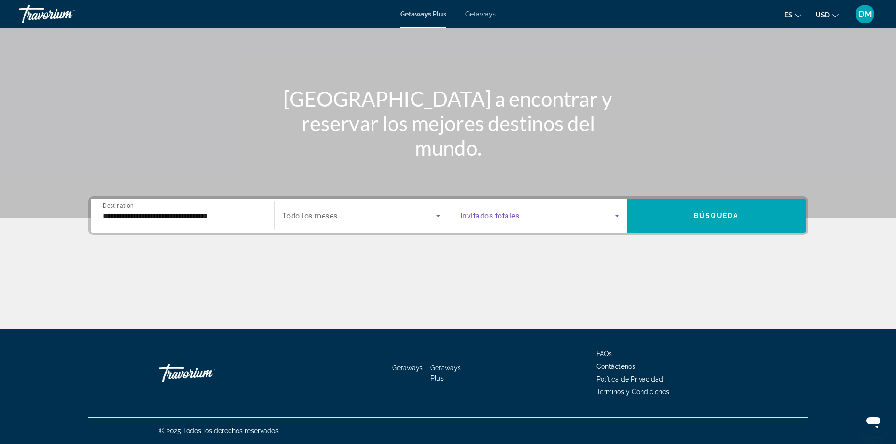
click at [618, 217] on icon "Search widget" at bounding box center [616, 215] width 11 height 11
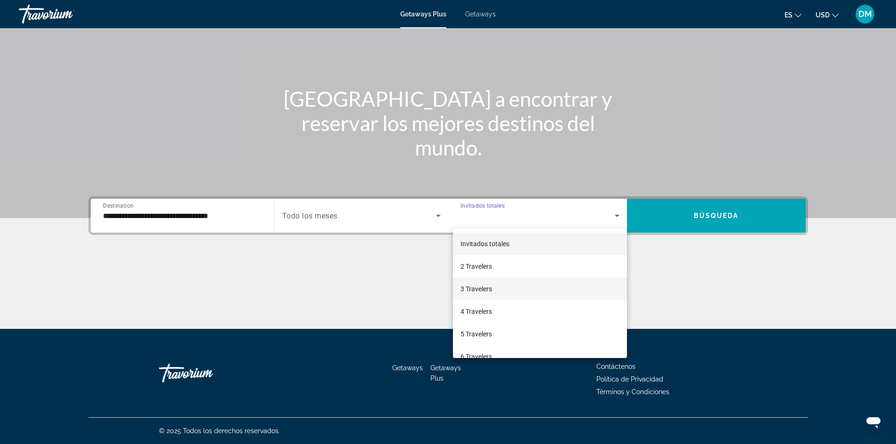
click at [476, 291] on span "3 Travelers" at bounding box center [476, 289] width 32 height 11
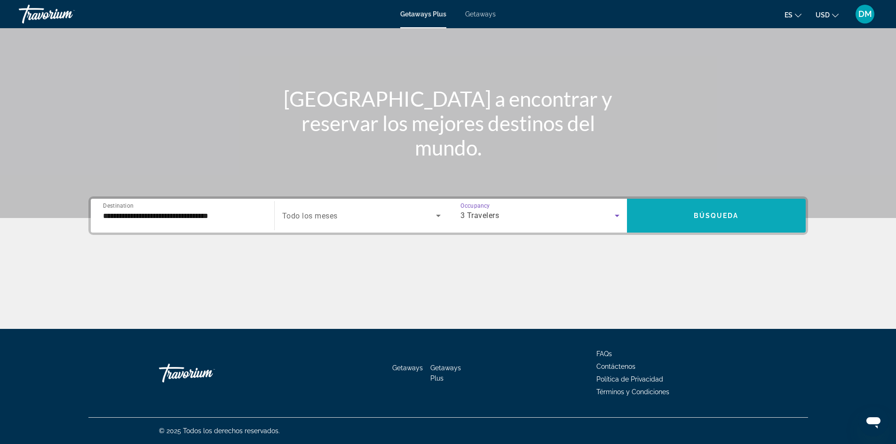
click at [685, 222] on span "Search widget" at bounding box center [716, 216] width 179 height 23
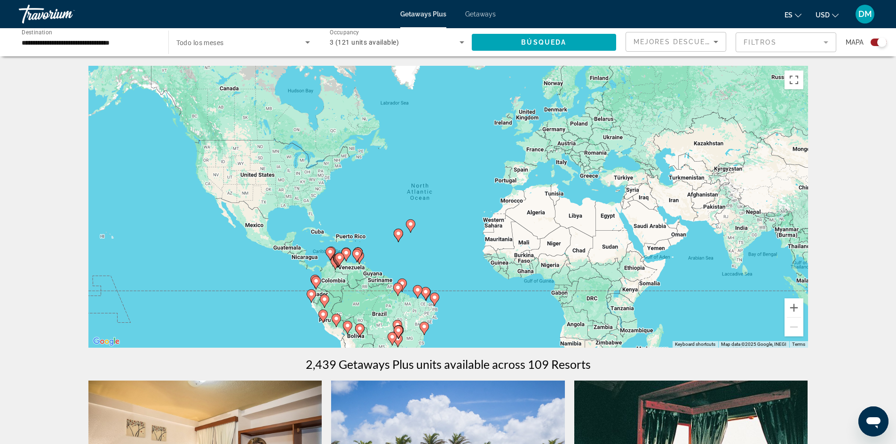
click at [331, 275] on div "To activate drag with keyboard, press Alt + Enter. Once in keyboard drag state,…" at bounding box center [448, 207] width 720 height 282
click at [320, 284] on icon "Main content" at bounding box center [315, 283] width 9 height 13
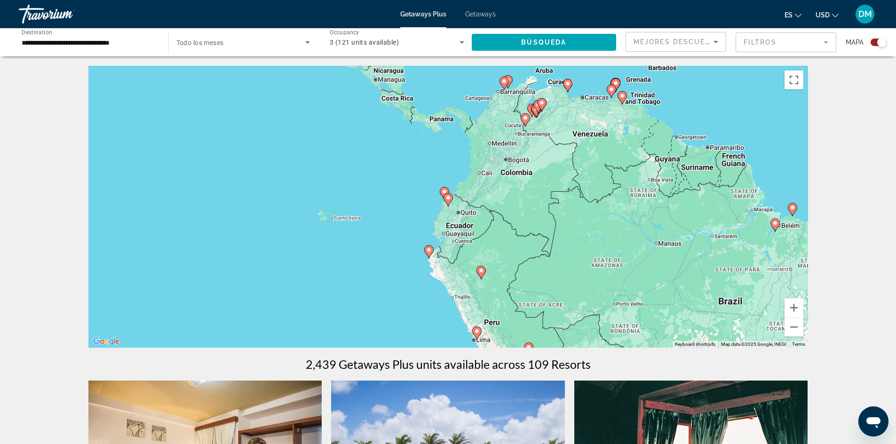
click at [508, 80] on icon "Main content" at bounding box center [503, 83] width 9 height 13
type input "**********"
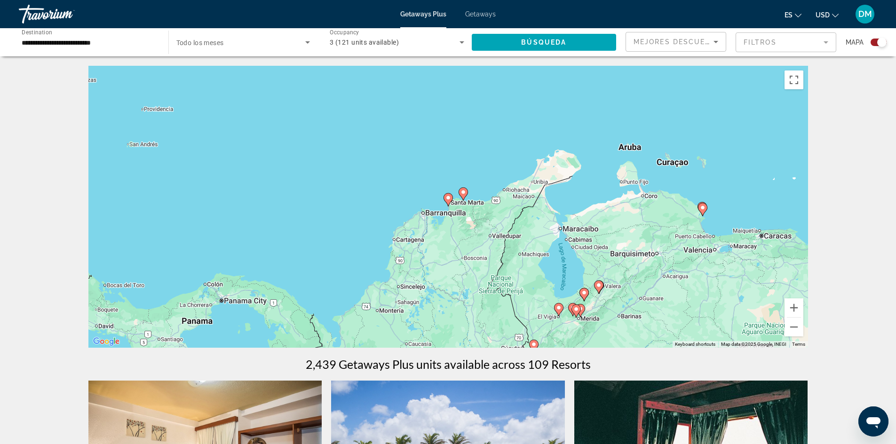
click at [445, 197] on icon "Main content" at bounding box center [447, 200] width 8 height 12
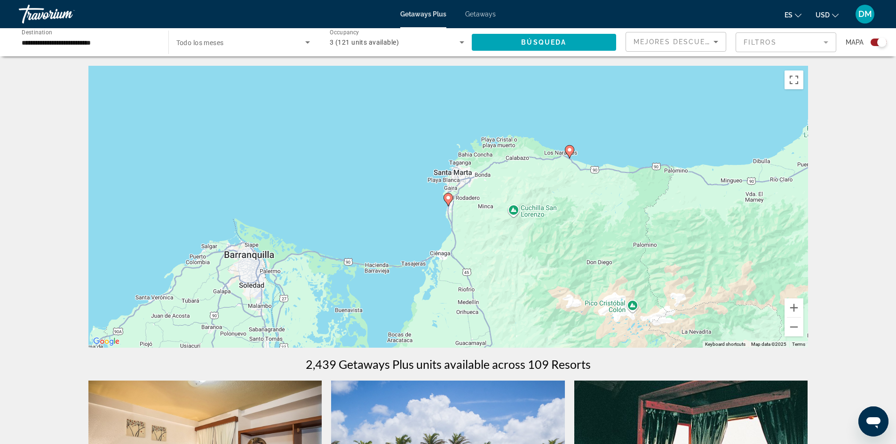
click at [449, 197] on image "Main content" at bounding box center [448, 198] width 6 height 6
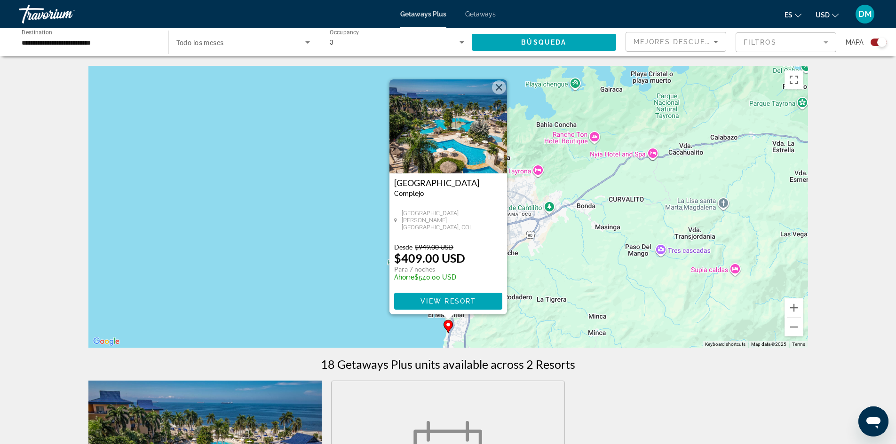
click at [503, 84] on button "Close" at bounding box center [499, 87] width 14 height 14
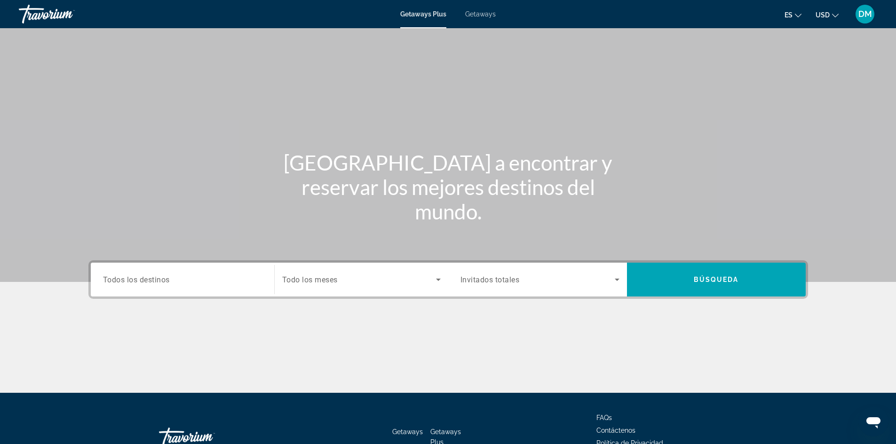
click at [137, 292] on div "Search widget" at bounding box center [182, 280] width 159 height 27
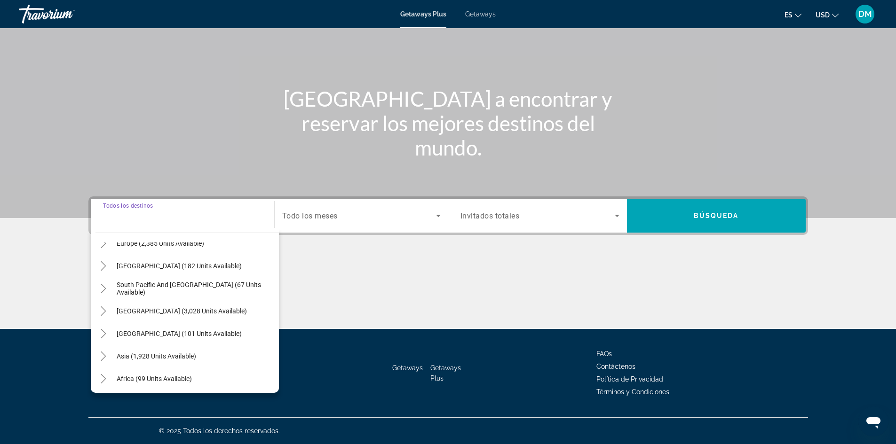
scroll to position [141, 0]
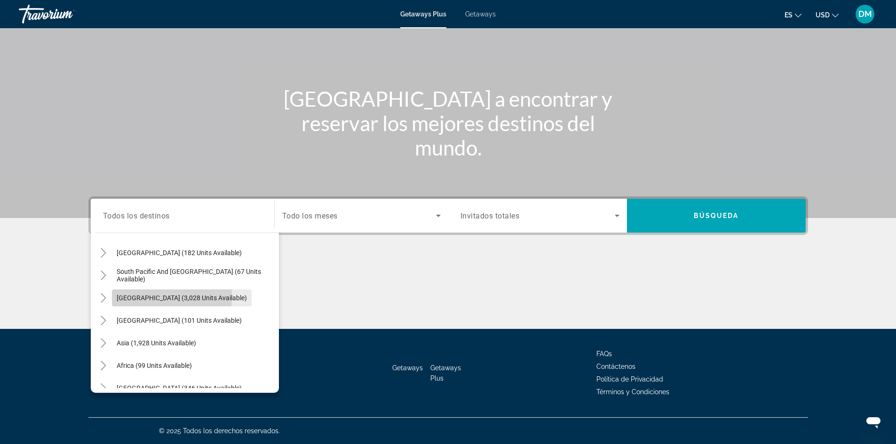
click at [138, 297] on span "South America (3,028 units available)" at bounding box center [182, 298] width 130 height 8
type input "**********"
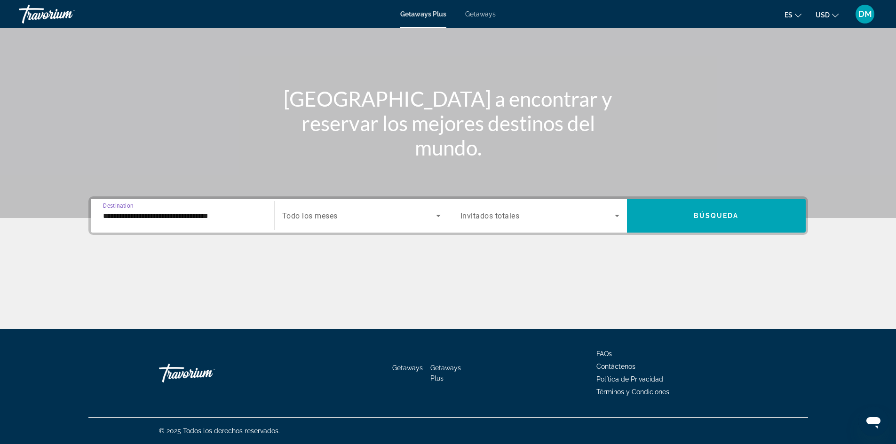
click at [617, 216] on icon "Search widget" at bounding box center [617, 216] width 5 height 2
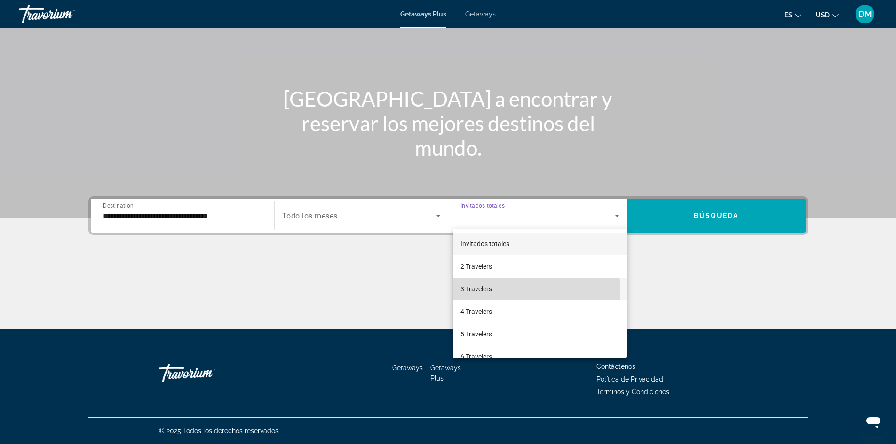
click at [479, 293] on span "3 Travelers" at bounding box center [476, 289] width 32 height 11
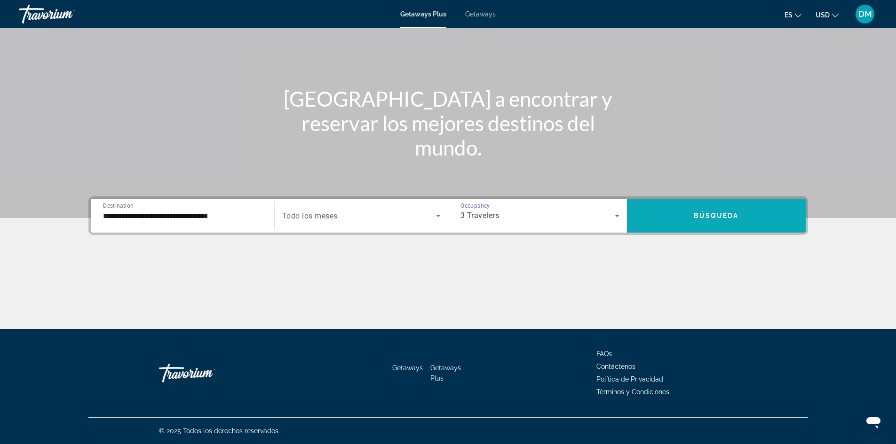
click at [728, 210] on span "Search widget" at bounding box center [716, 216] width 179 height 23
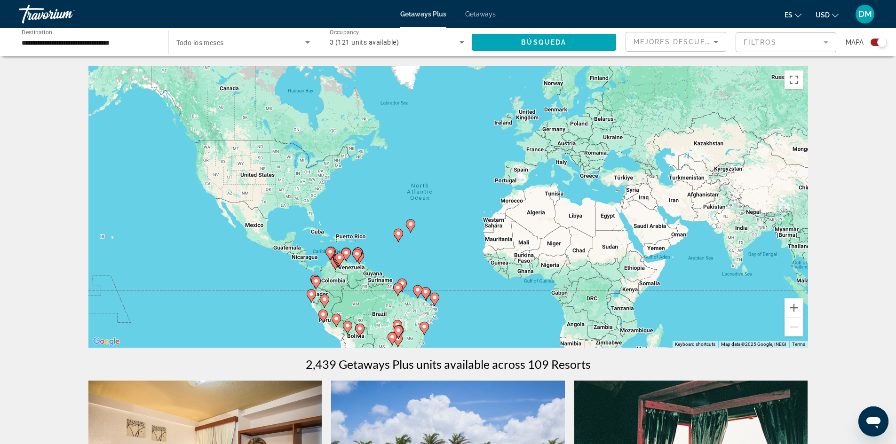
click at [329, 290] on div "To activate drag with keyboard, press Alt + Enter. Once in keyboard drag state,…" at bounding box center [448, 207] width 720 height 282
click at [338, 263] on gmp-advanced-marker "Main content" at bounding box center [339, 260] width 9 height 14
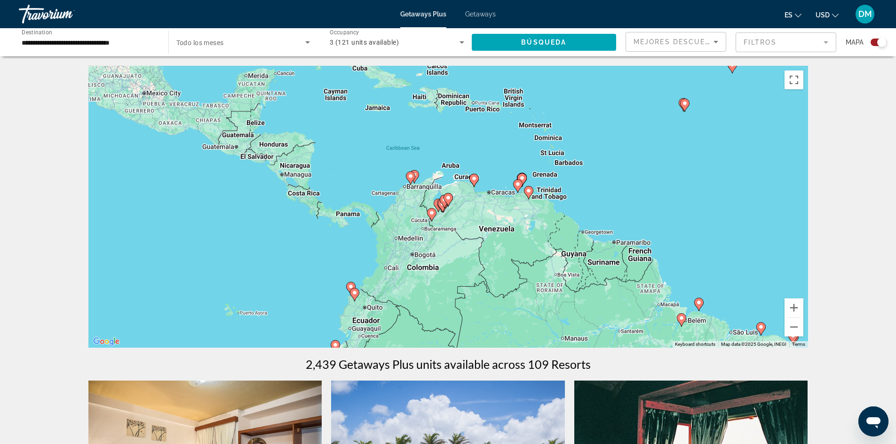
click at [398, 196] on div "To activate drag with keyboard, press Alt + Enter. Once in keyboard drag state,…" at bounding box center [448, 207] width 720 height 282
click at [395, 195] on div "To activate drag with keyboard, press Alt + Enter. Once in keyboard drag state,…" at bounding box center [448, 207] width 720 height 282
click at [355, 217] on div "To activate drag with keyboard, press Alt + Enter. Once in keyboard drag state,…" at bounding box center [448, 207] width 720 height 282
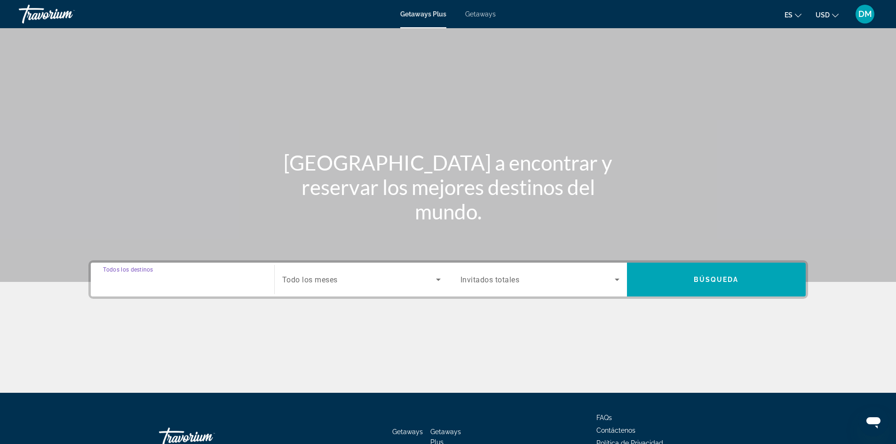
click at [198, 282] on input "Destination Todos los destinos" at bounding box center [182, 280] width 159 height 11
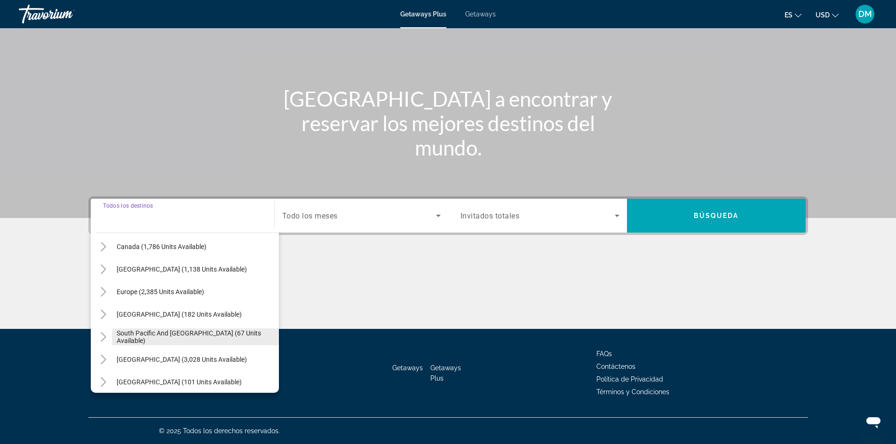
scroll to position [94, 0]
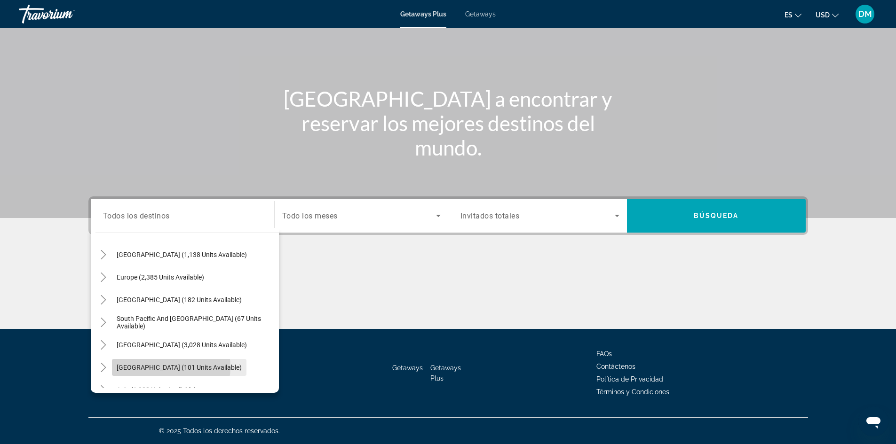
click at [163, 367] on span "Central America (101 units available)" at bounding box center [179, 368] width 125 height 8
type input "**********"
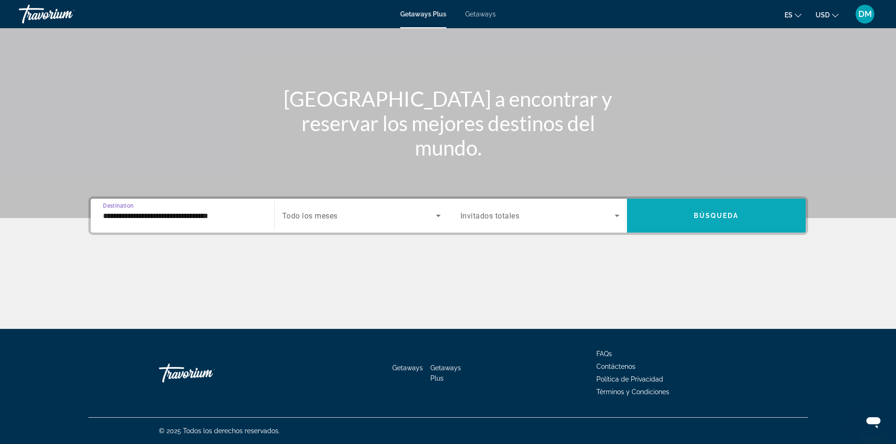
click at [713, 217] on span "Búsqueda" at bounding box center [716, 216] width 45 height 8
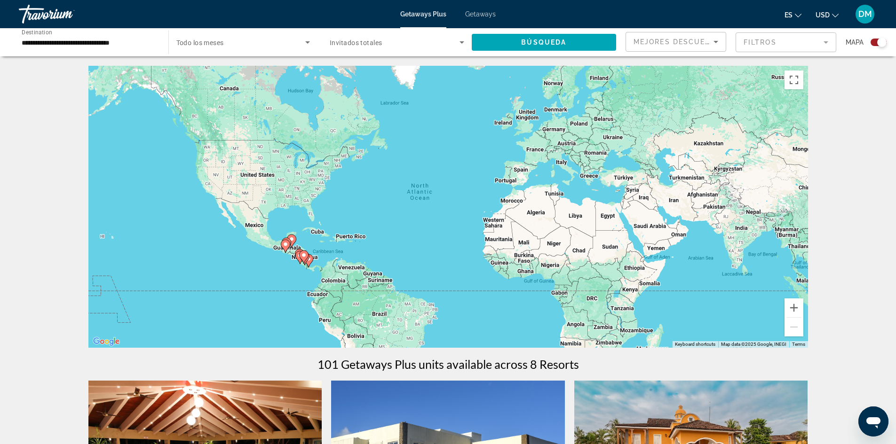
click at [309, 266] on icon "Main content" at bounding box center [308, 260] width 9 height 13
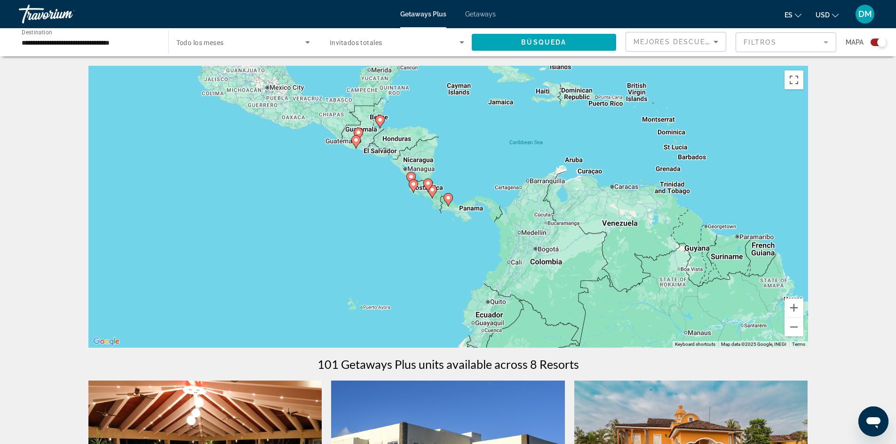
click at [445, 201] on icon "Main content" at bounding box center [447, 199] width 9 height 13
type input "**********"
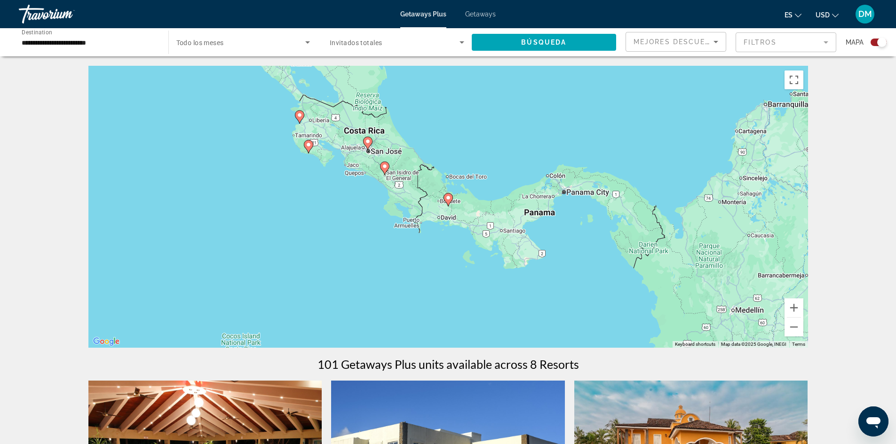
click at [446, 198] on image "Main content" at bounding box center [448, 198] width 6 height 6
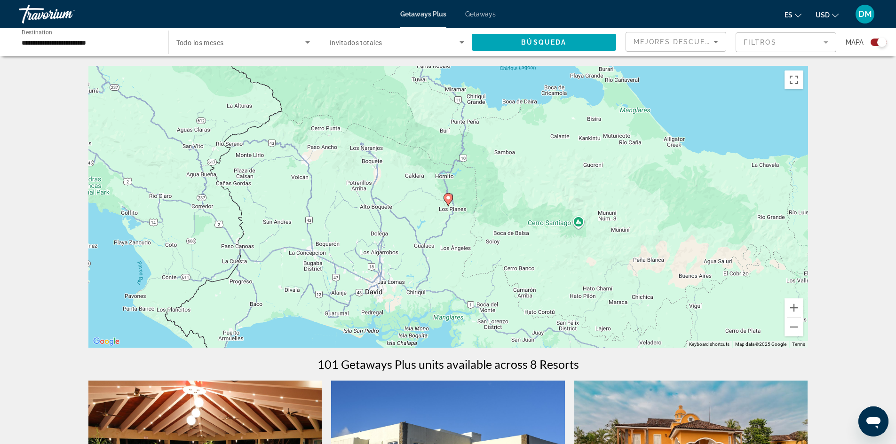
click at [450, 208] on div "To navigate, press the arrow keys. To activate drag with keyboard, press Alt + …" at bounding box center [448, 207] width 720 height 282
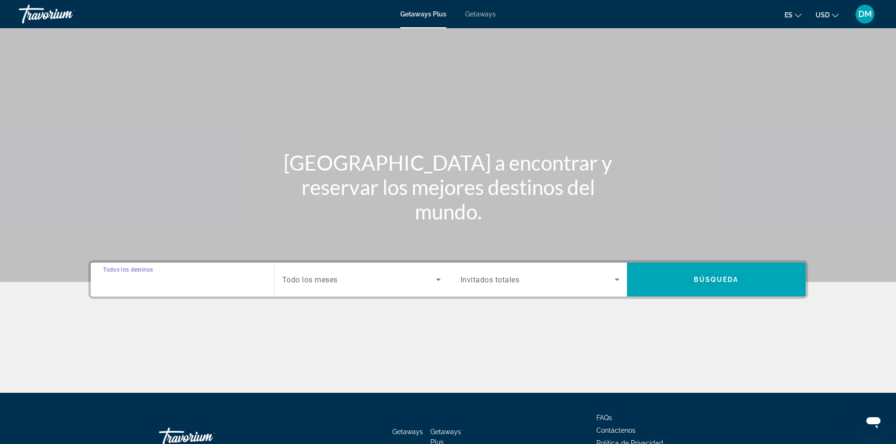
click at [178, 283] on input "Destination Todos los destinos" at bounding box center [182, 280] width 159 height 11
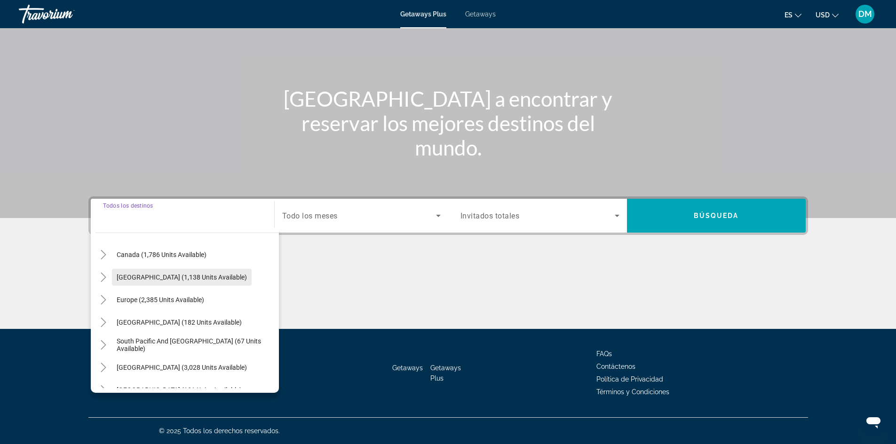
scroll to position [94, 0]
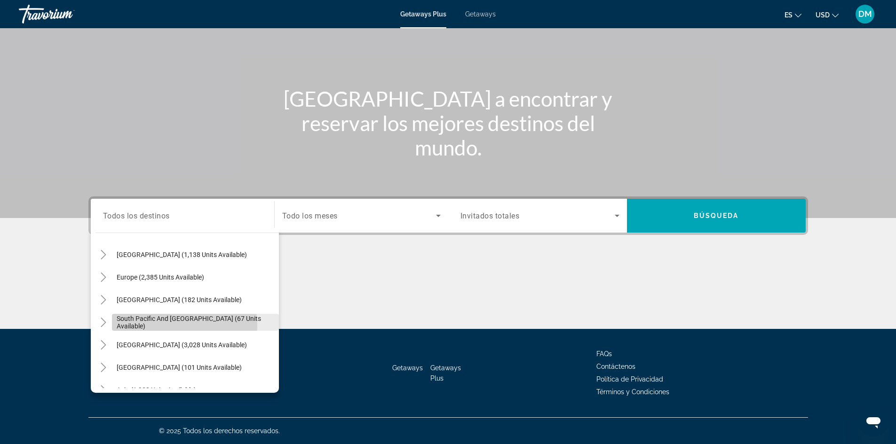
click at [166, 325] on span "South Pacific and Oceania (67 units available)" at bounding box center [196, 322] width 158 height 15
type input "**********"
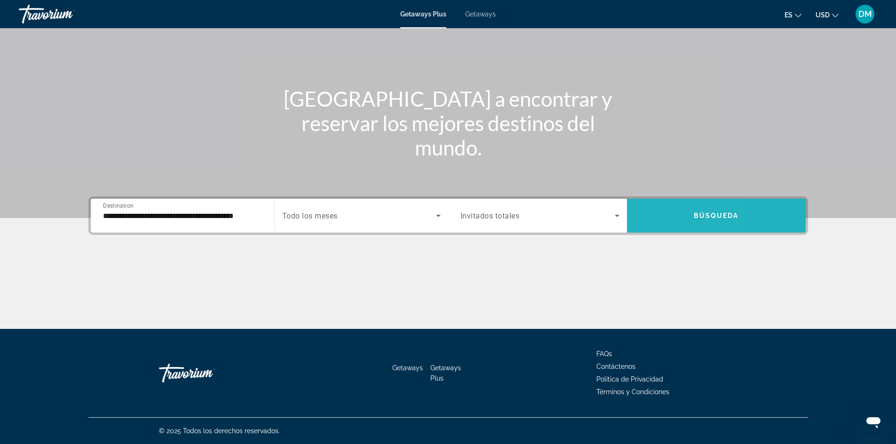
click at [657, 212] on span "Search widget" at bounding box center [716, 216] width 179 height 23
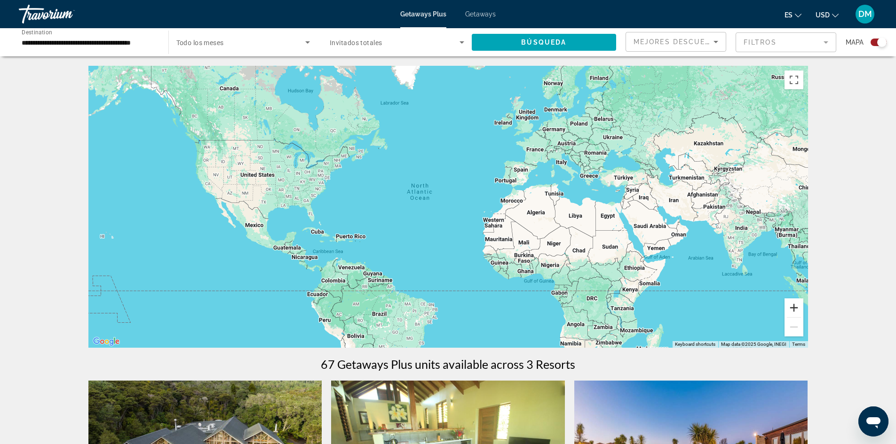
click at [794, 310] on button "Zoom in" at bounding box center [793, 308] width 19 height 19
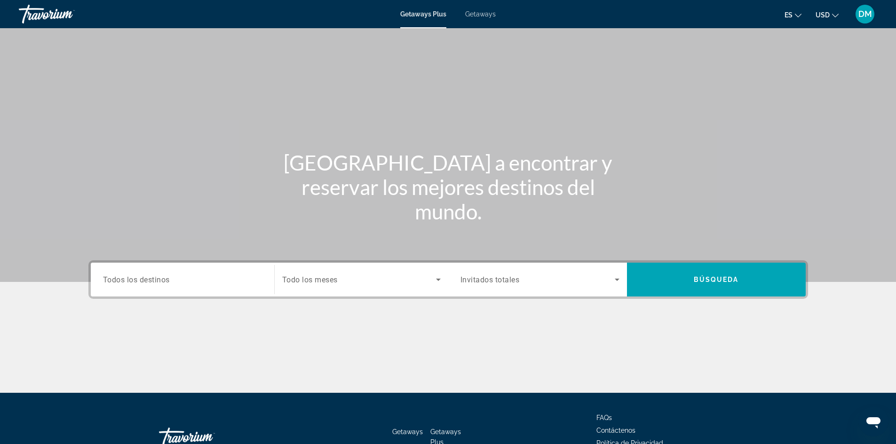
click at [167, 270] on div "Search widget" at bounding box center [182, 280] width 159 height 27
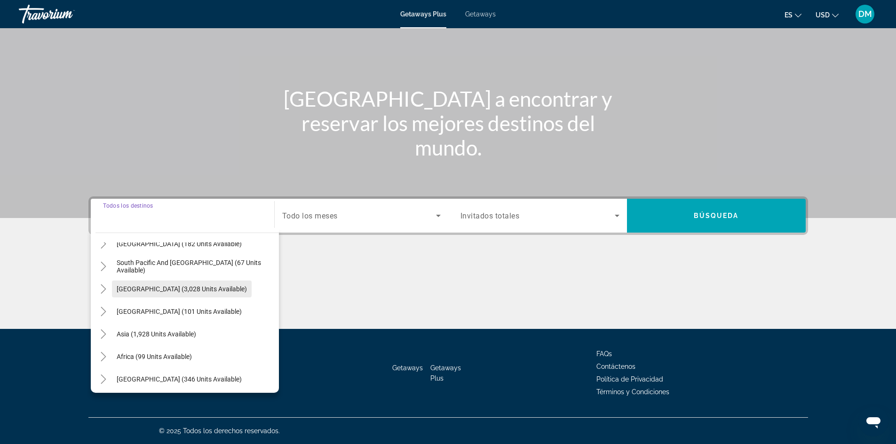
scroll to position [152, 0]
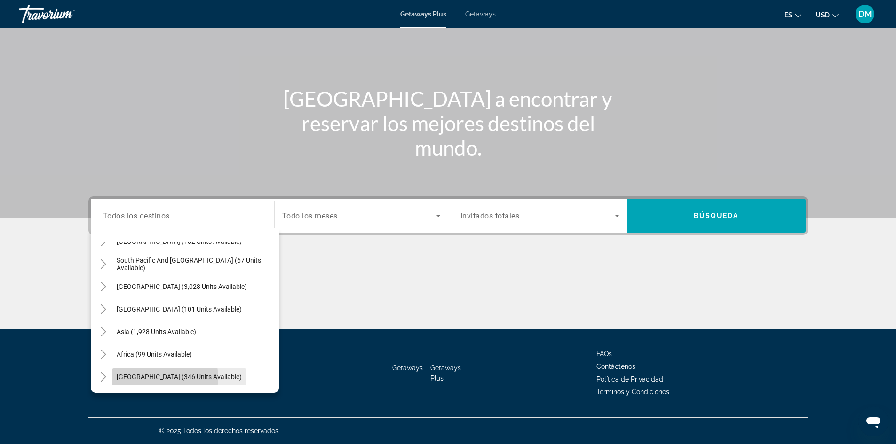
click at [161, 378] on span "Middle East (346 units available)" at bounding box center [179, 377] width 125 height 8
type input "**********"
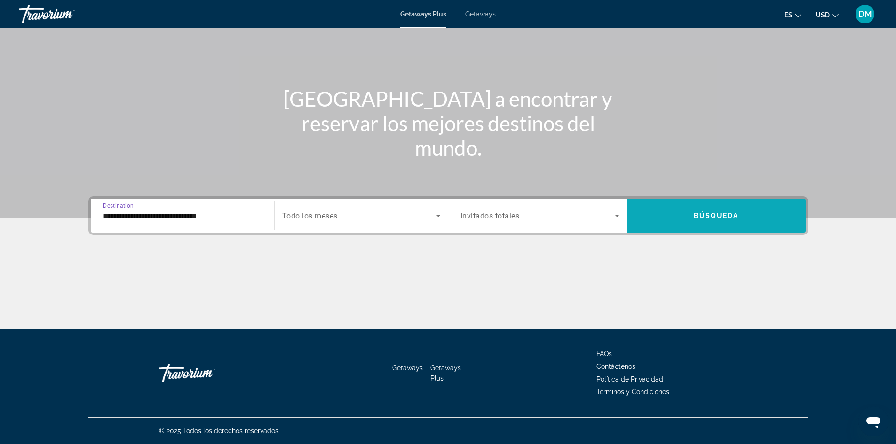
click at [764, 212] on span "Search widget" at bounding box center [716, 216] width 179 height 23
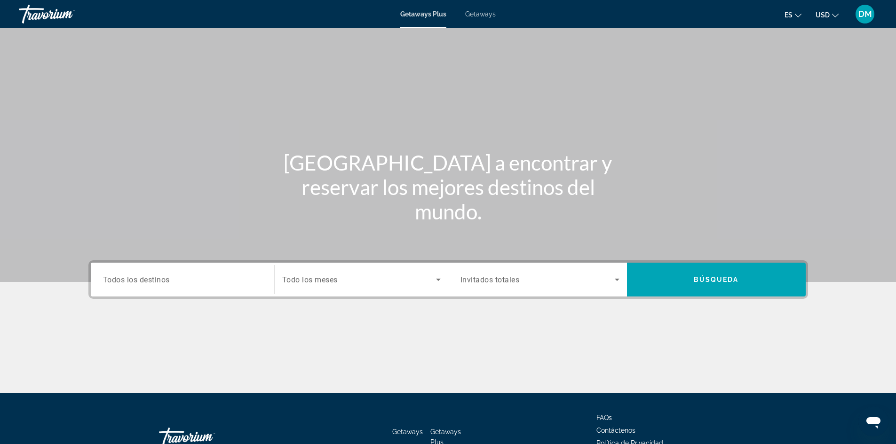
click at [168, 289] on div "Search widget" at bounding box center [182, 280] width 159 height 27
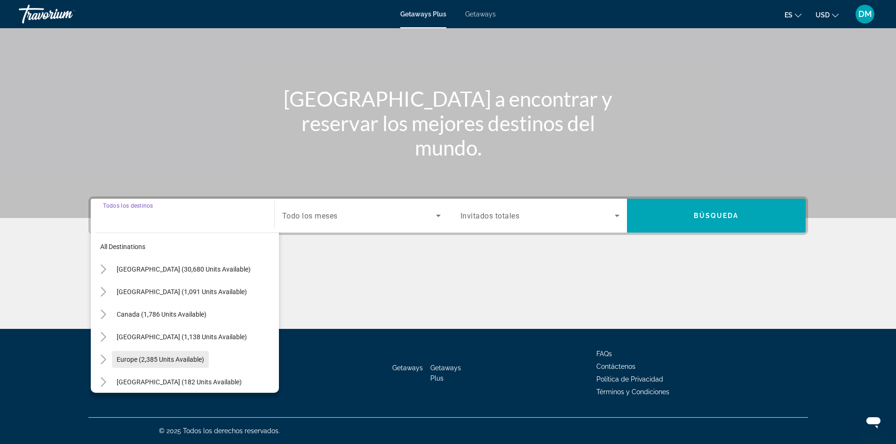
scroll to position [94, 0]
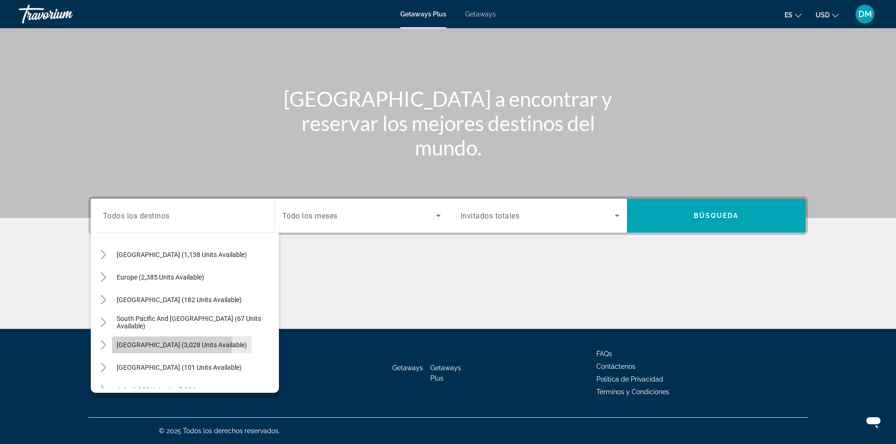
click at [151, 341] on span "South America (3,028 units available)" at bounding box center [182, 345] width 130 height 8
type input "**********"
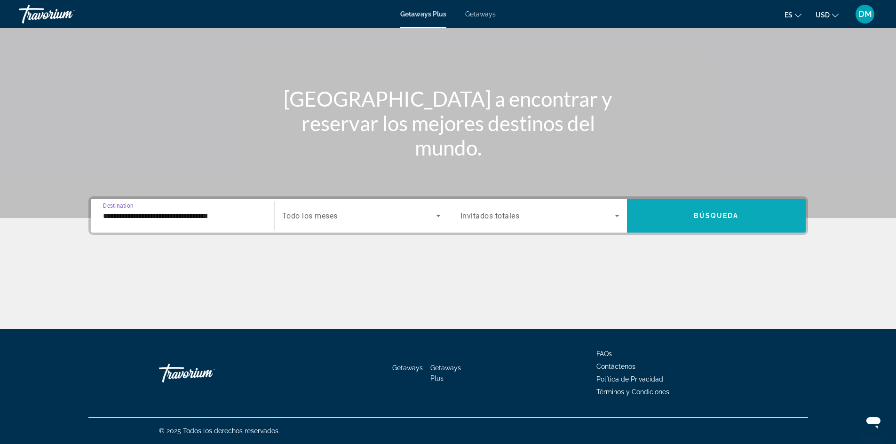
click at [746, 216] on span "Search widget" at bounding box center [716, 216] width 179 height 23
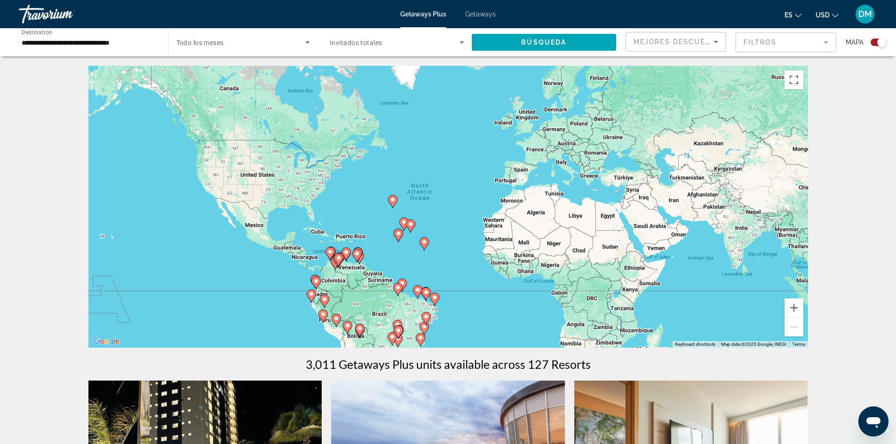
click at [338, 263] on icon "Main content" at bounding box center [338, 260] width 8 height 12
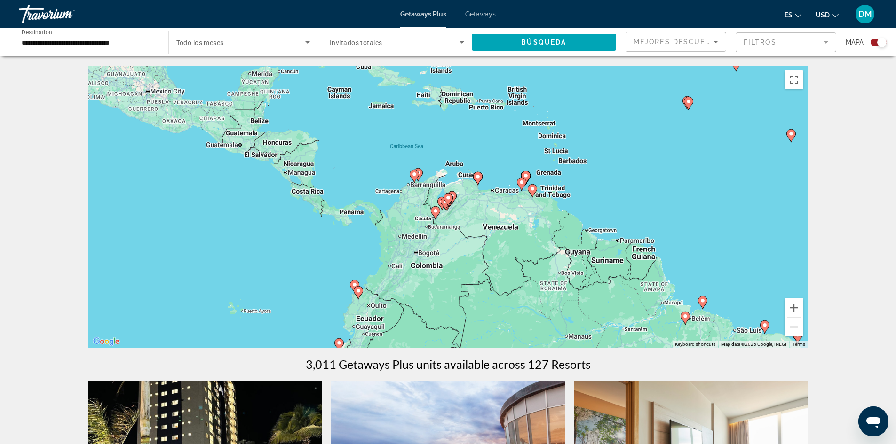
click at [450, 285] on div "To navigate, press the arrow keys. To activate drag with keyboard, press Alt + …" at bounding box center [448, 207] width 720 height 282
click at [448, 203] on icon "Main content" at bounding box center [447, 200] width 8 height 12
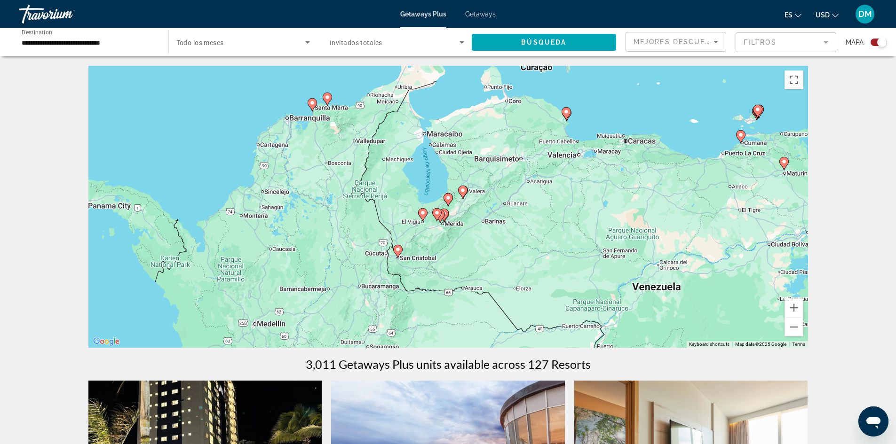
click at [313, 108] on icon "Main content" at bounding box center [312, 105] width 8 height 12
type input "**********"
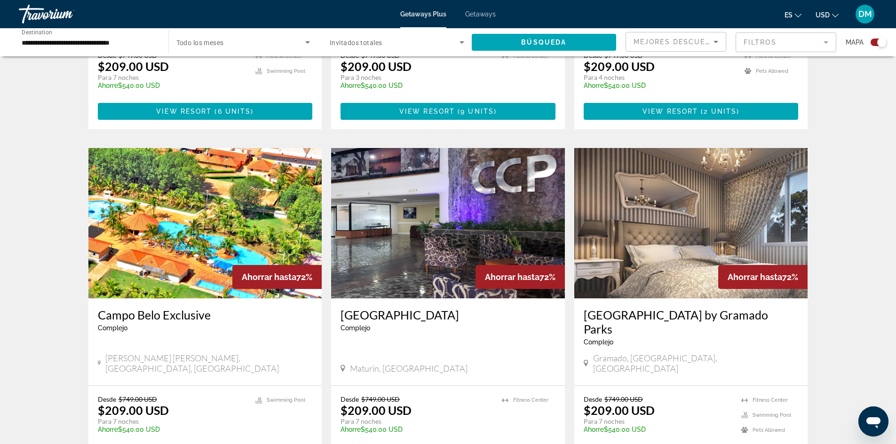
scroll to position [470, 0]
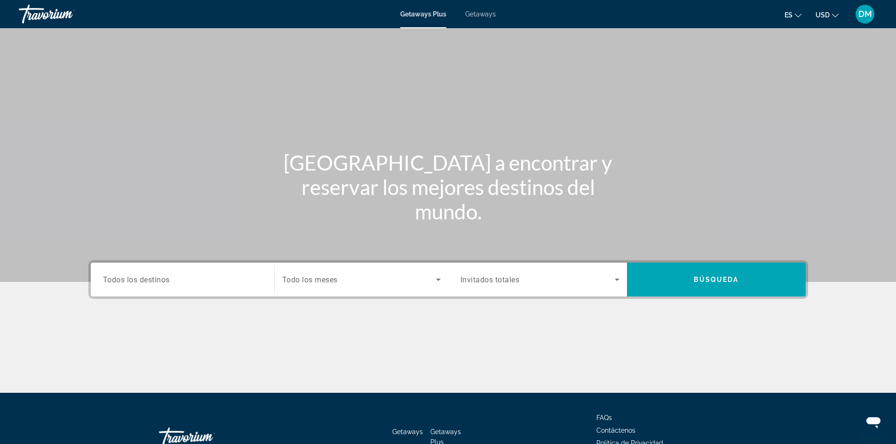
click at [480, 12] on span "Getaways" at bounding box center [480, 14] width 31 height 8
click at [159, 288] on div "Search widget" at bounding box center [182, 280] width 159 height 27
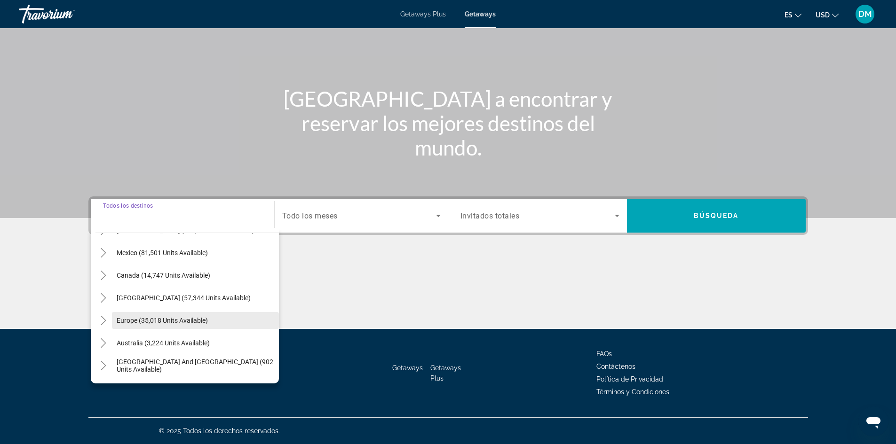
scroll to position [94, 0]
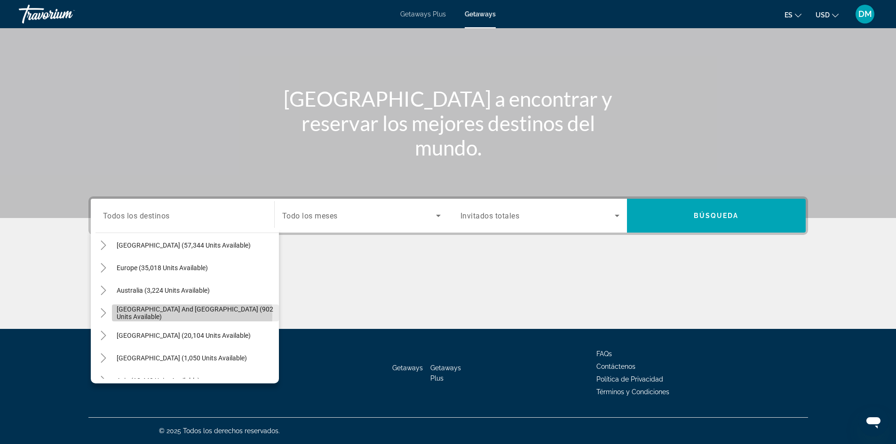
click at [161, 316] on span "South Pacific and Oceania (902 units available)" at bounding box center [196, 313] width 158 height 15
type input "**********"
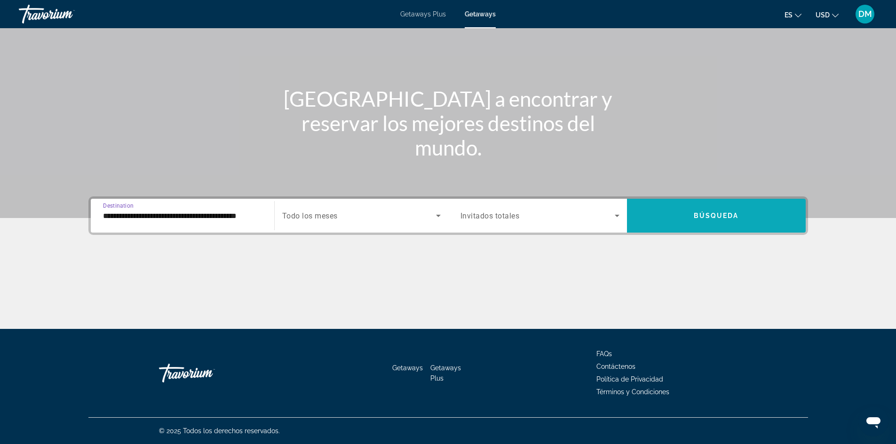
click at [695, 199] on span "Search widget" at bounding box center [716, 216] width 179 height 34
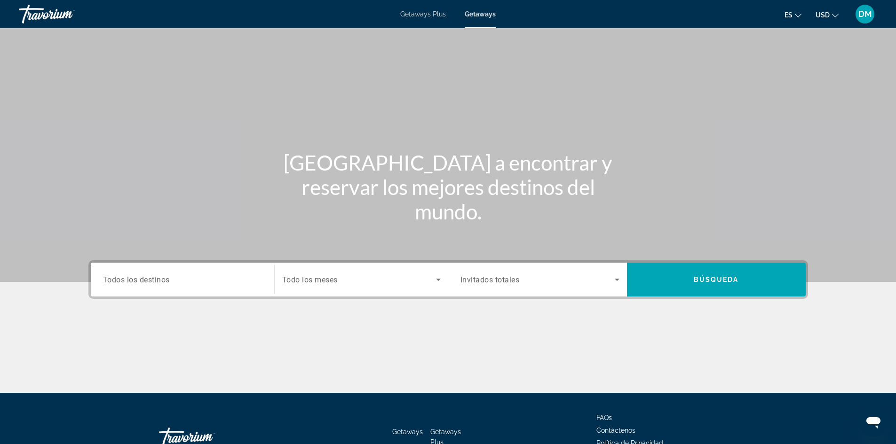
click at [138, 274] on div "Search widget" at bounding box center [182, 280] width 159 height 27
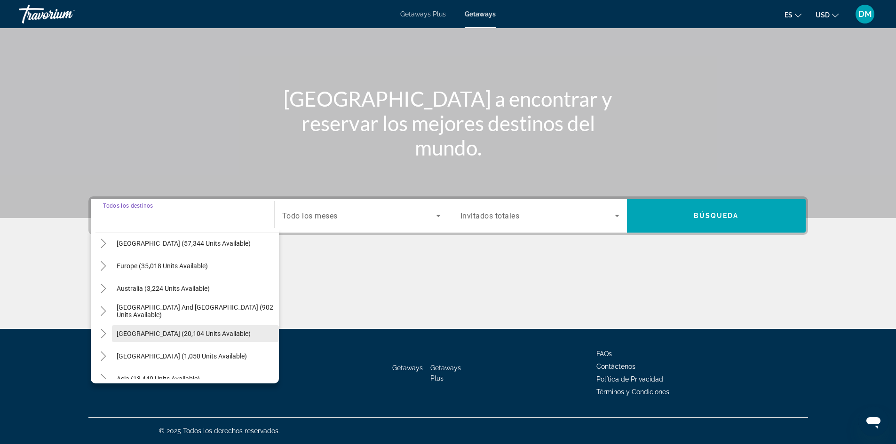
scroll to position [141, 0]
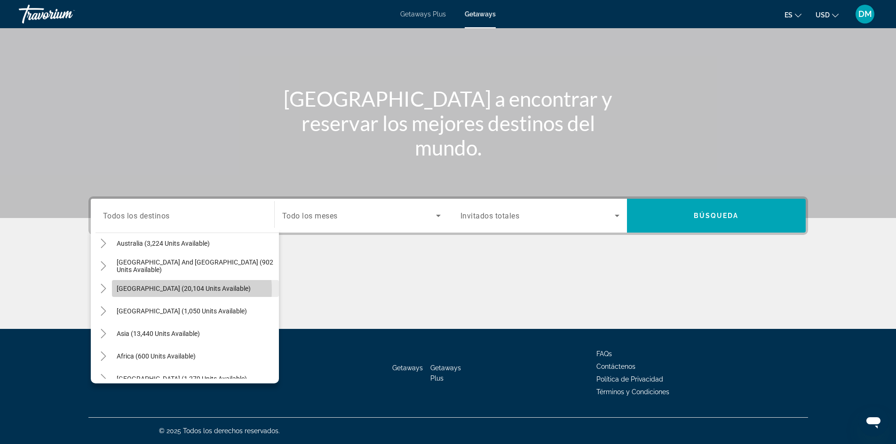
click at [166, 290] on span "South America (20,104 units available)" at bounding box center [184, 289] width 134 height 8
type input "**********"
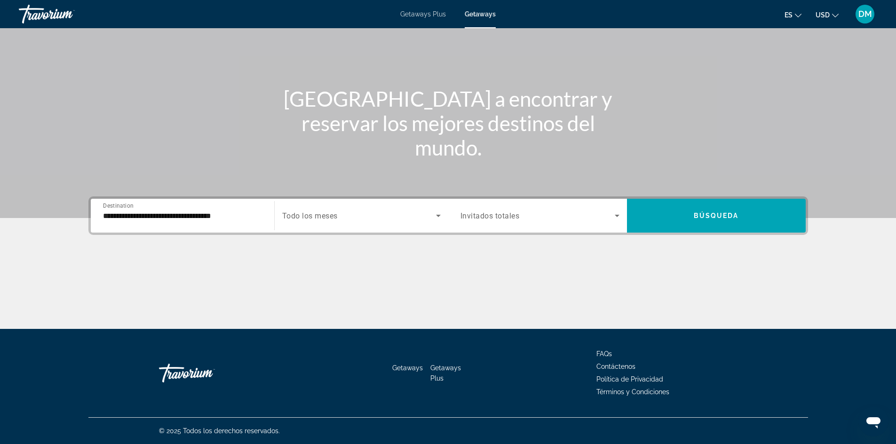
click at [704, 198] on div "**********" at bounding box center [448, 216] width 720 height 39
click at [709, 206] on button "Búsqueda" at bounding box center [716, 216] width 179 height 34
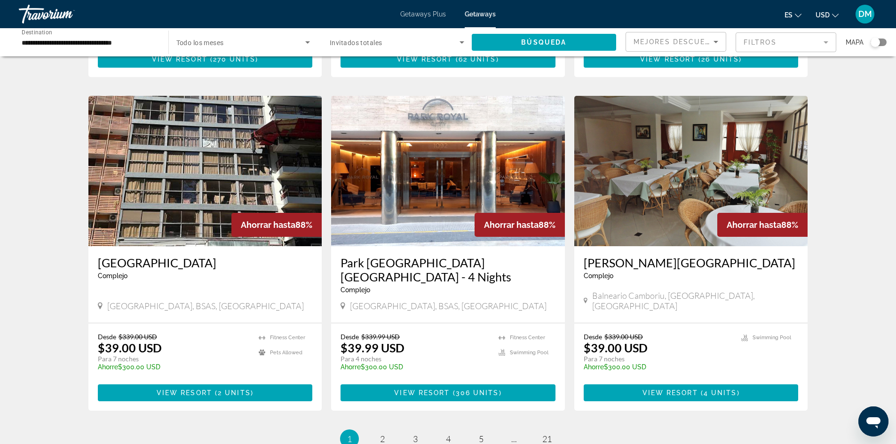
scroll to position [1077, 0]
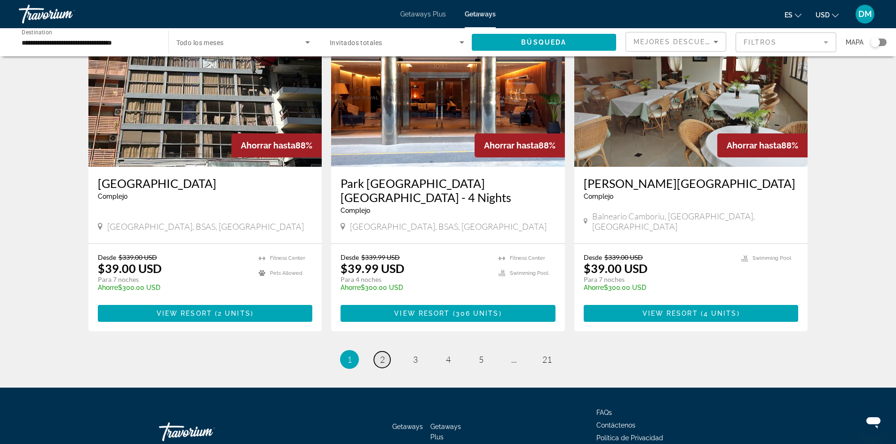
click at [378, 352] on link "page 2" at bounding box center [382, 360] width 16 height 16
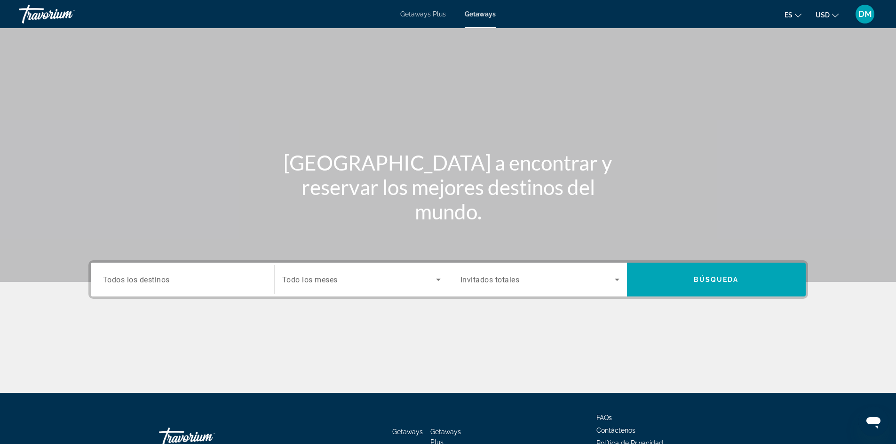
click at [420, 13] on span "Getaways Plus" at bounding box center [423, 14] width 46 height 8
